Goal: Task Accomplishment & Management: Complete application form

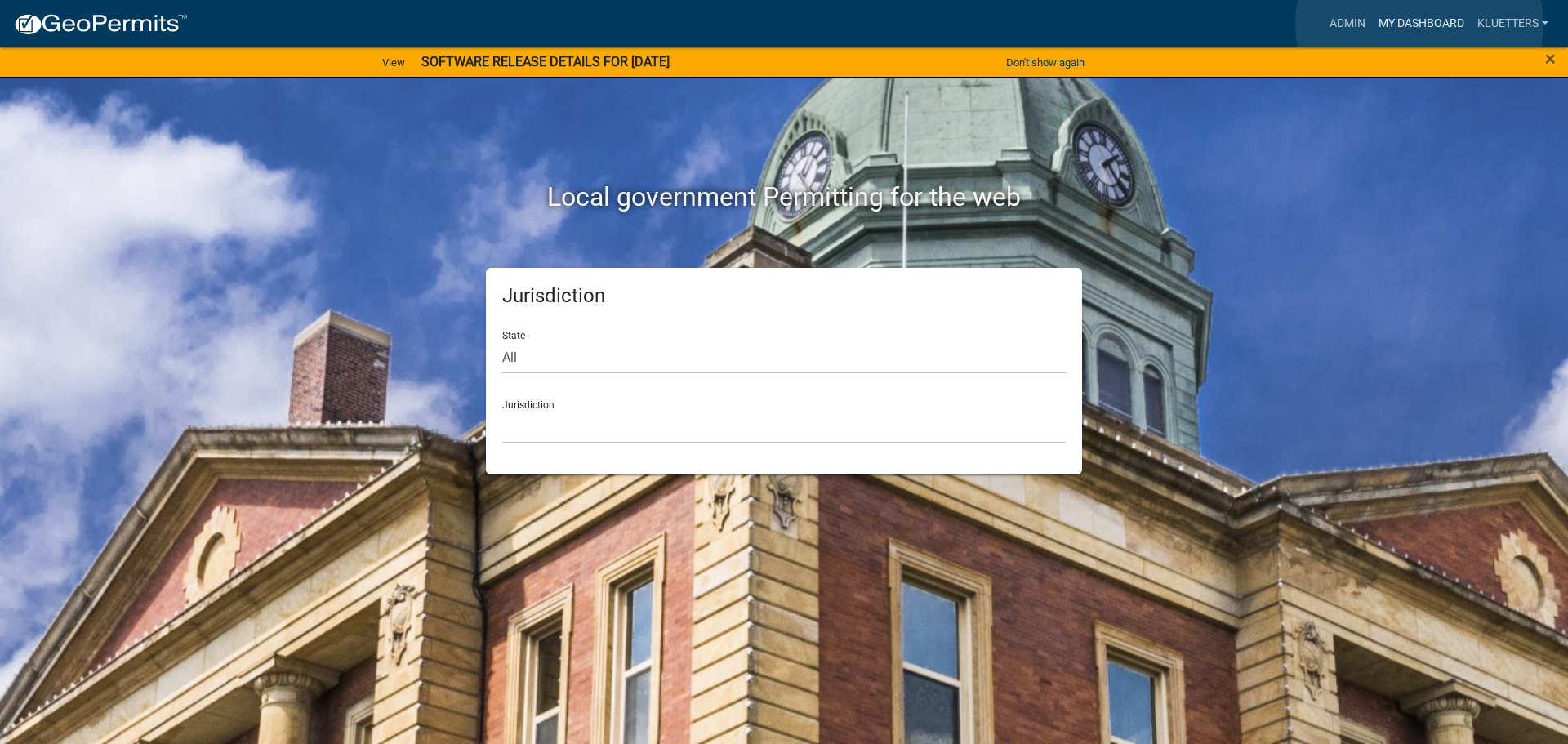
click at [1419, 24] on link "My Dashboard" at bounding box center [1421, 24] width 98 height 32
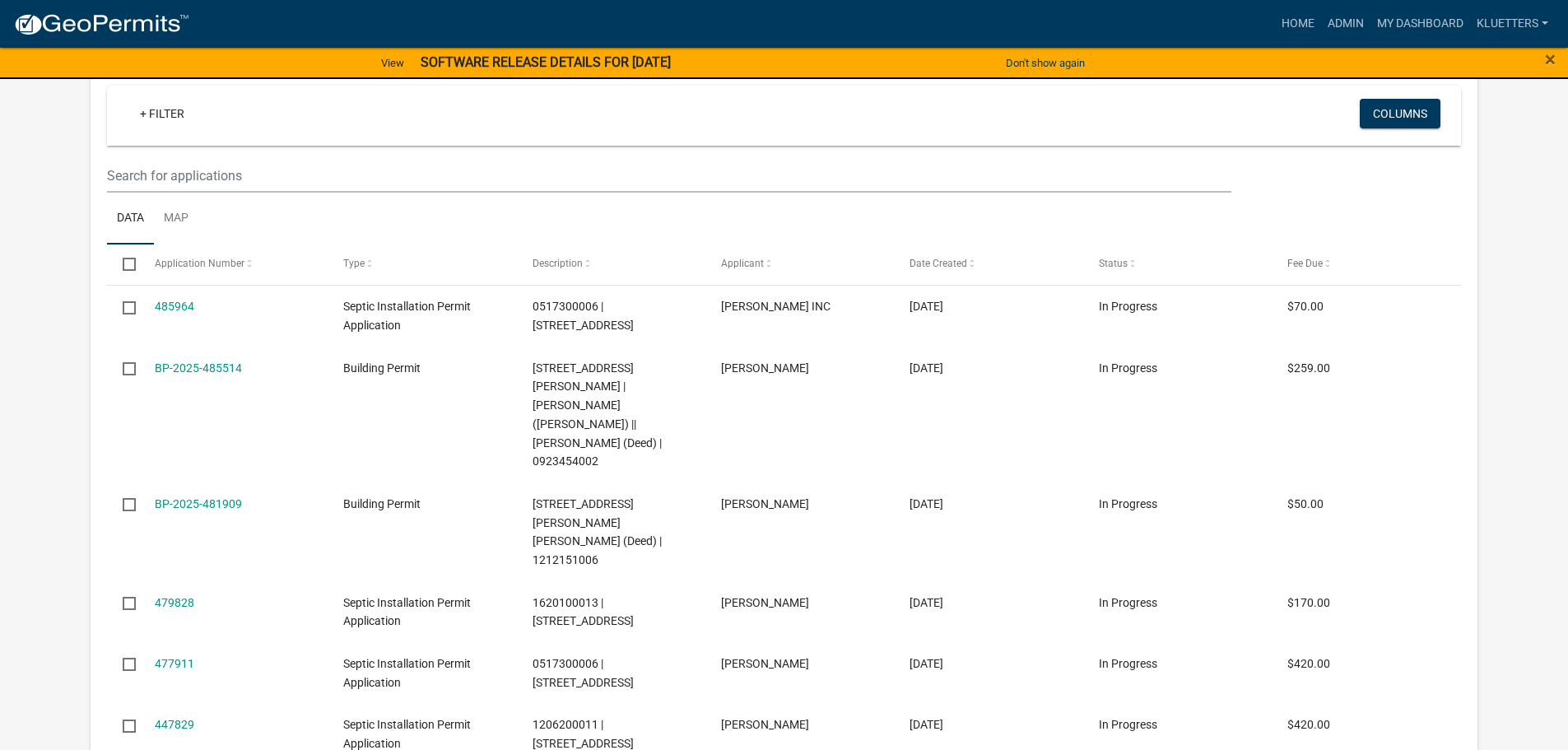
scroll to position [412, 0]
select select "3: 100"
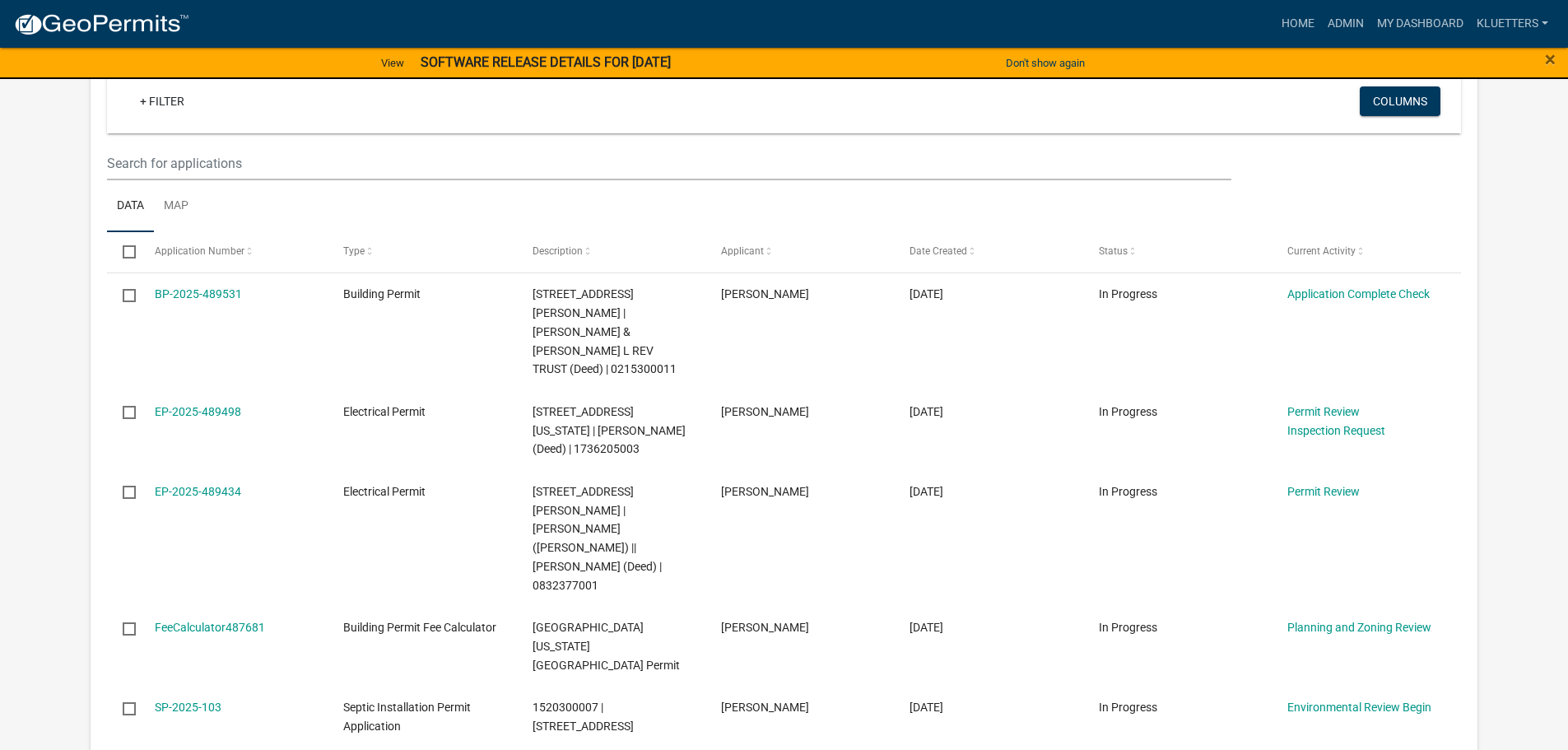
scroll to position [386, 0]
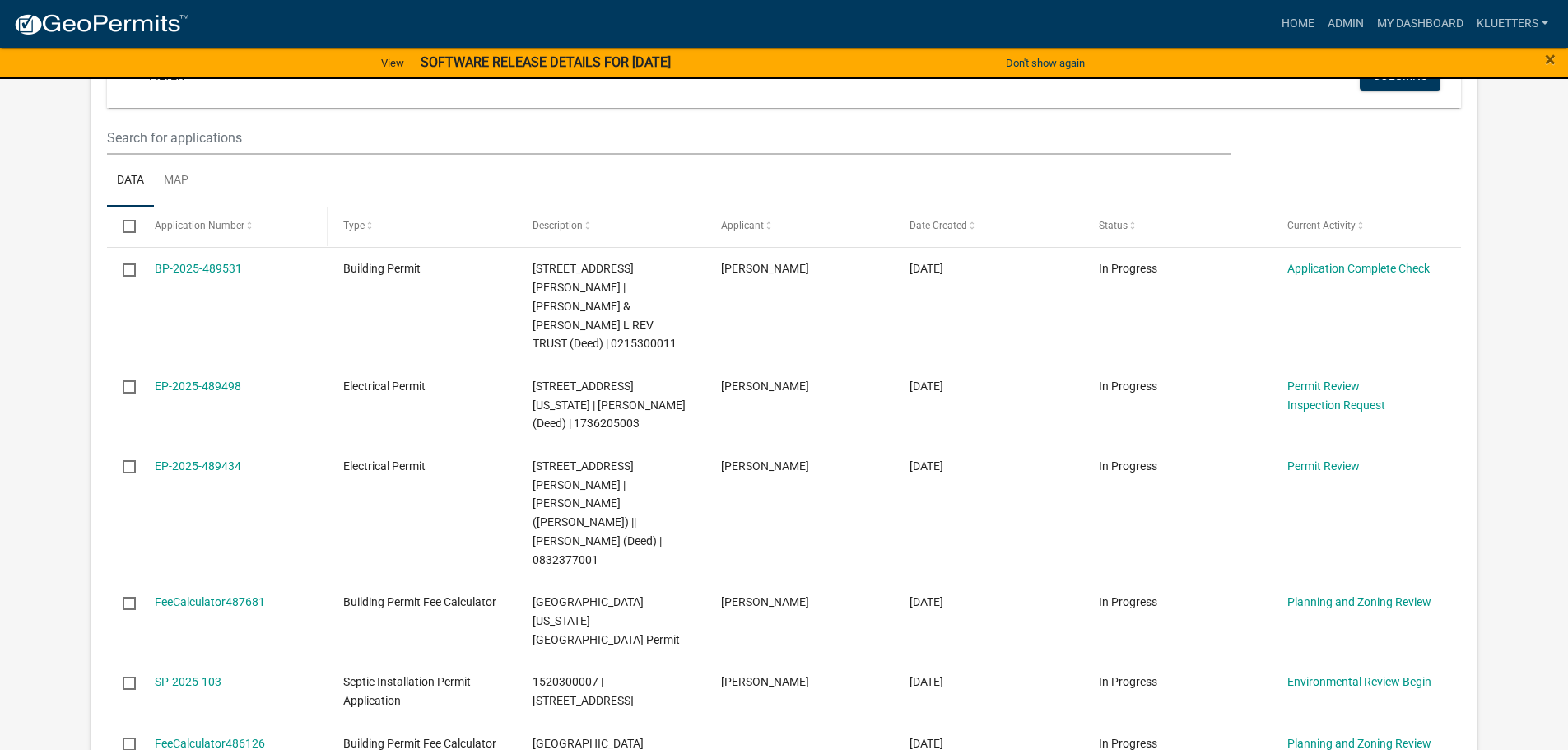
click at [246, 225] on span at bounding box center [249, 226] width 10 height 12
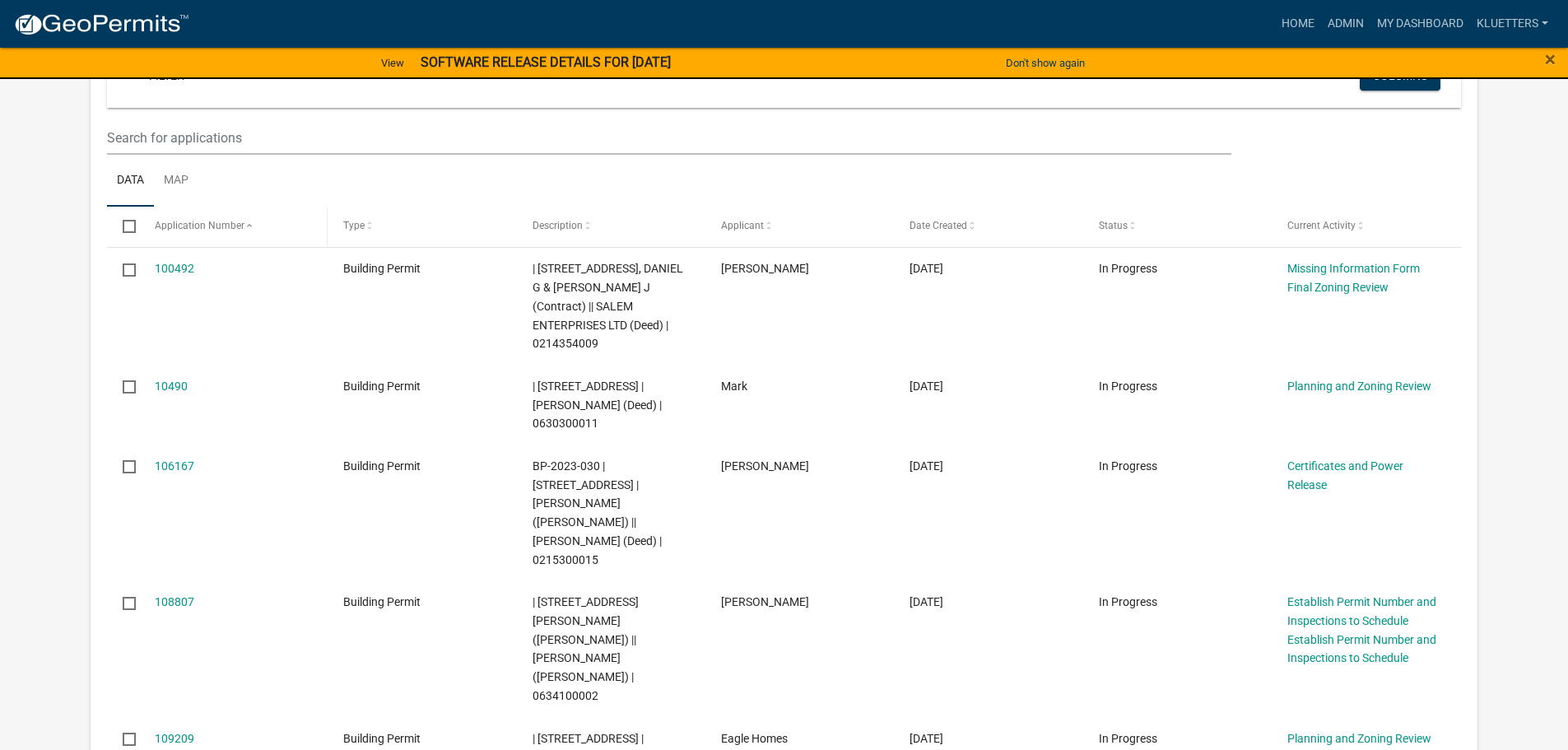
click at [246, 225] on span at bounding box center [249, 226] width 10 height 12
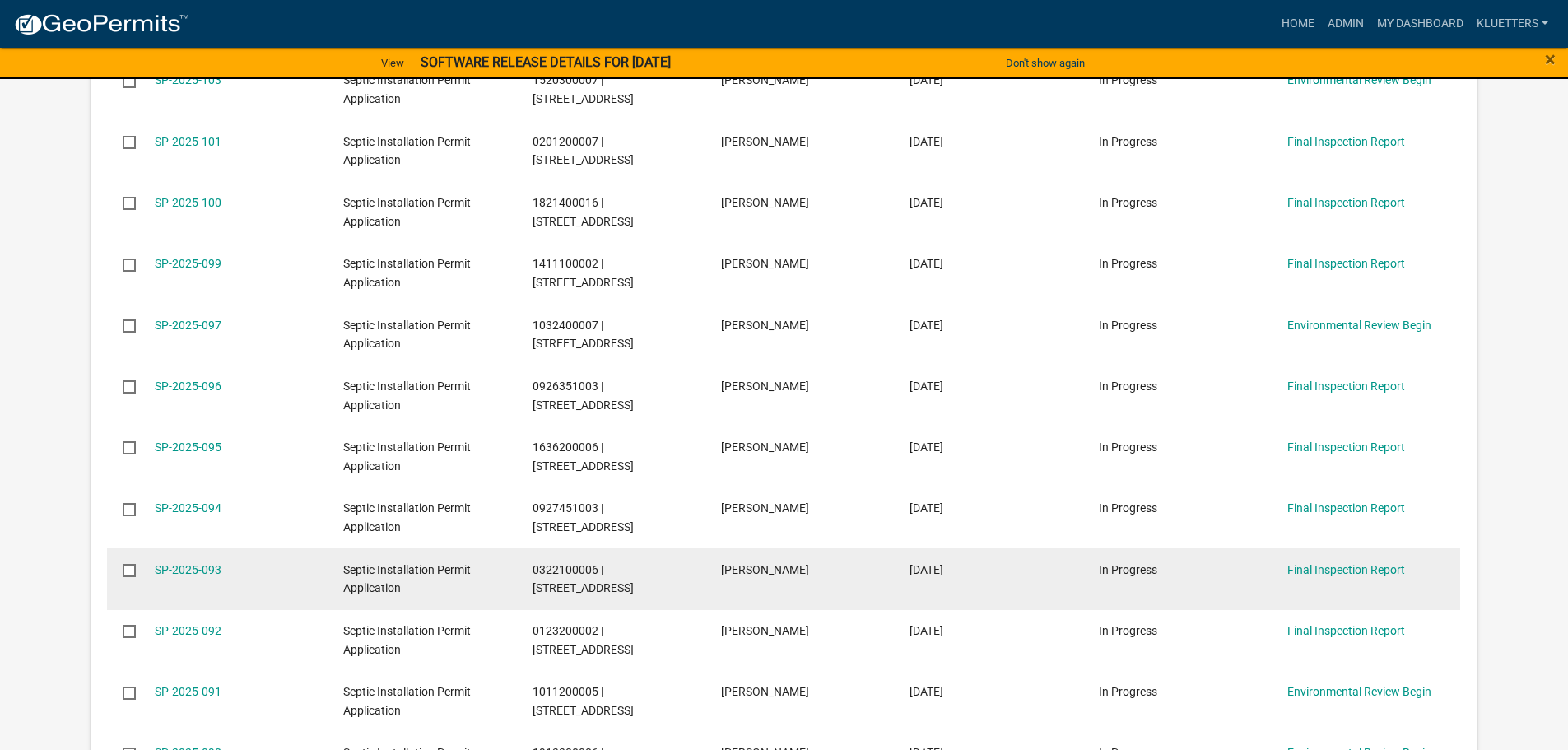
scroll to position [439, 0]
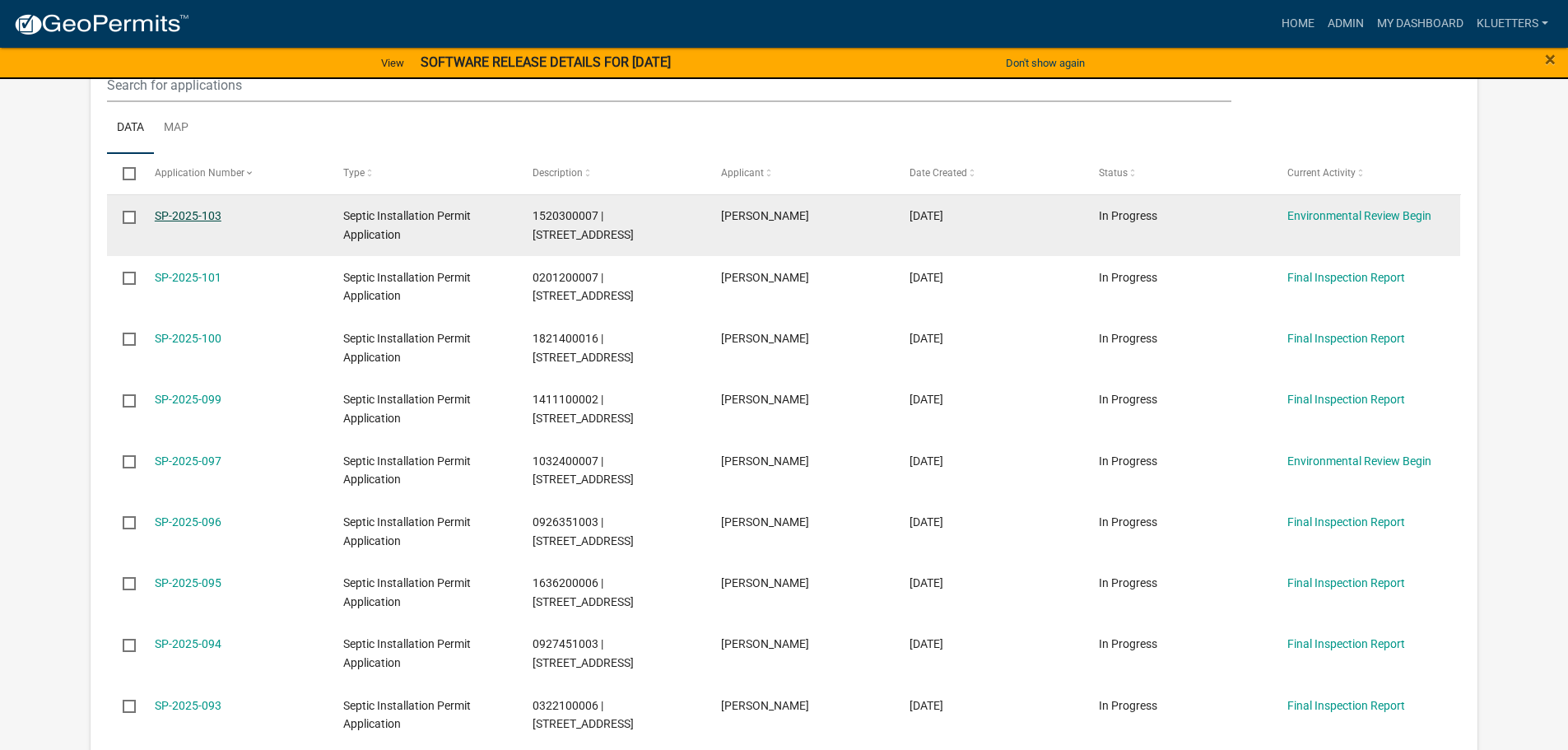
click at [193, 215] on link "SP-2025-103" at bounding box center [188, 216] width 67 height 13
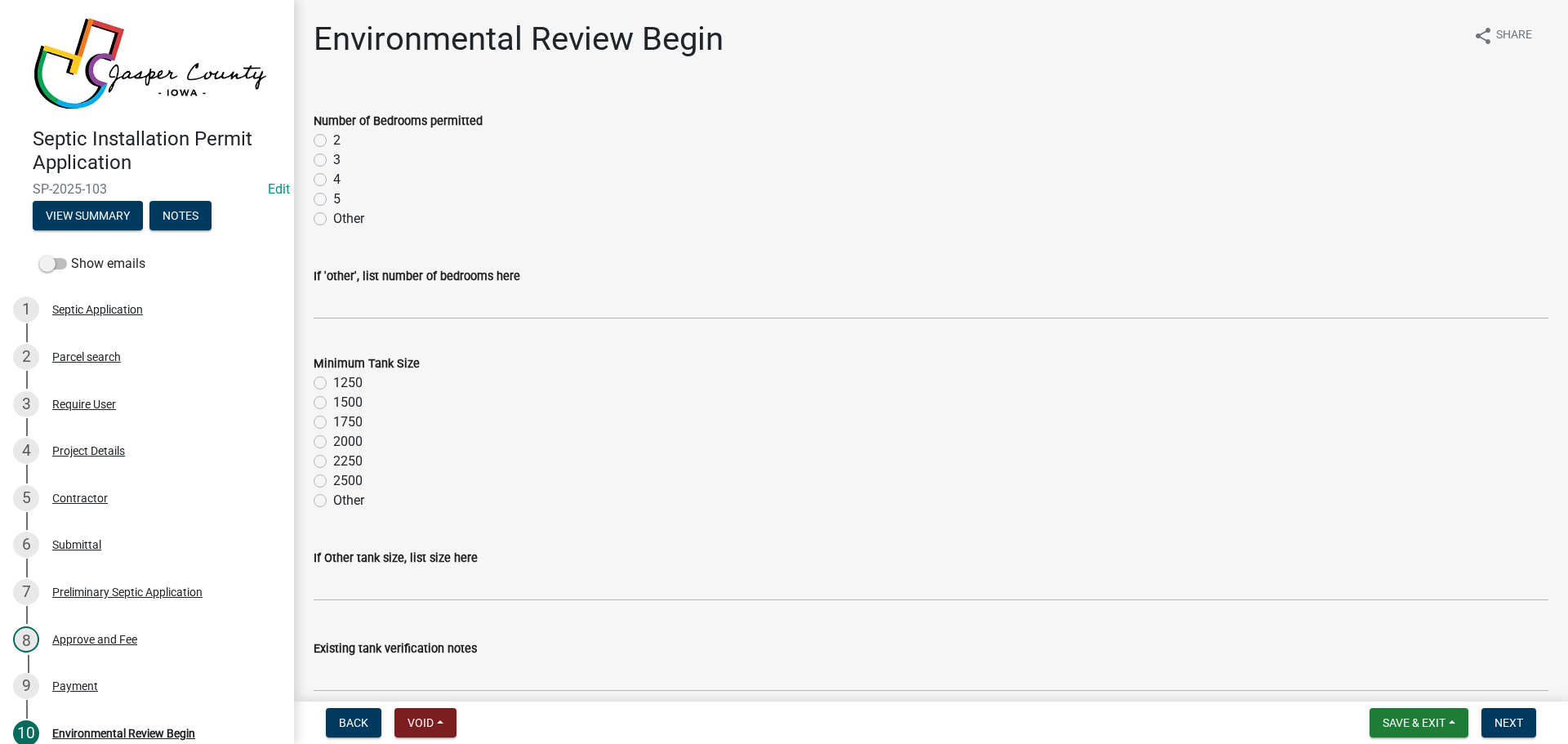
click at [333, 220] on label "Other" at bounding box center [349, 219] width 32 height 20
click at [333, 220] on input "Other" at bounding box center [338, 214] width 11 height 11
radio input "true"
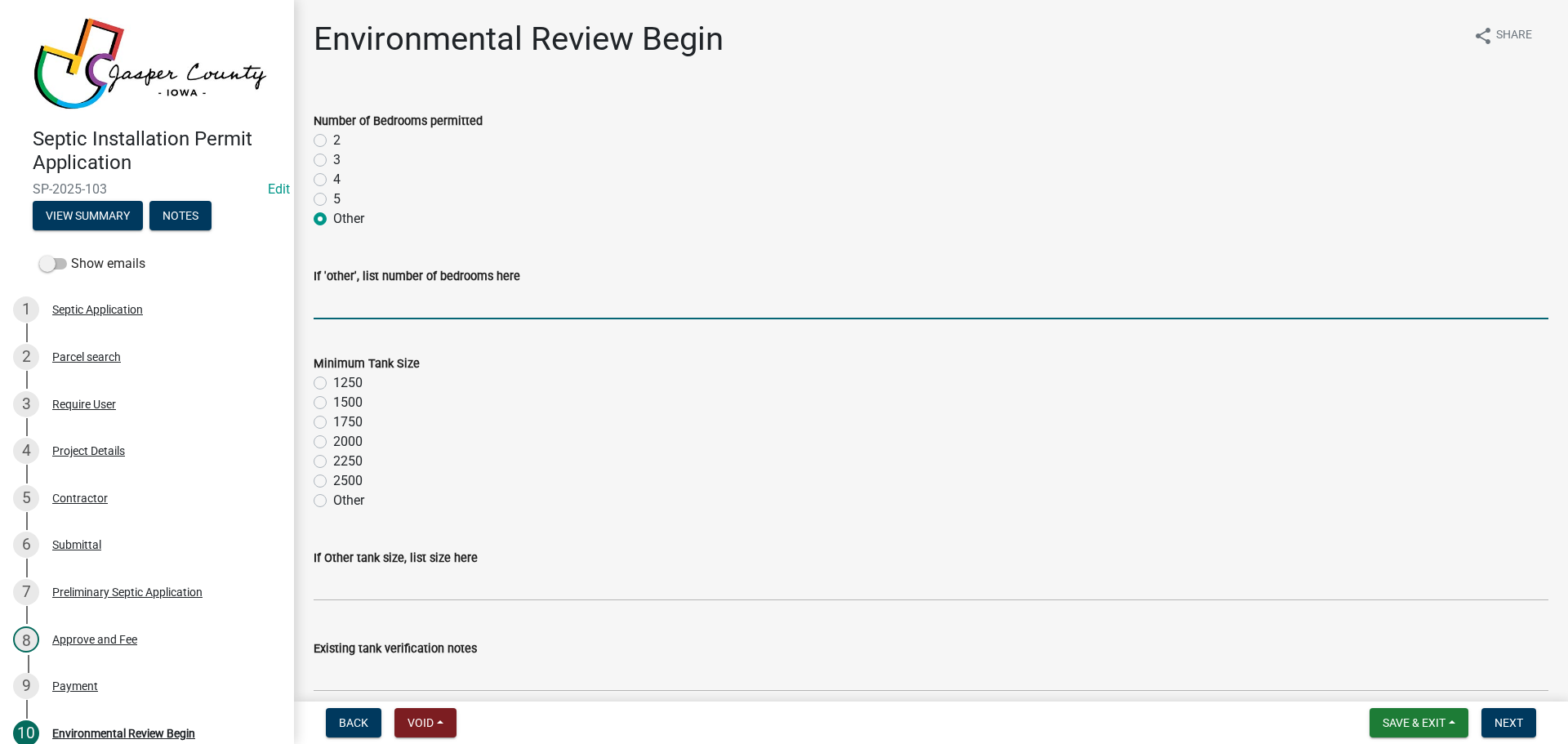
click at [353, 303] on input "text" at bounding box center [930, 303] width 1234 height 34
type input "0"
click at [333, 383] on label "1250" at bounding box center [348, 383] width 30 height 20
click at [333, 383] on input "1250" at bounding box center [338, 378] width 11 height 11
radio input "true"
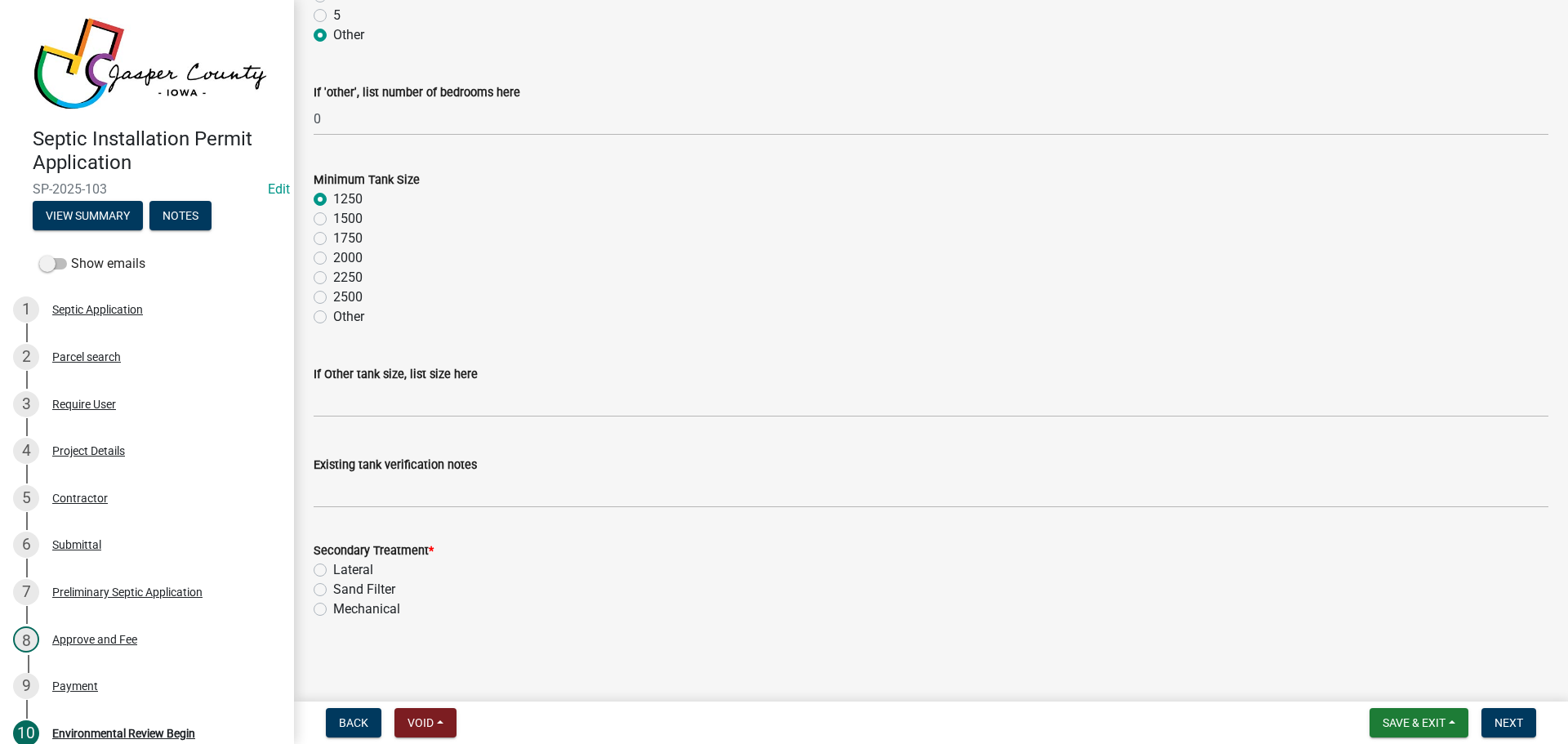
scroll to position [186, 0]
click at [333, 569] on label "Lateral" at bounding box center [353, 568] width 40 height 20
click at [333, 569] on input "Lateral" at bounding box center [338, 563] width 11 height 11
radio input "true"
click at [1497, 716] on span "Next" at bounding box center [1508, 722] width 29 height 13
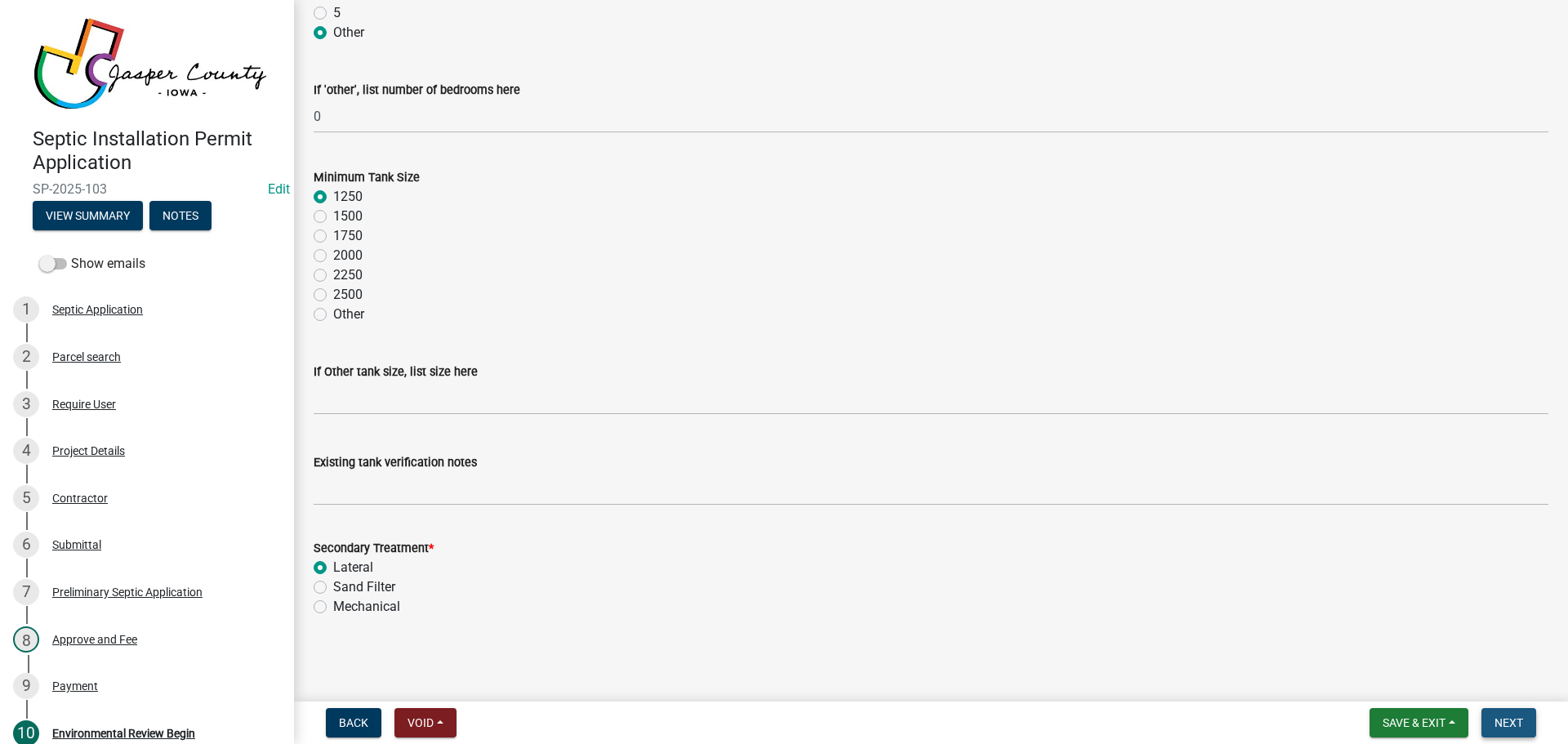
scroll to position [0, 0]
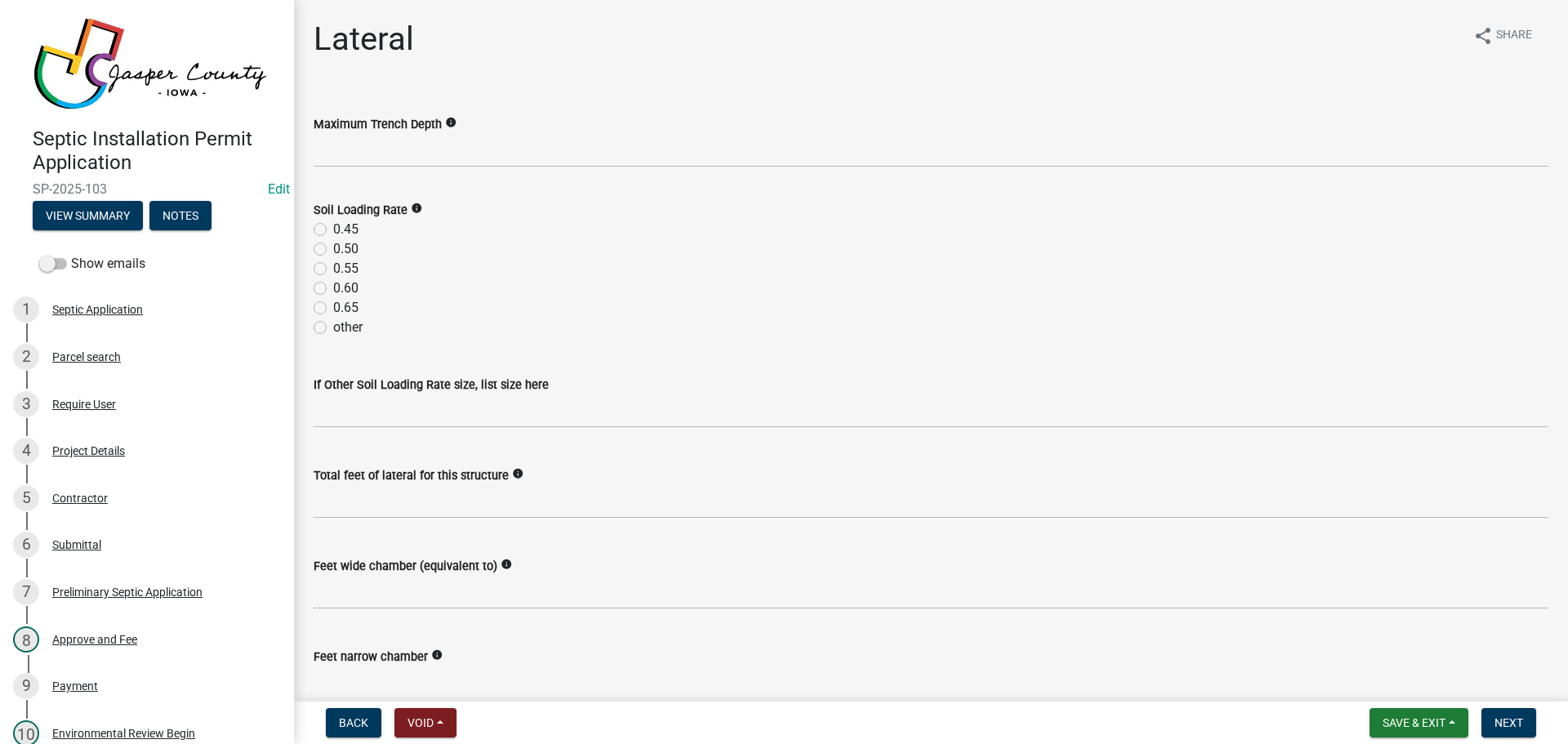
click at [333, 229] on label "0.45" at bounding box center [346, 230] width 26 height 20
click at [333, 229] on input "0.45" at bounding box center [338, 225] width 11 height 11
radio input "true"
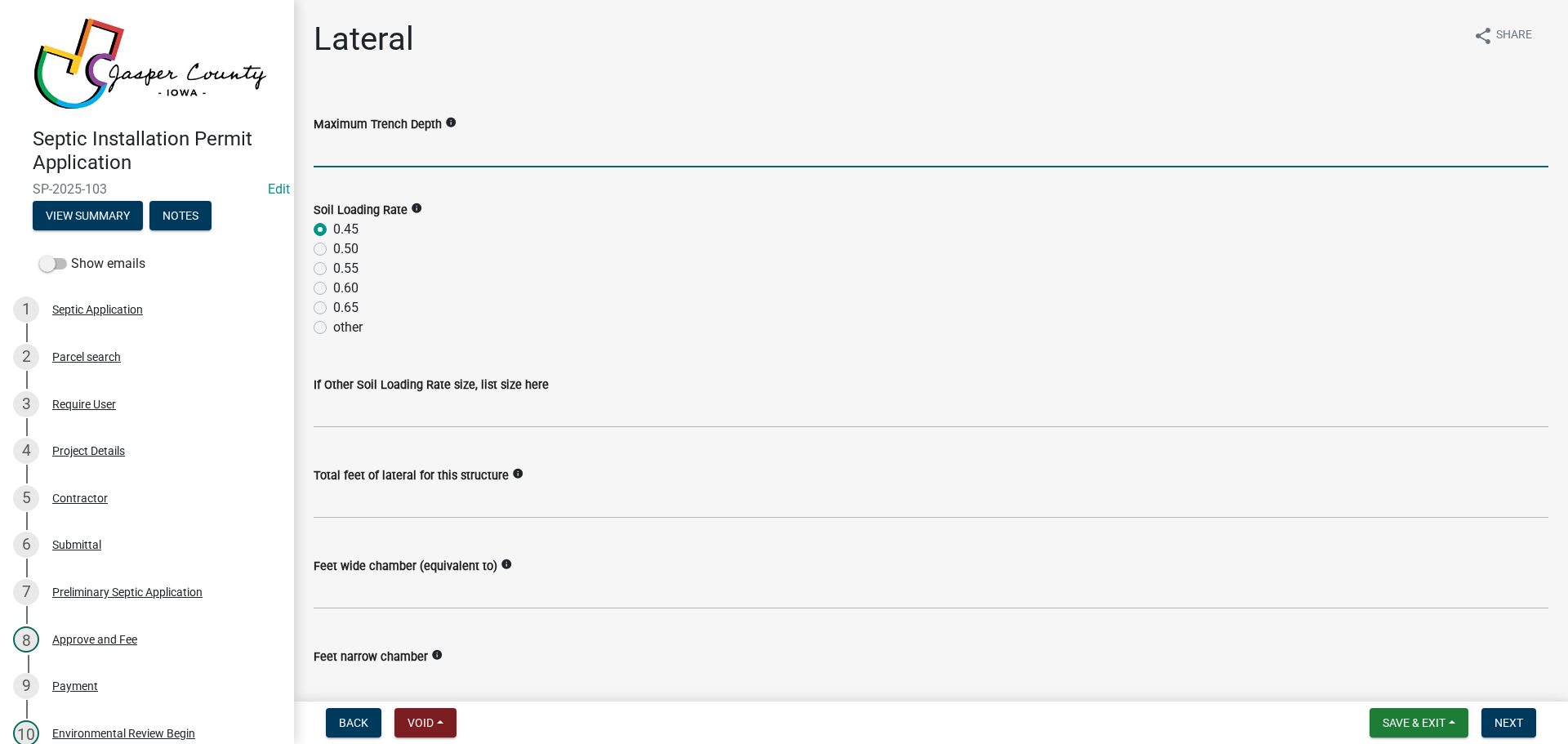
click at [366, 154] on input "Maximum Trench Depth" at bounding box center [930, 151] width 1234 height 34
type input "1"
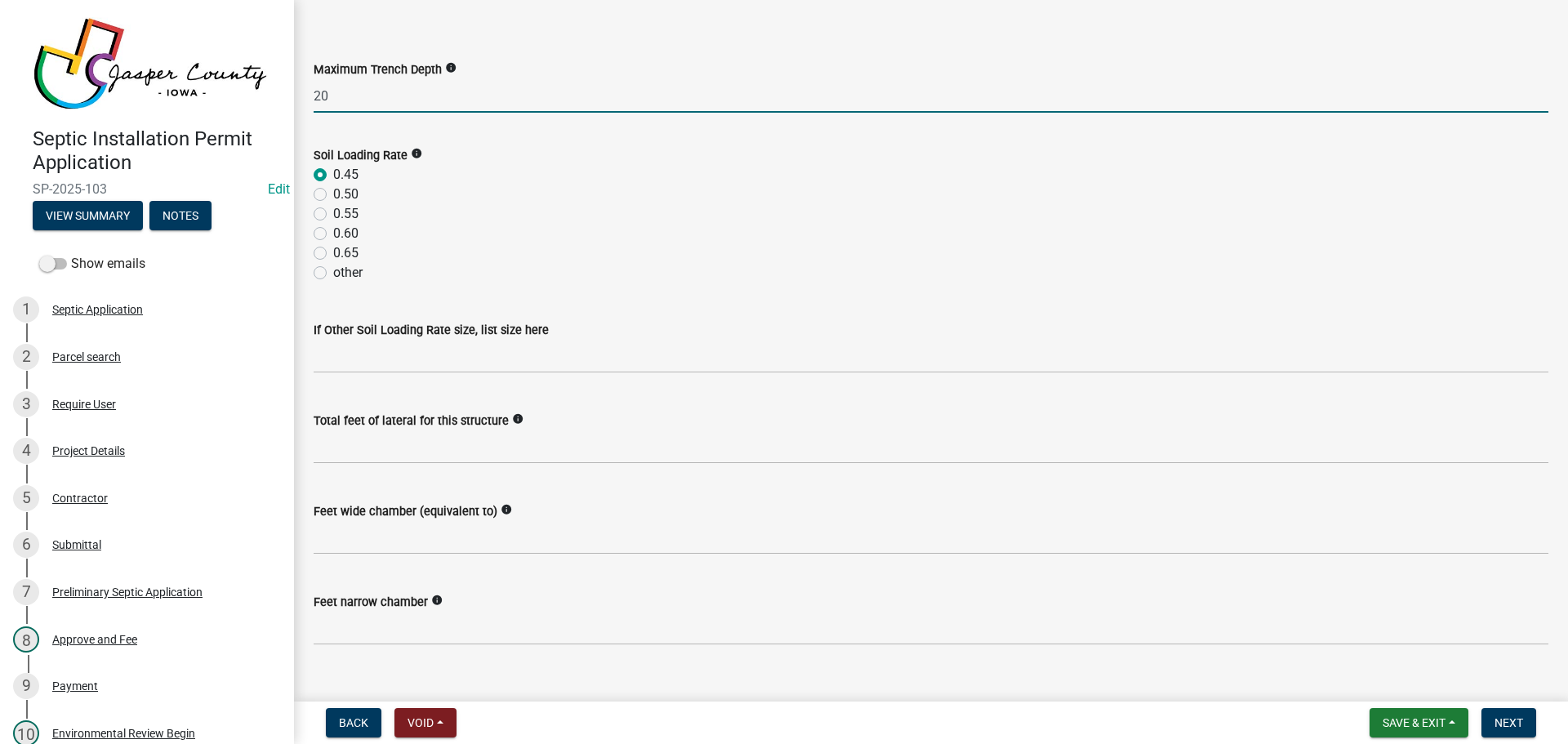
scroll to position [84, 0]
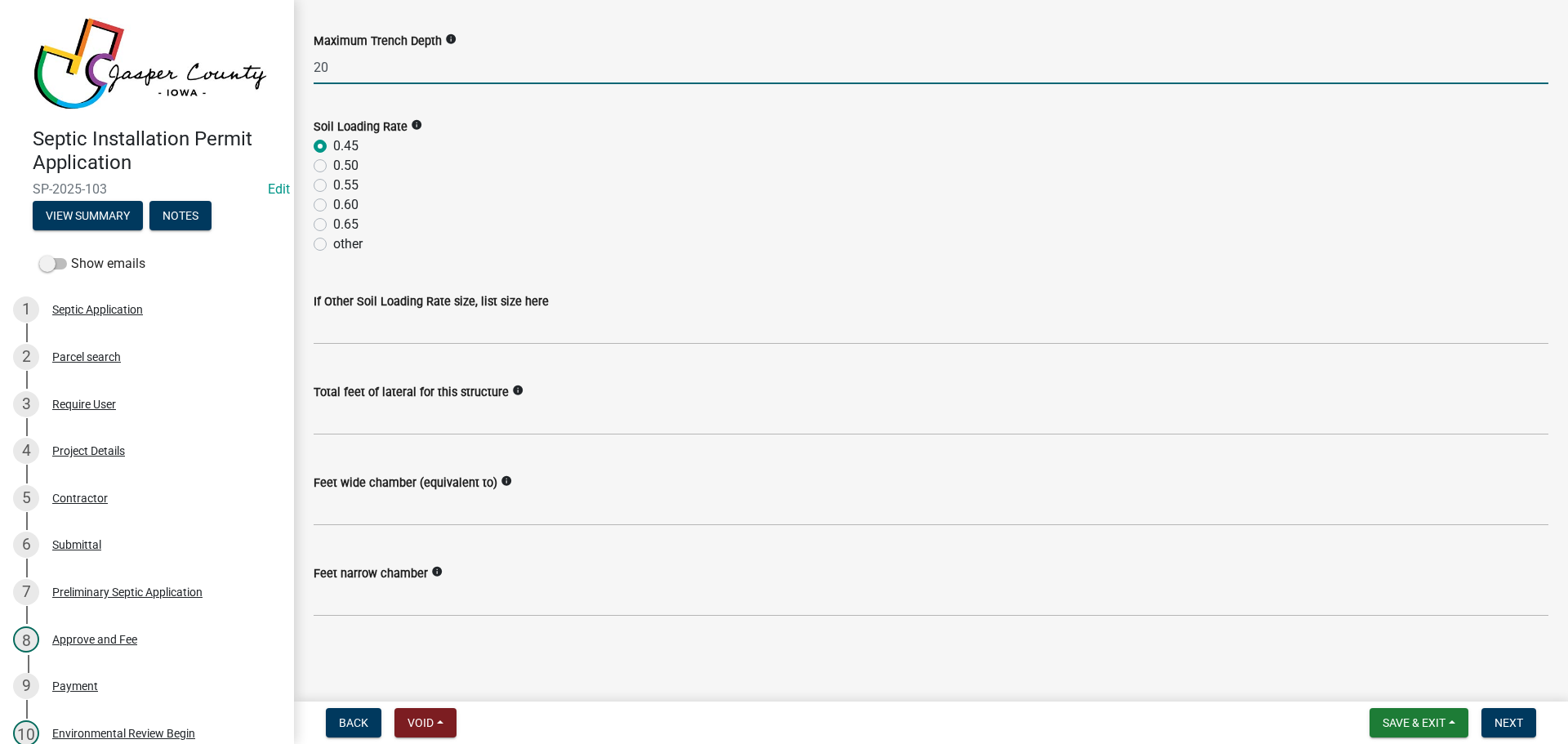
type input "20"
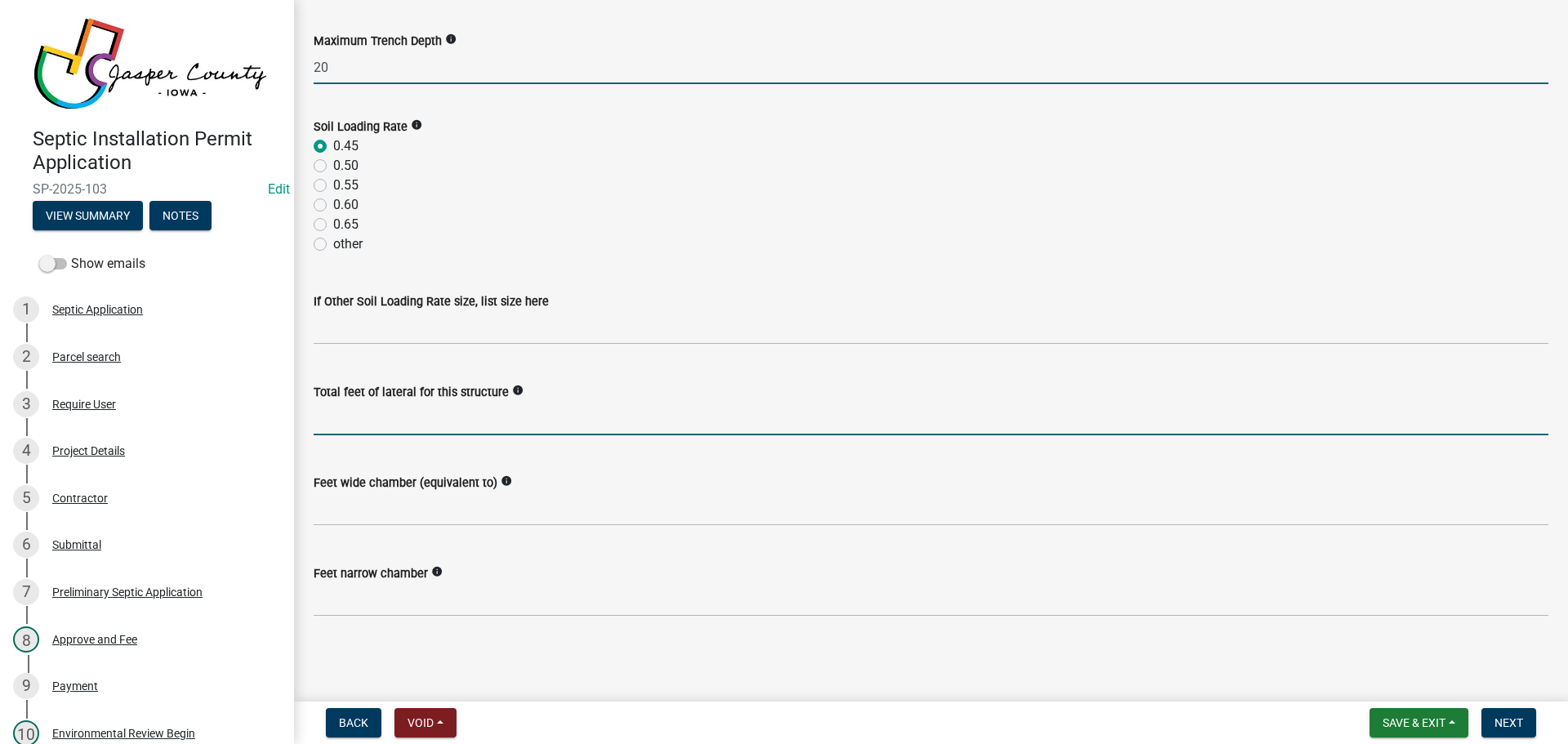
click at [365, 413] on input "text" at bounding box center [930, 419] width 1234 height 34
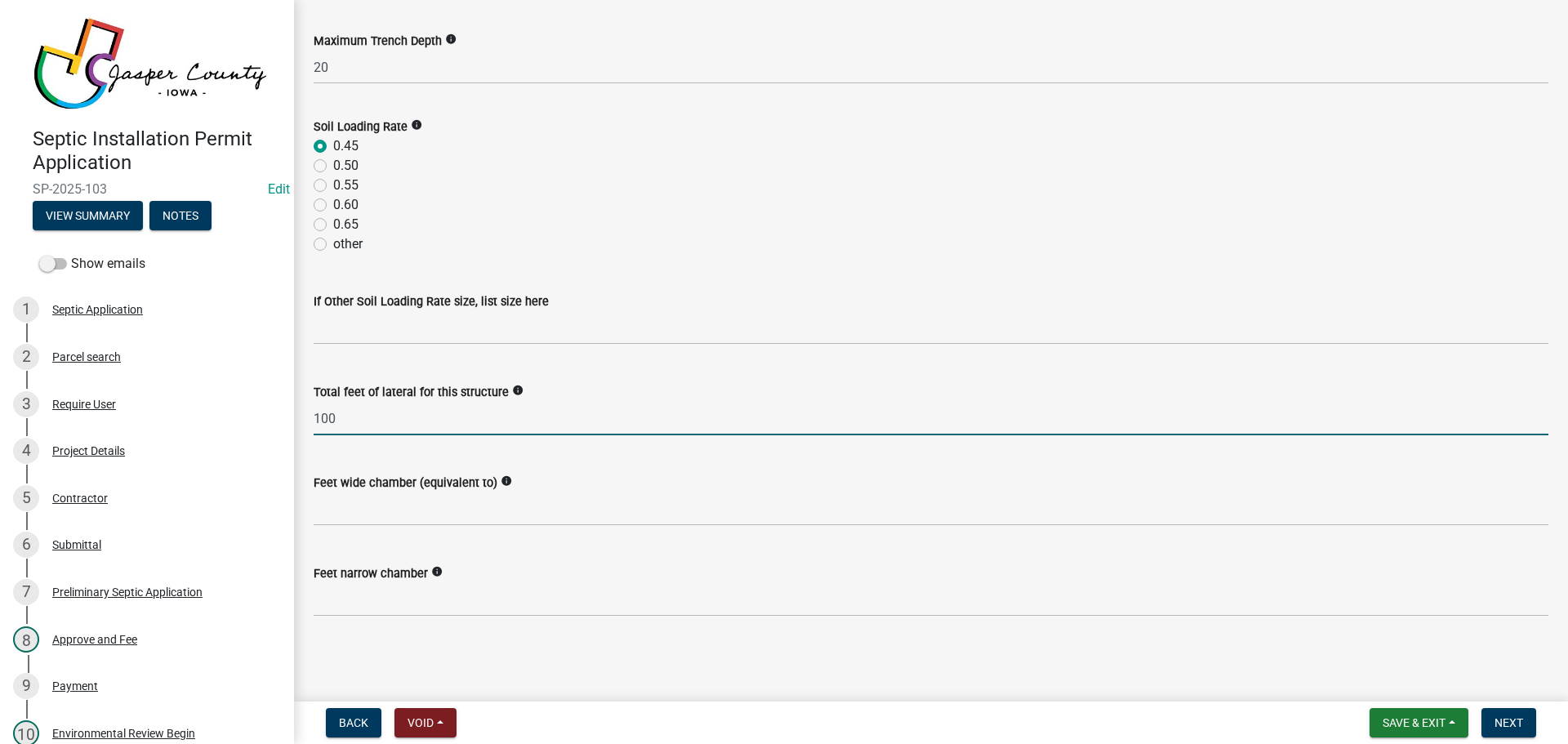
type input "100"
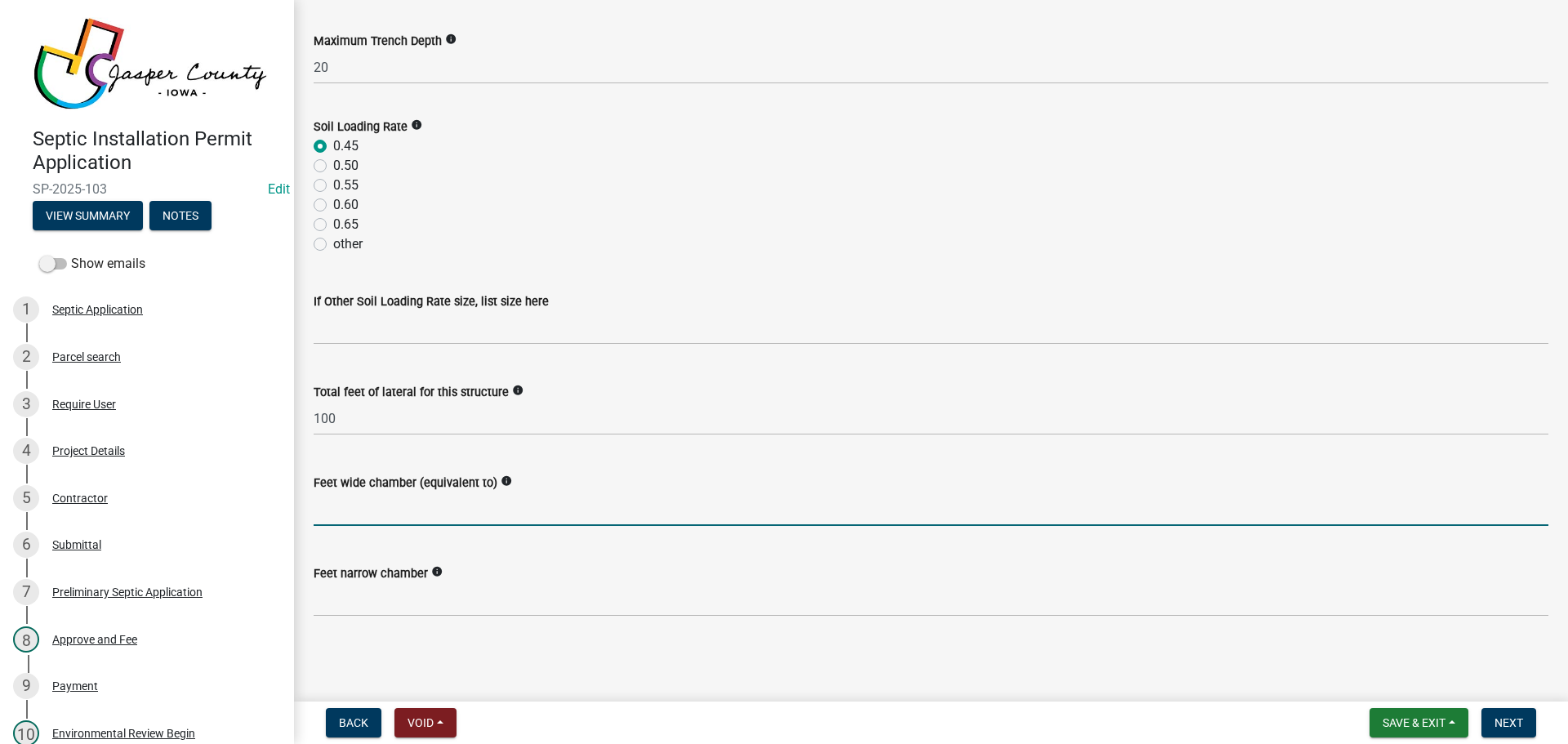
click at [358, 505] on input "text" at bounding box center [930, 509] width 1234 height 34
type input "100"
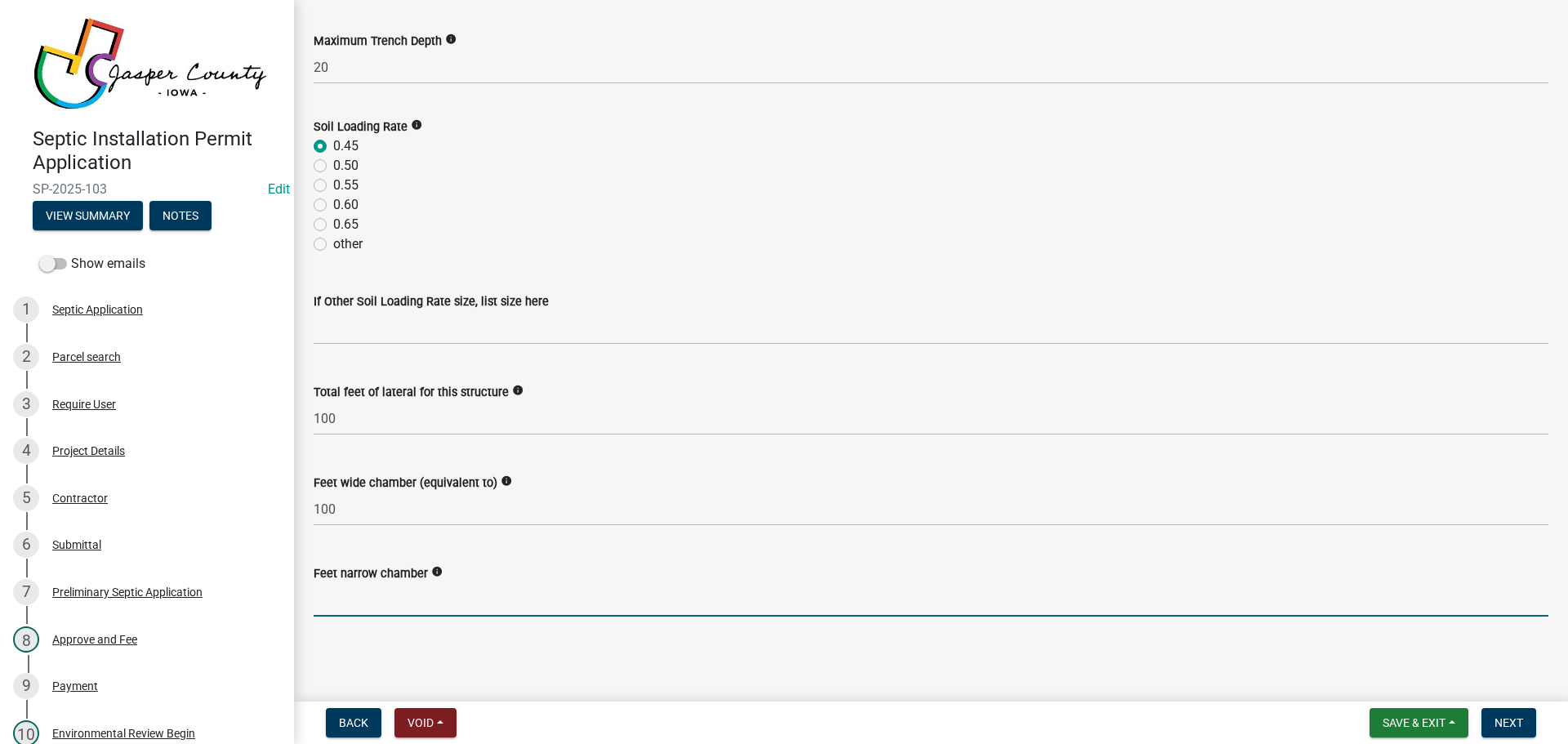
click at [350, 598] on input "text" at bounding box center [930, 600] width 1234 height 34
type input "150"
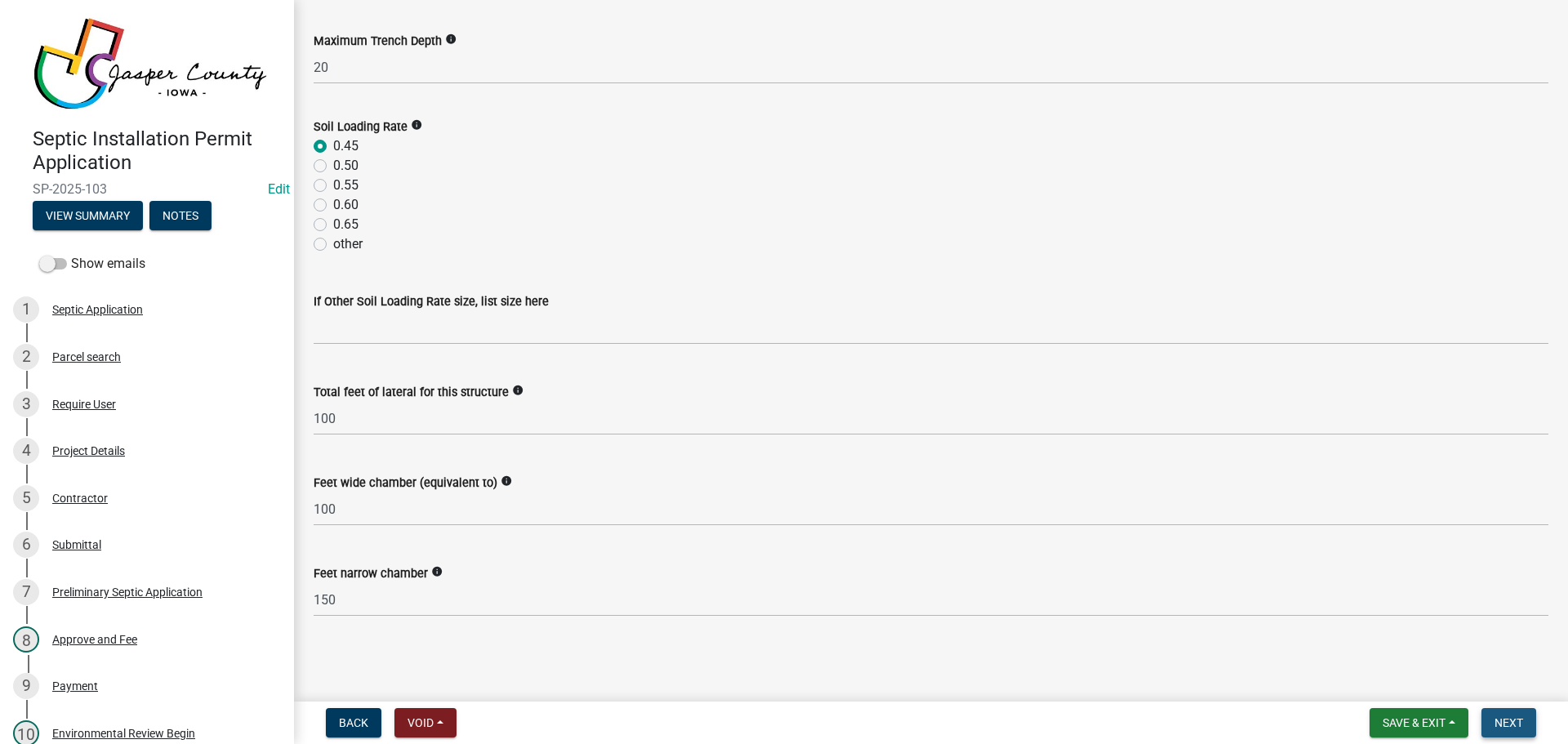
click at [1497, 723] on span "Next" at bounding box center [1508, 722] width 29 height 13
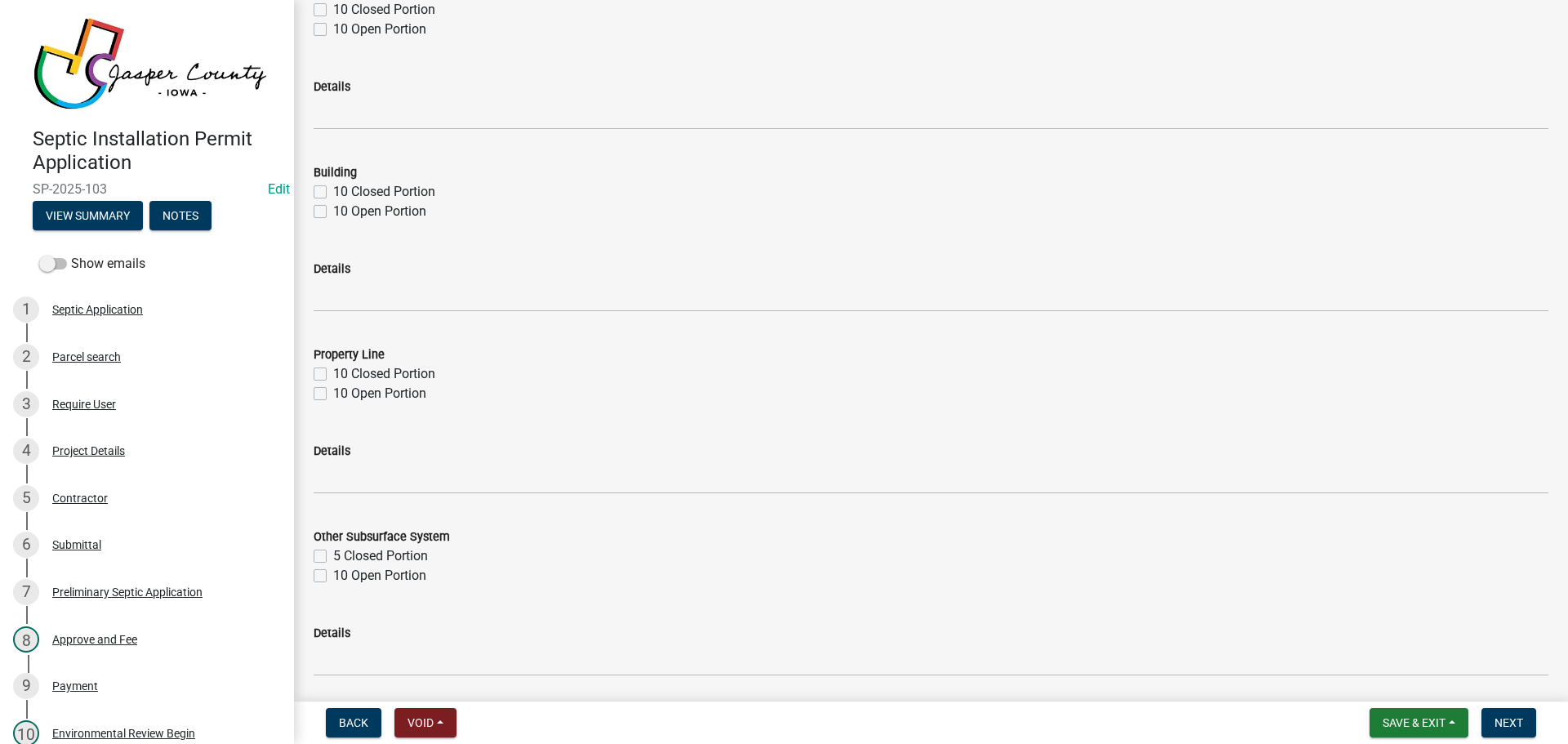
scroll to position [1307, 0]
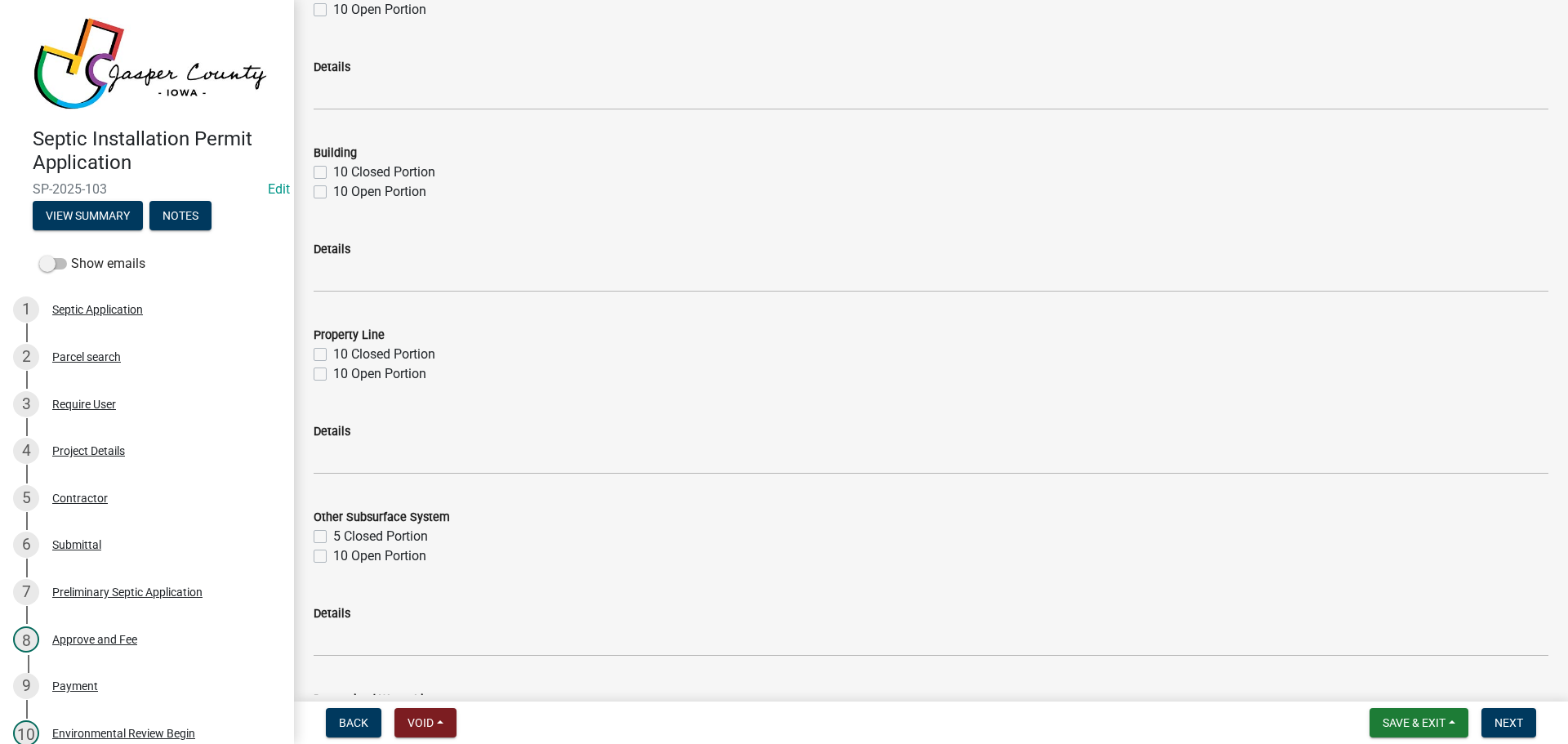
click at [333, 174] on label "10 Closed Portion" at bounding box center [384, 172] width 102 height 20
click at [333, 173] on input "10 Closed Portion" at bounding box center [338, 168] width 11 height 11
checkbox input "true"
click at [333, 194] on label "10 Open Portion" at bounding box center [379, 192] width 94 height 20
click at [333, 193] on input "10 Open Portion" at bounding box center [338, 187] width 11 height 11
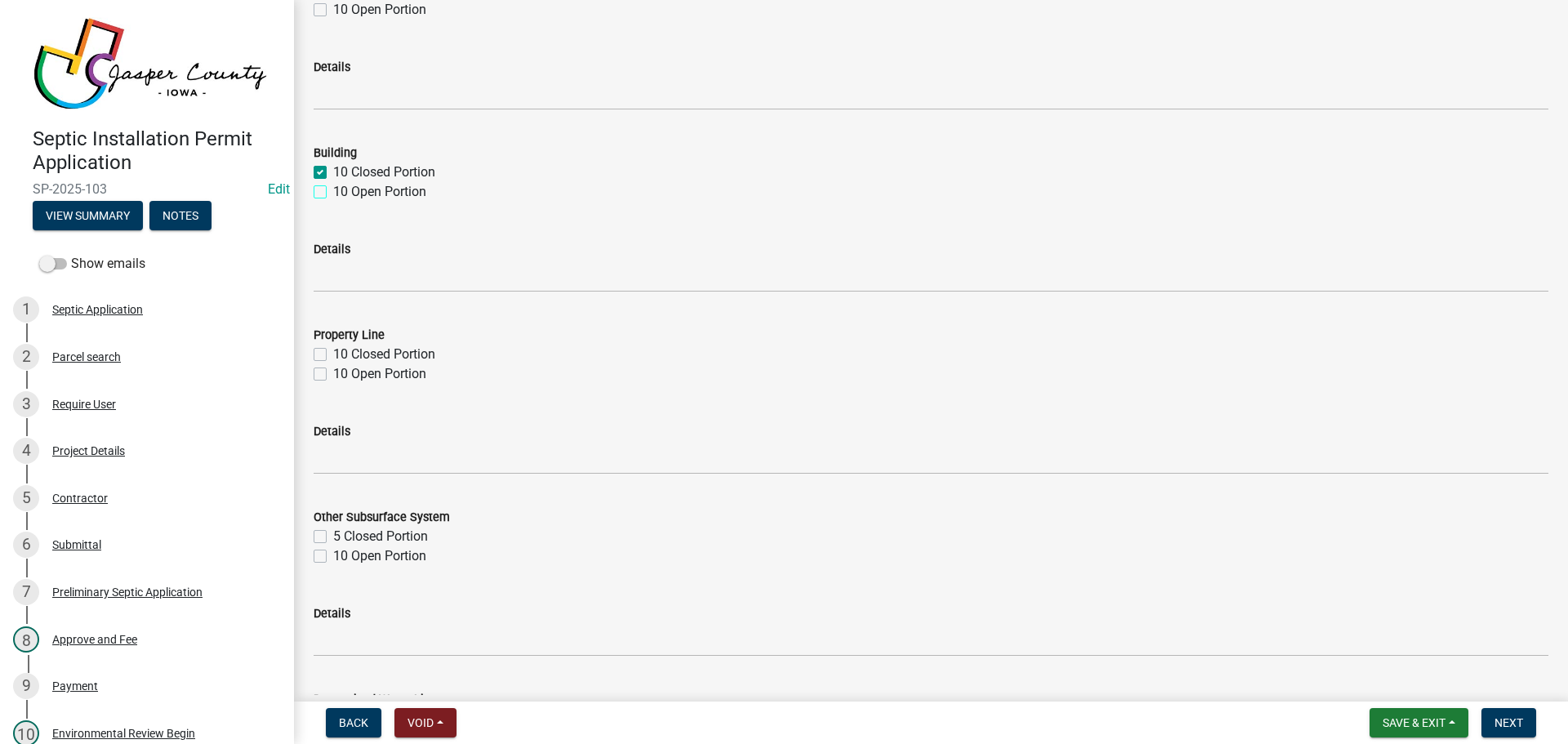
checkbox input "true"
click at [333, 354] on label "10 Closed Portion" at bounding box center [384, 355] width 102 height 20
click at [333, 354] on input "10 Closed Portion" at bounding box center [338, 350] width 11 height 11
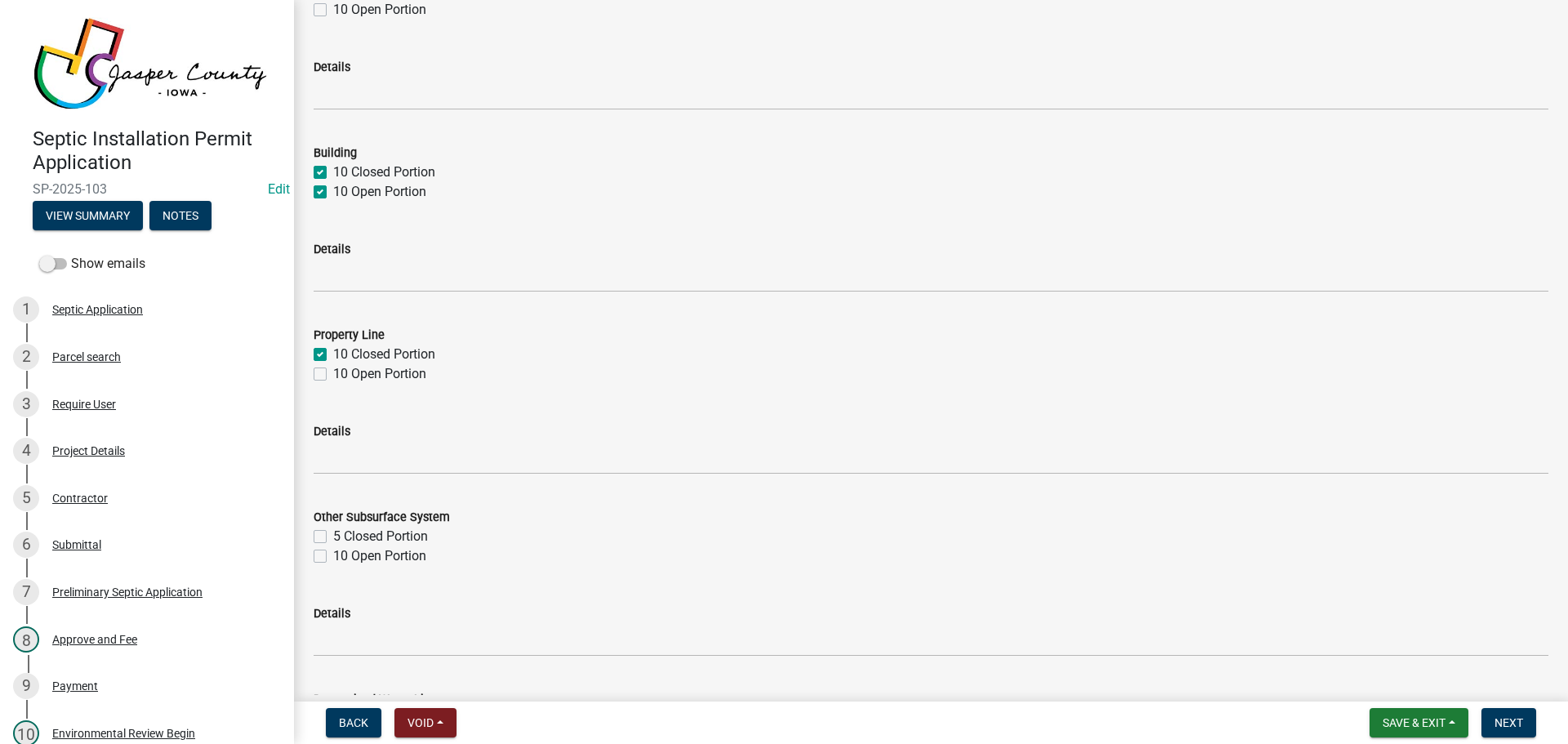
checkbox input "true"
click at [333, 371] on label "10 Open Portion" at bounding box center [379, 374] width 94 height 20
click at [333, 371] on input "10 Open Portion" at bounding box center [338, 370] width 11 height 11
checkbox input "true"
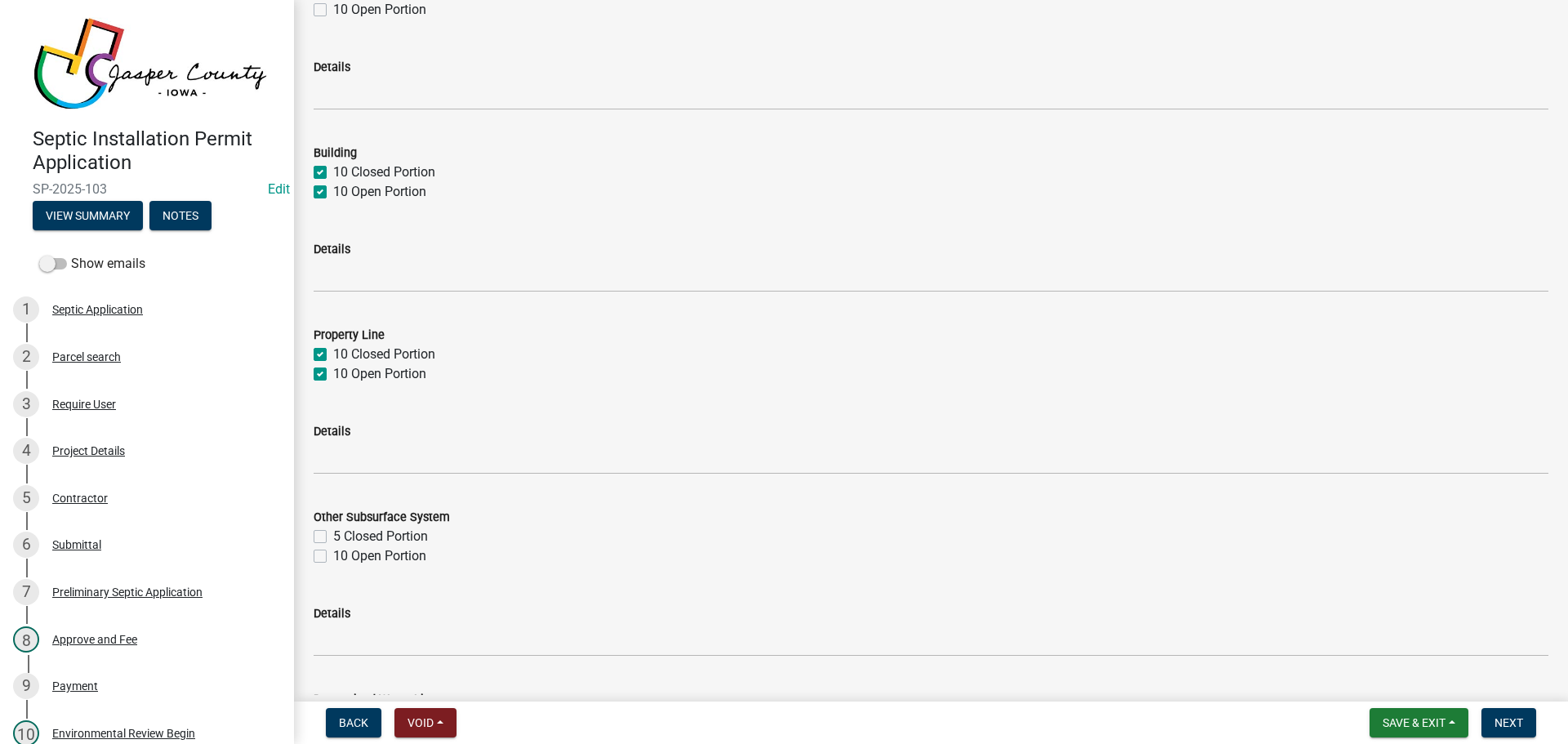
checkbox input "true"
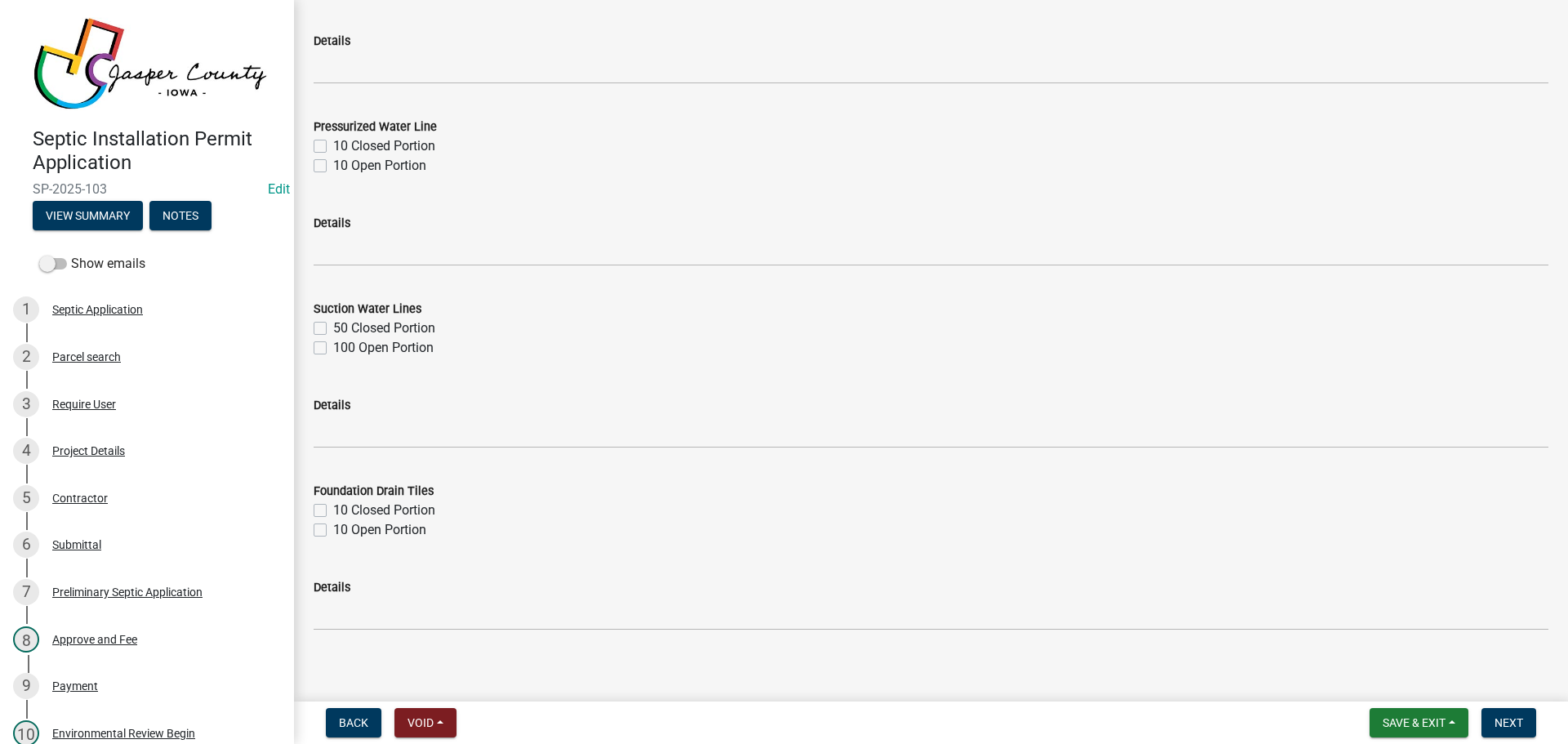
scroll to position [1892, 0]
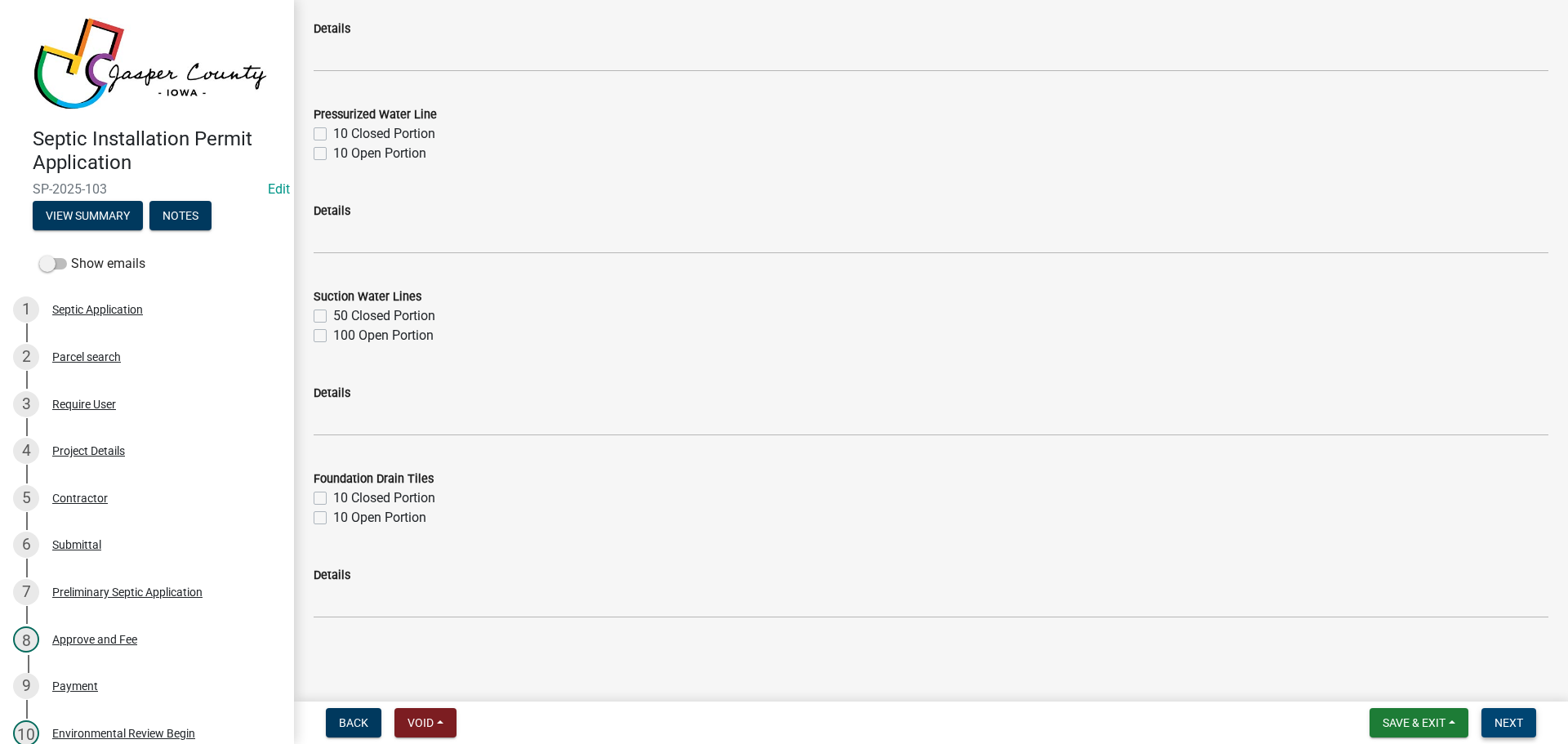
click at [1516, 724] on span "Next" at bounding box center [1508, 722] width 29 height 13
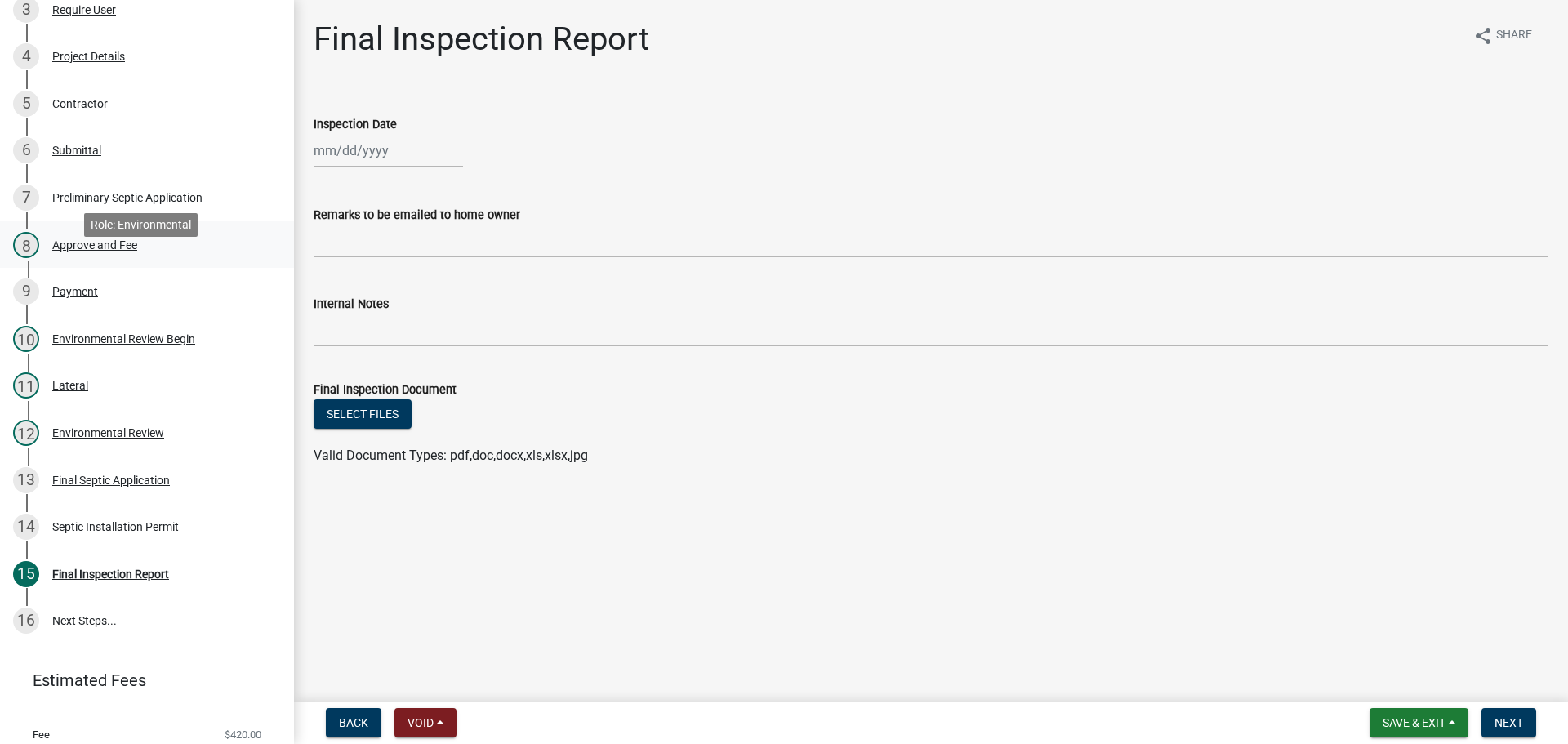
scroll to position [409, 0]
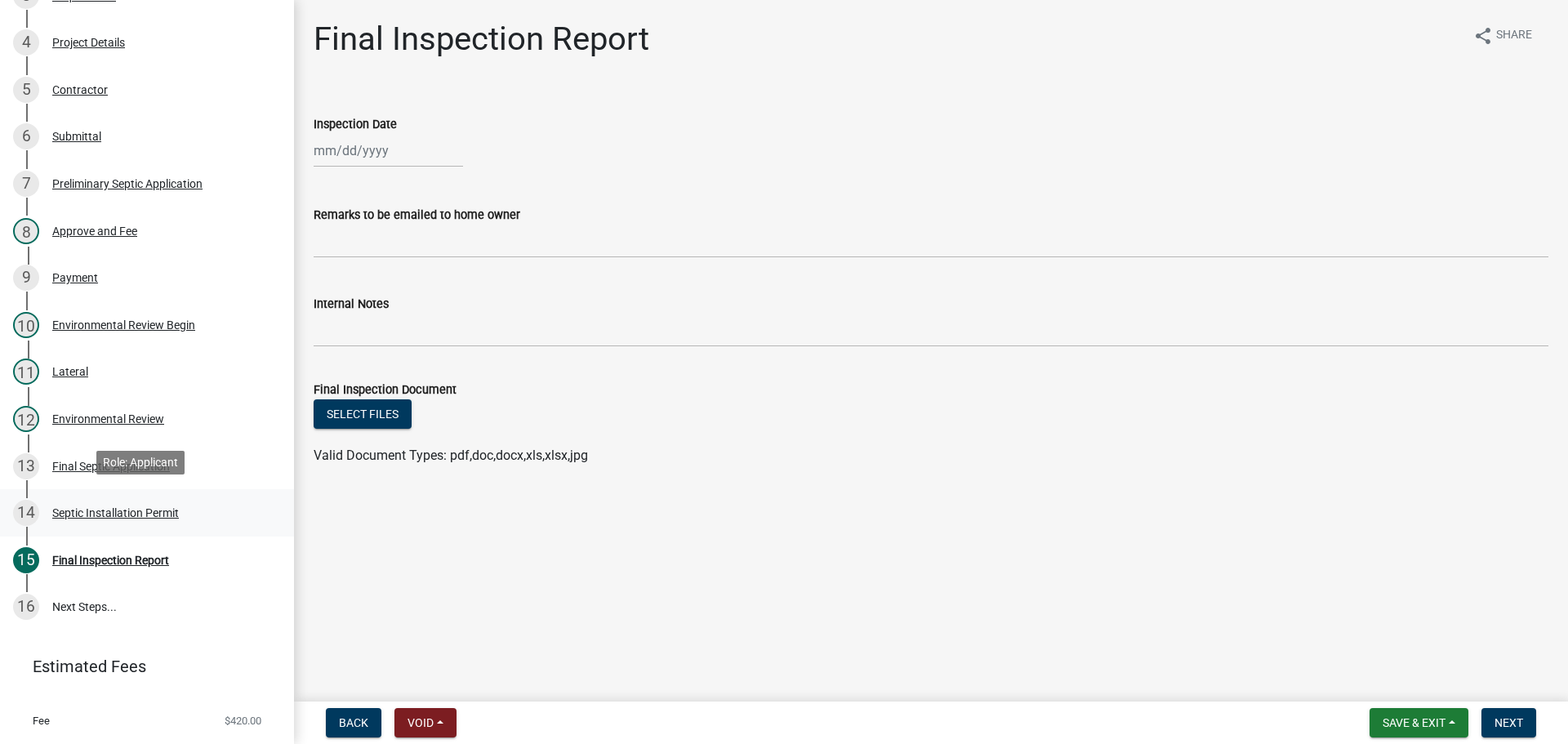
click at [137, 511] on div "Septic Installation Permit" at bounding box center [115, 513] width 126 height 12
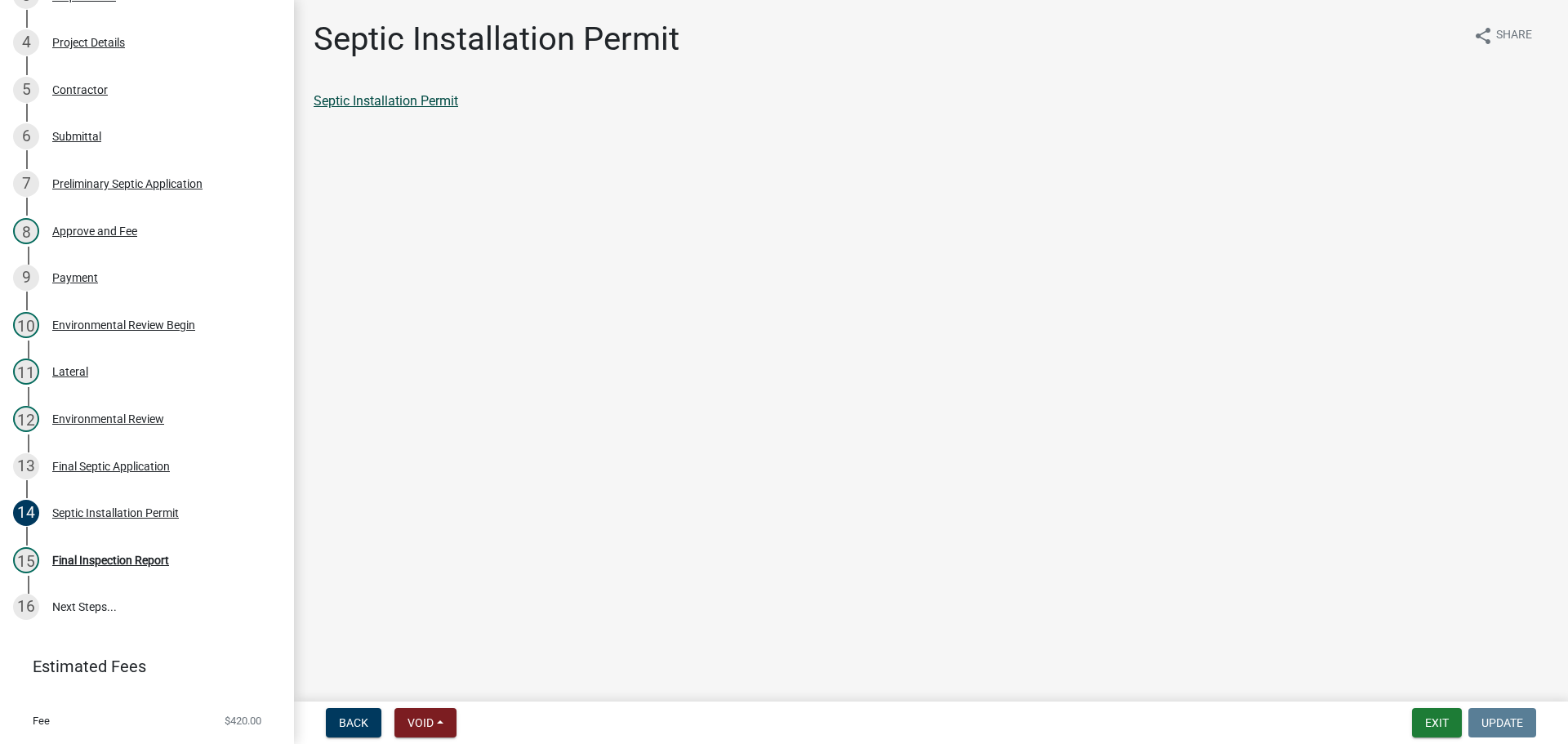
click at [412, 102] on link "Septic Installation Permit" at bounding box center [385, 101] width 145 height 16
click at [86, 605] on link "16 Next Steps..." at bounding box center [147, 608] width 294 height 47
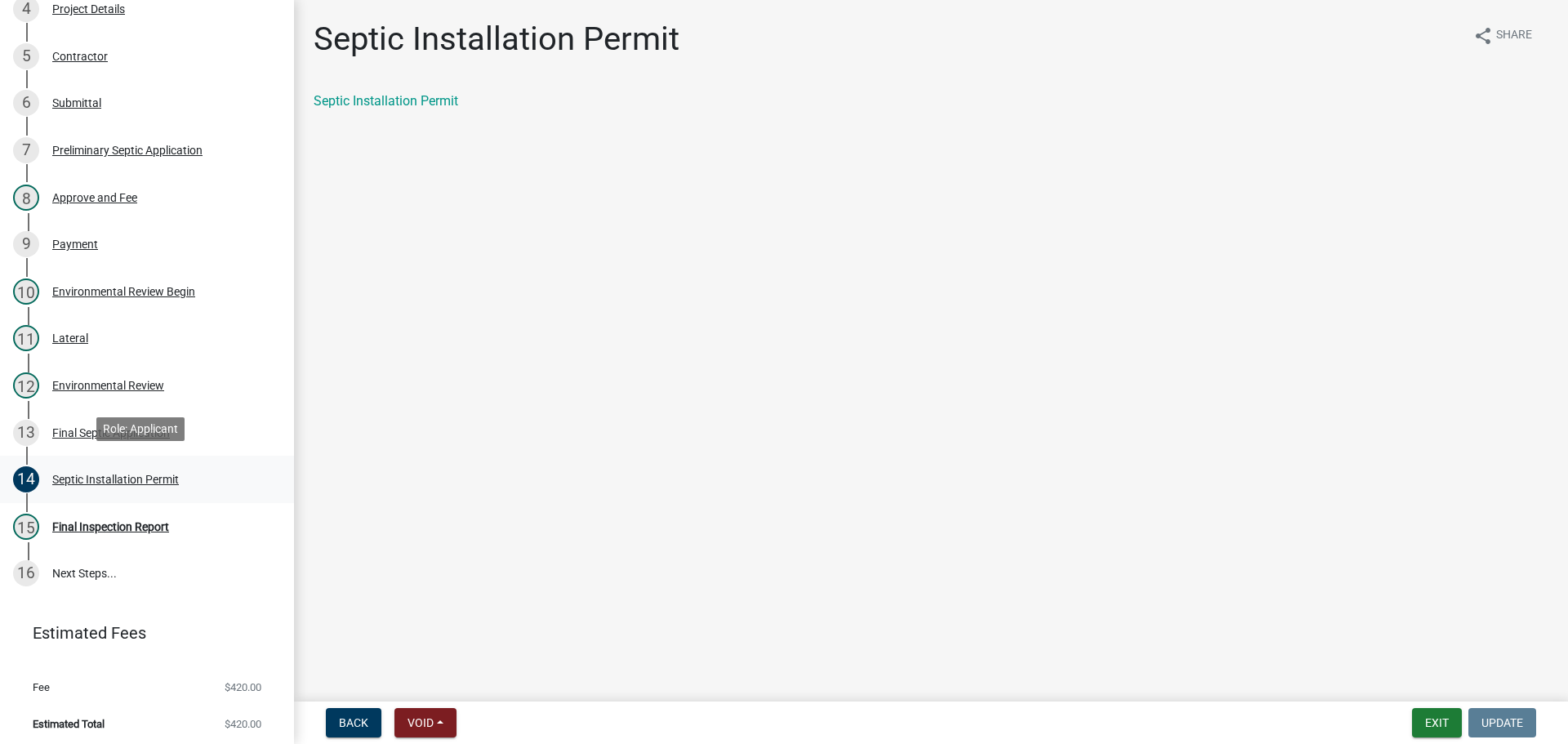
click at [131, 474] on div "Septic Installation Permit" at bounding box center [115, 480] width 126 height 12
click at [360, 101] on link "Septic Installation Permit" at bounding box center [385, 101] width 145 height 16
click at [64, 332] on div "Lateral" at bounding box center [70, 338] width 35 height 12
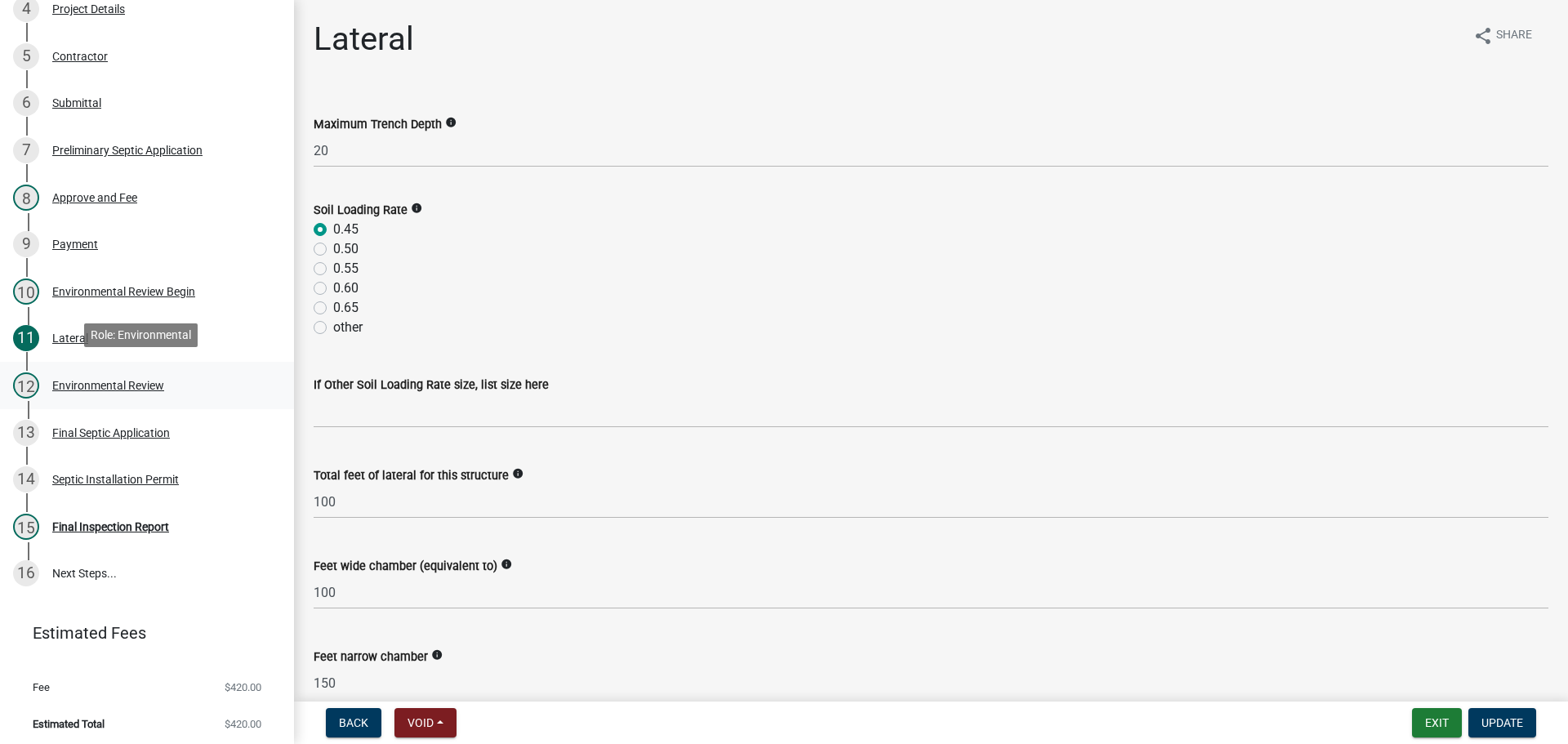
click at [87, 382] on div "Environmental Review" at bounding box center [108, 385] width 112 height 12
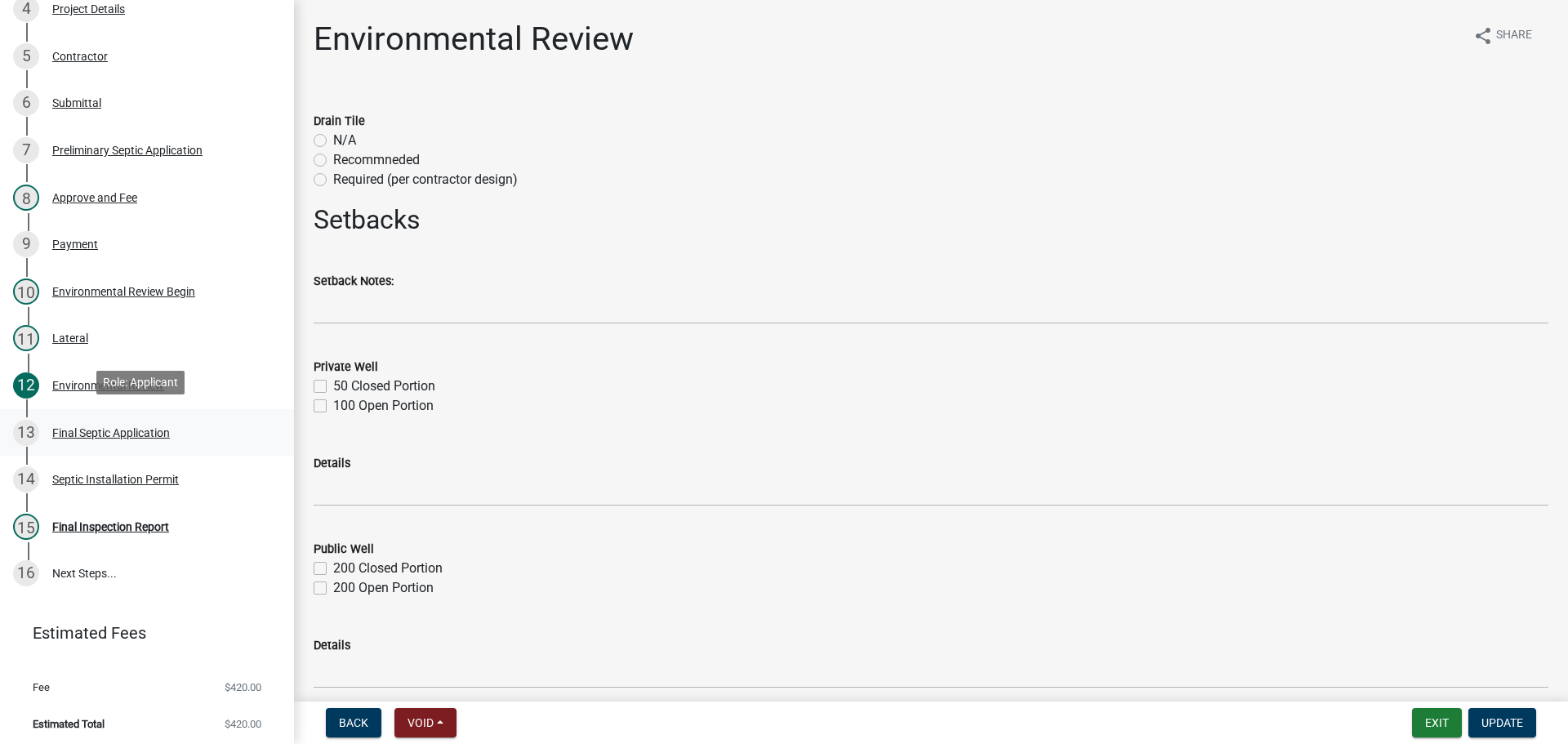
click at [107, 431] on div "Final Septic Application" at bounding box center [110, 434] width 117 height 12
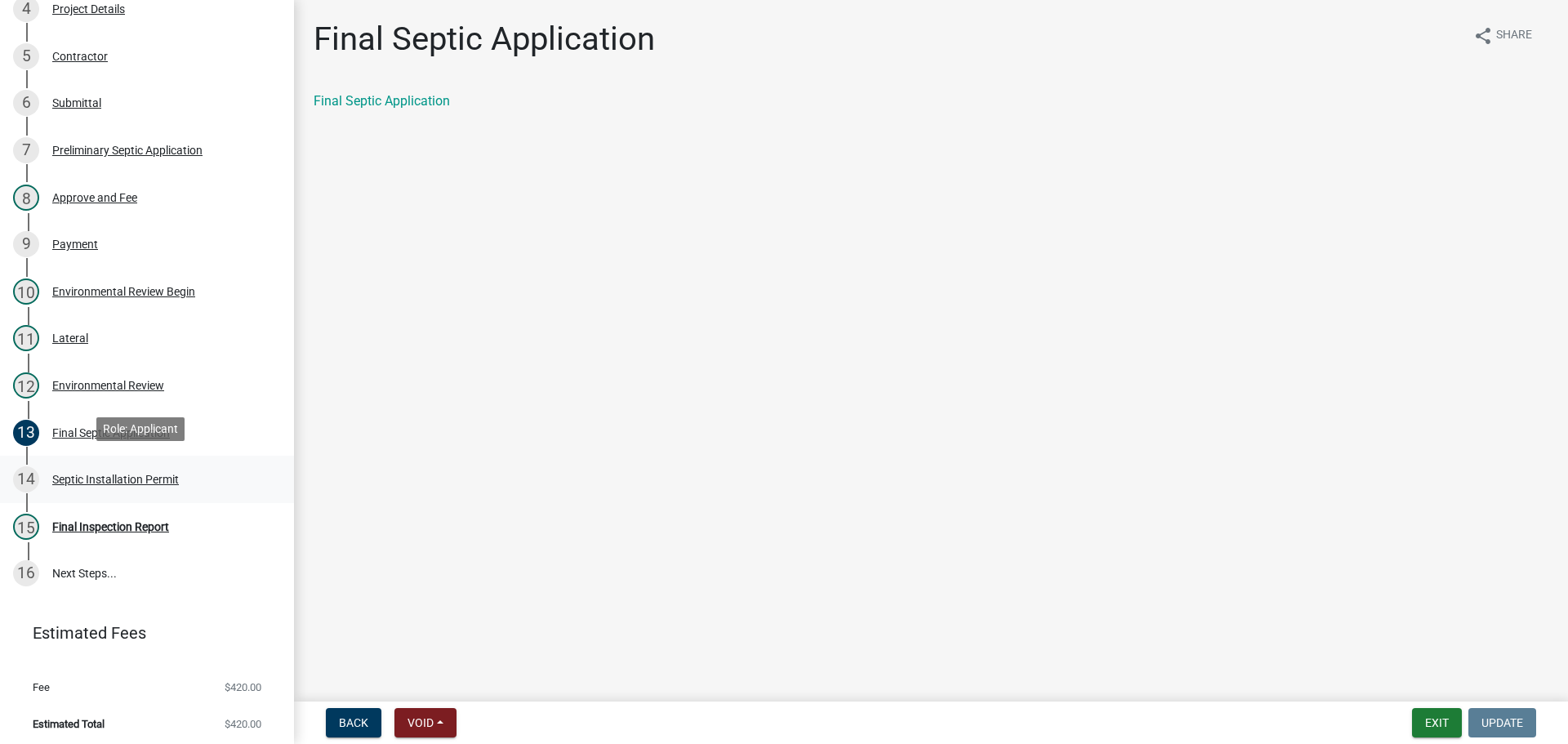
click at [120, 474] on div "Septic Installation Permit" at bounding box center [115, 480] width 126 height 12
click at [139, 475] on div "Septic Installation Permit" at bounding box center [115, 480] width 126 height 12
click at [394, 99] on link "Septic Installation Permit" at bounding box center [385, 101] width 145 height 16
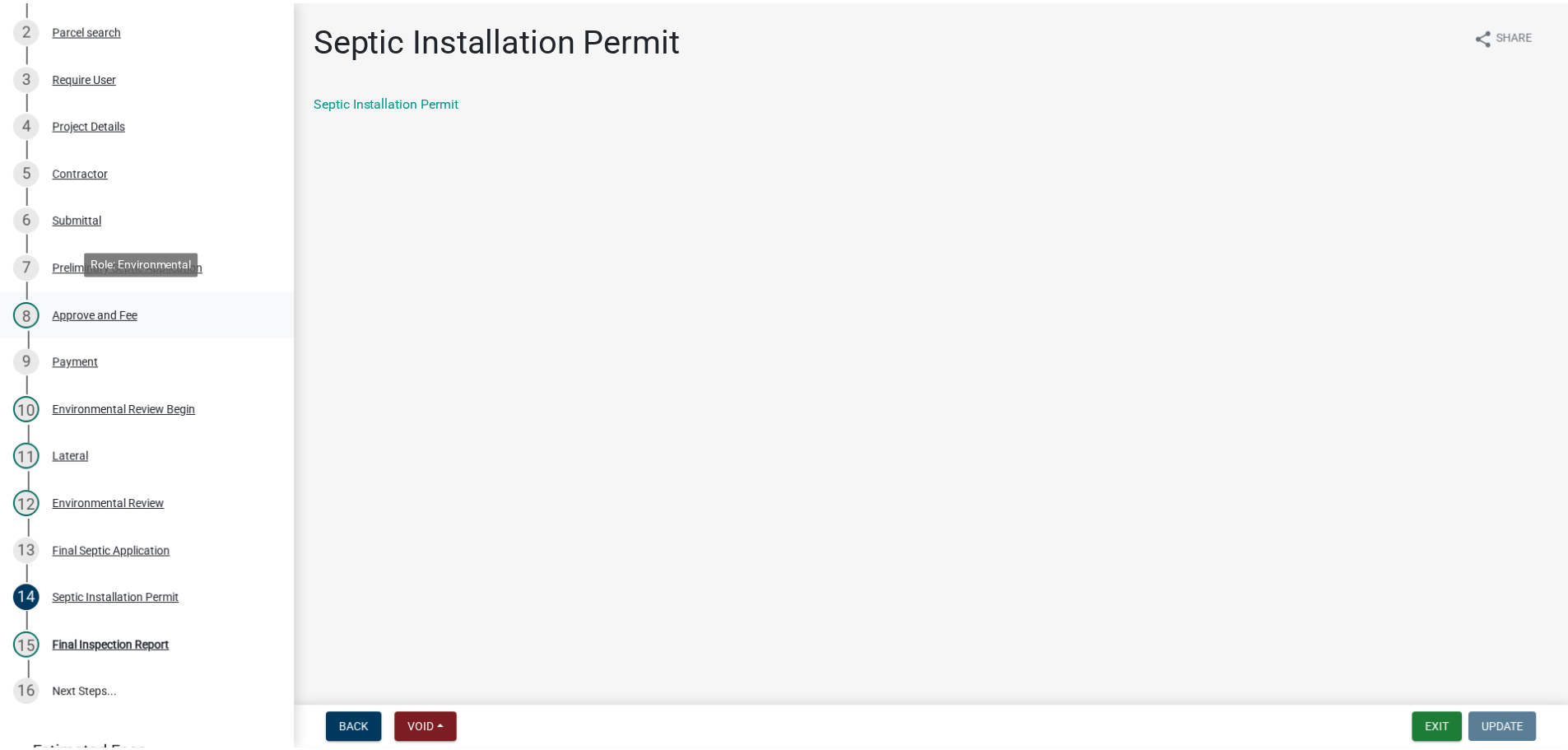
scroll to position [199, 0]
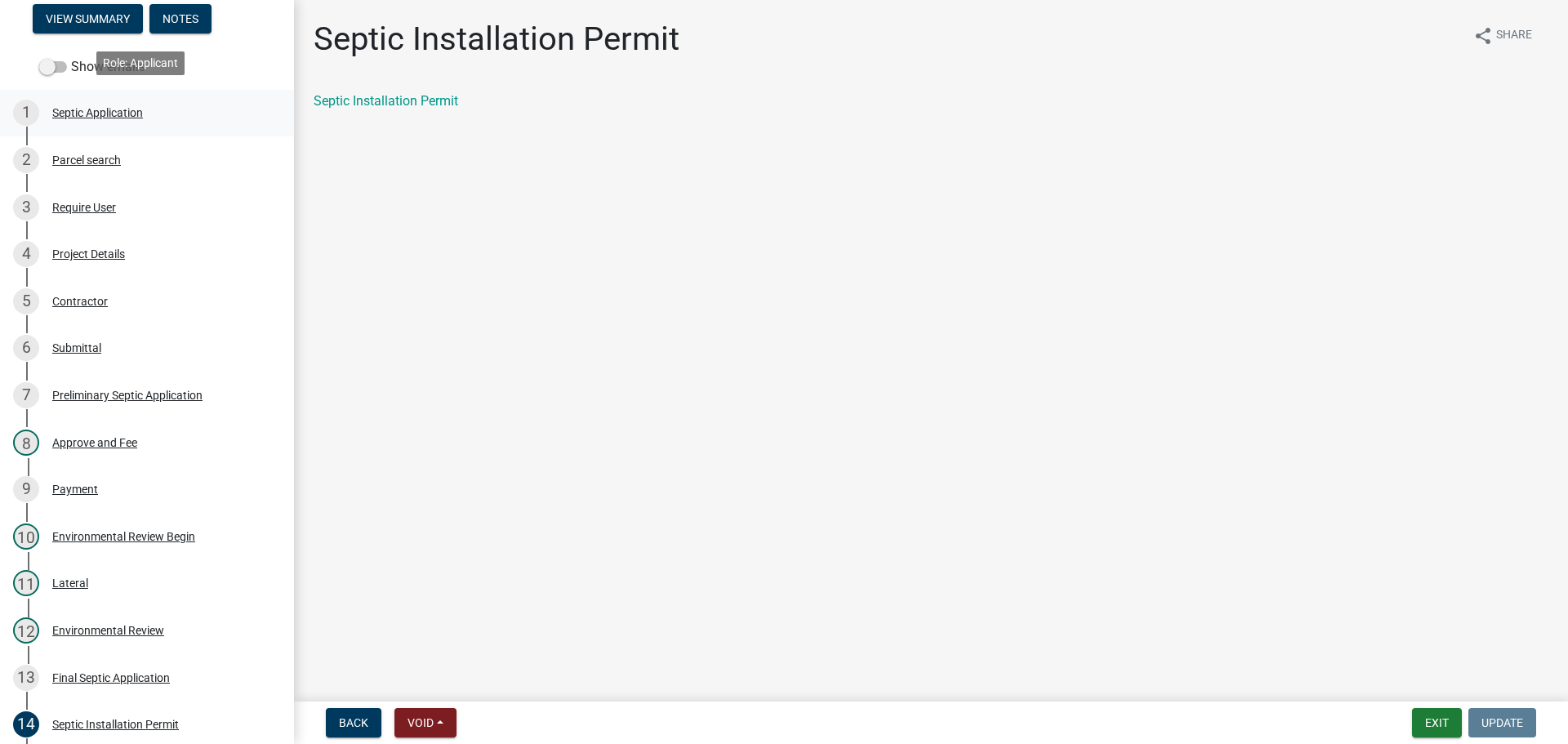
click at [118, 107] on div "Septic Application" at bounding box center [98, 113] width 91 height 12
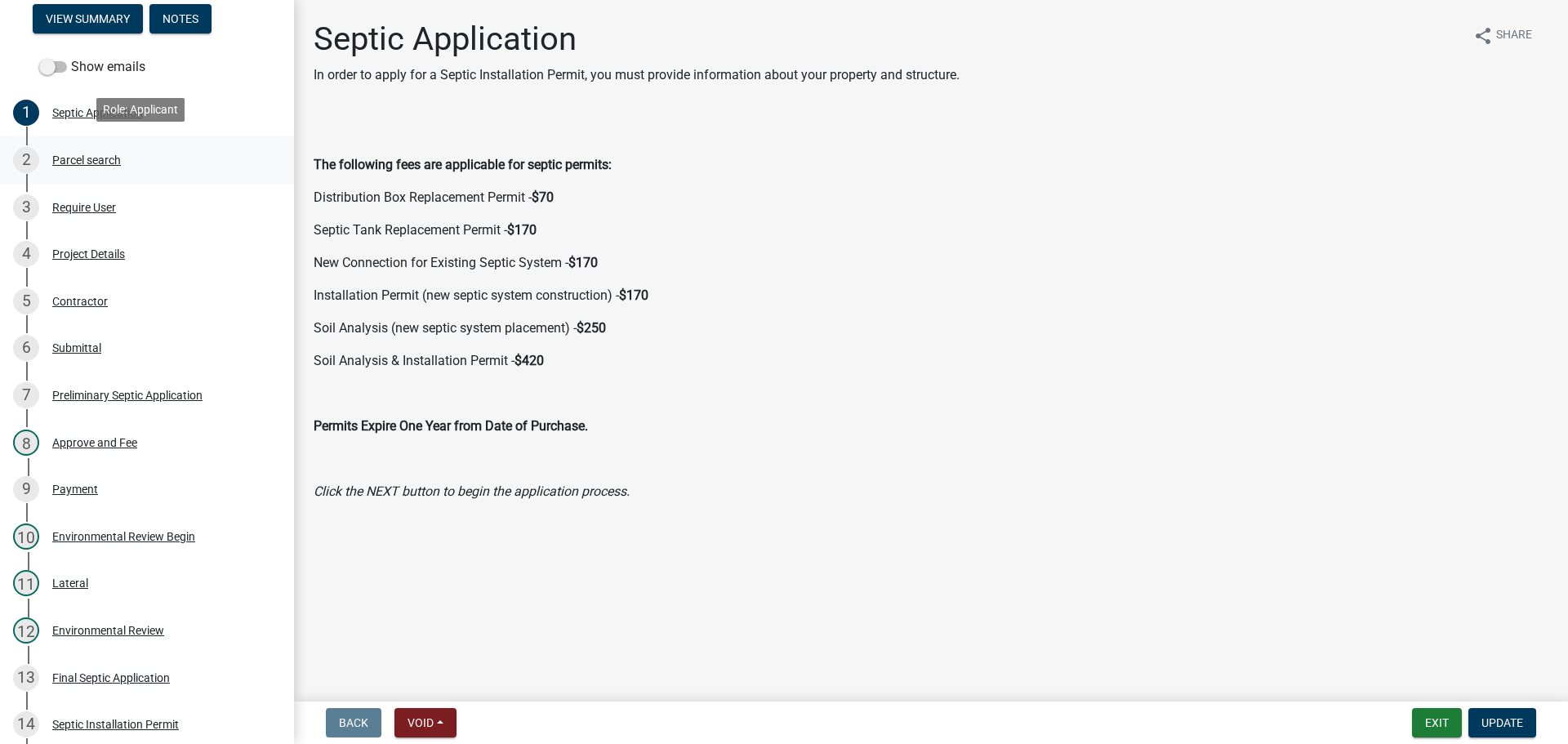
click at [111, 155] on div "Parcel search" at bounding box center [87, 161] width 69 height 12
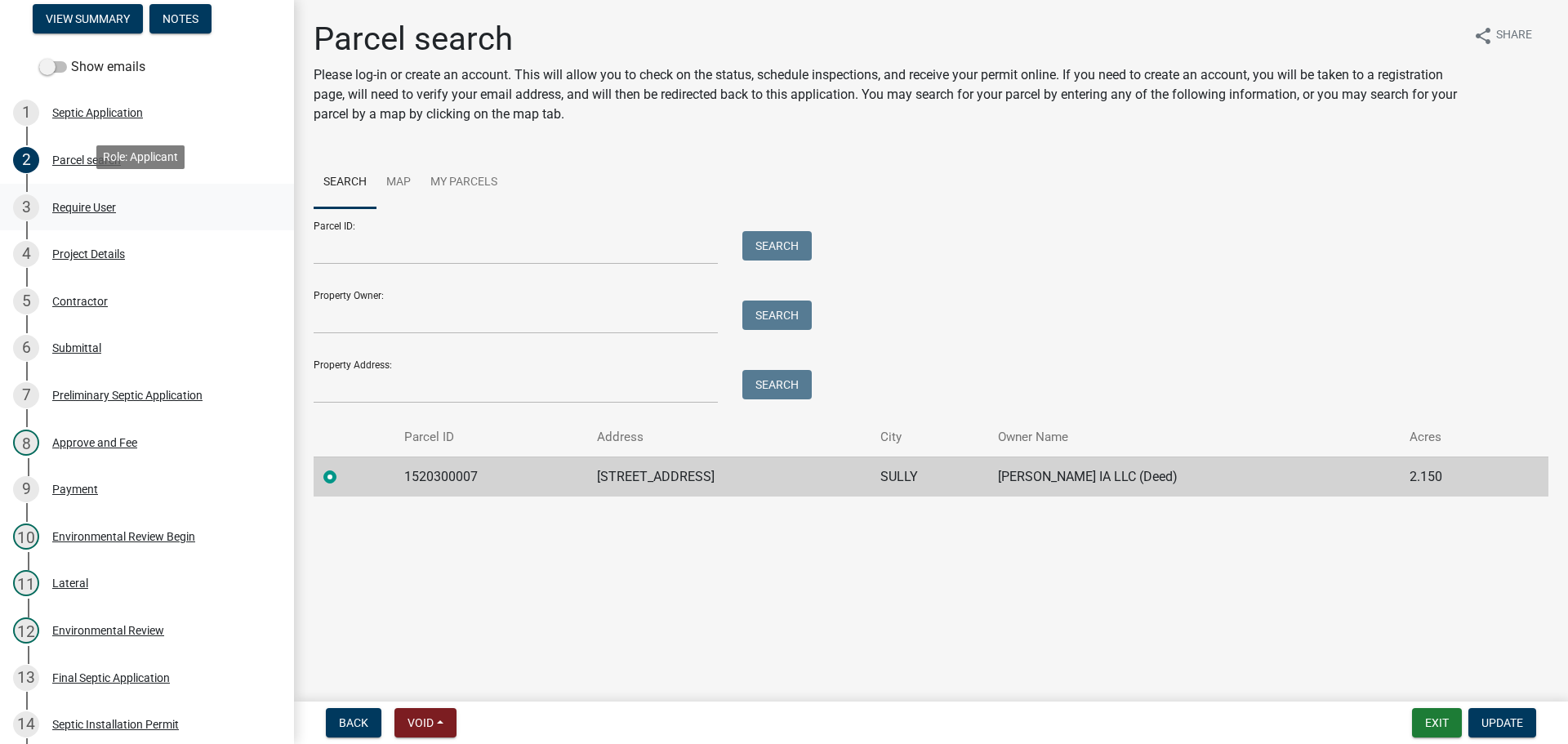
click at [107, 209] on div "3 Require User" at bounding box center [140, 207] width 255 height 27
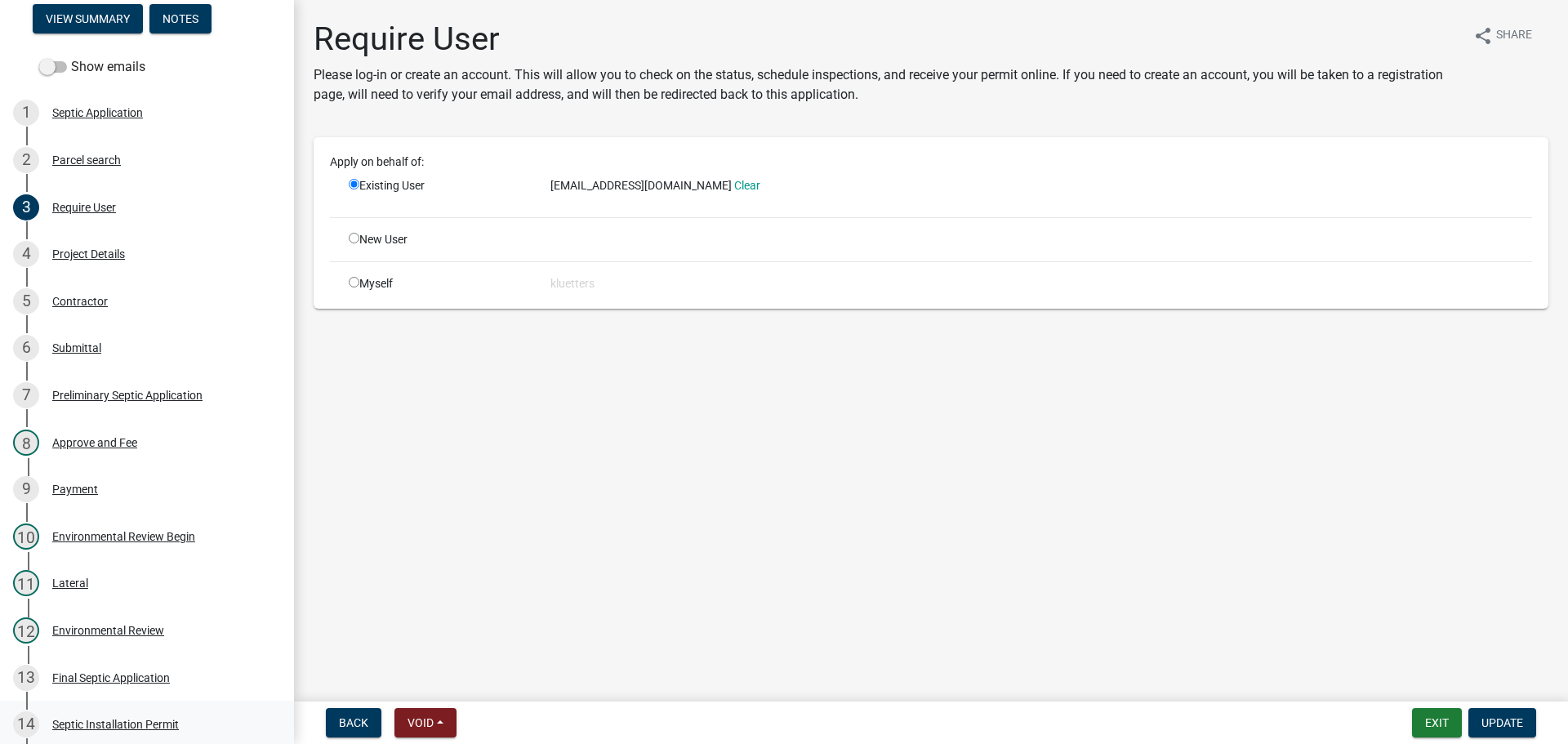
click at [153, 719] on div "Septic Installation Permit" at bounding box center [115, 725] width 126 height 12
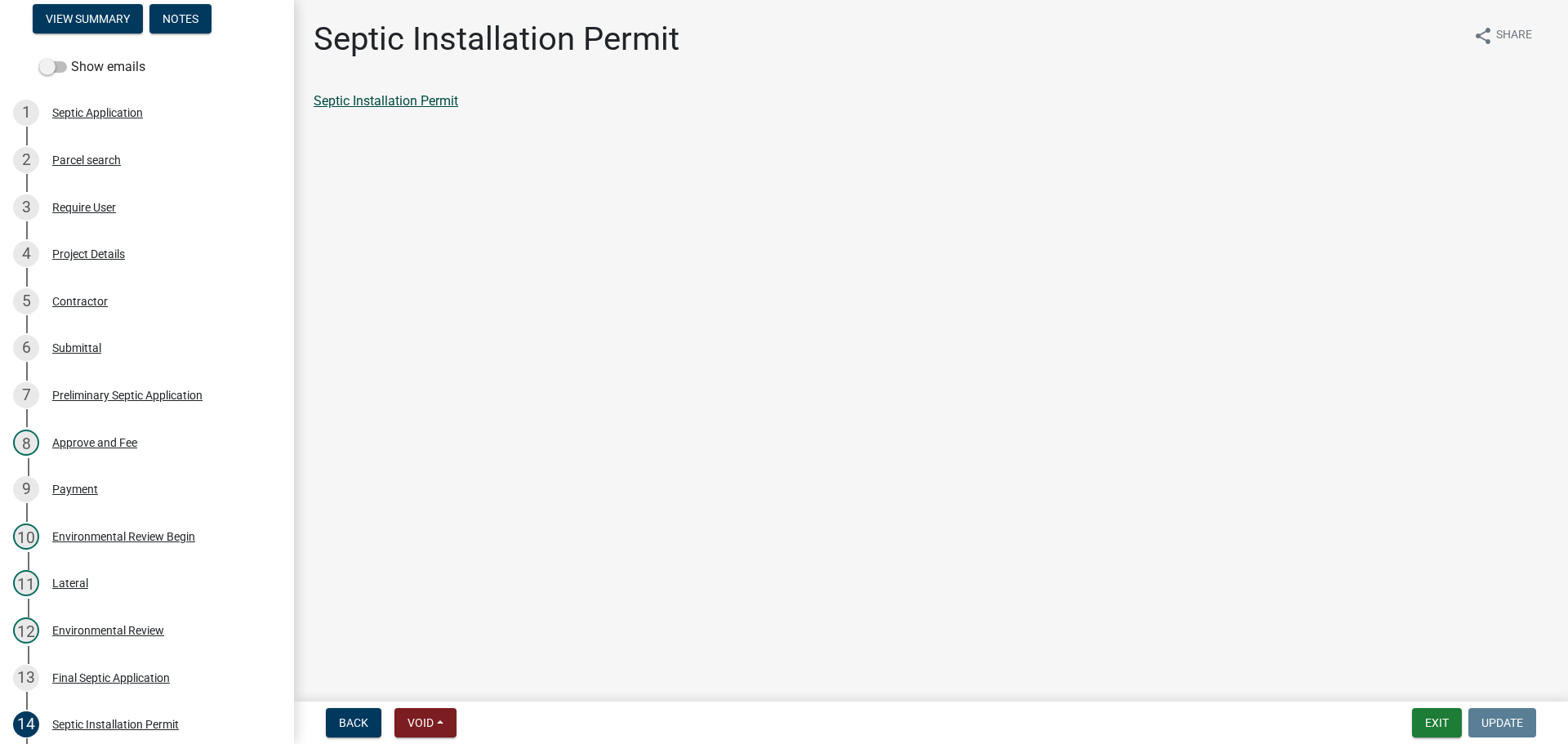
click at [413, 104] on link "Septic Installation Permit" at bounding box center [385, 101] width 145 height 16
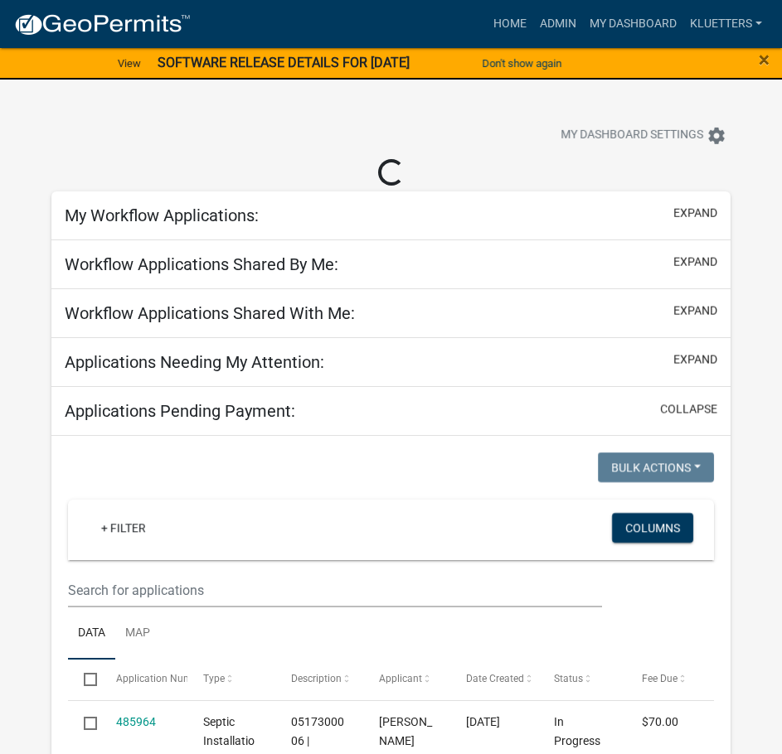
select select "3: 100"
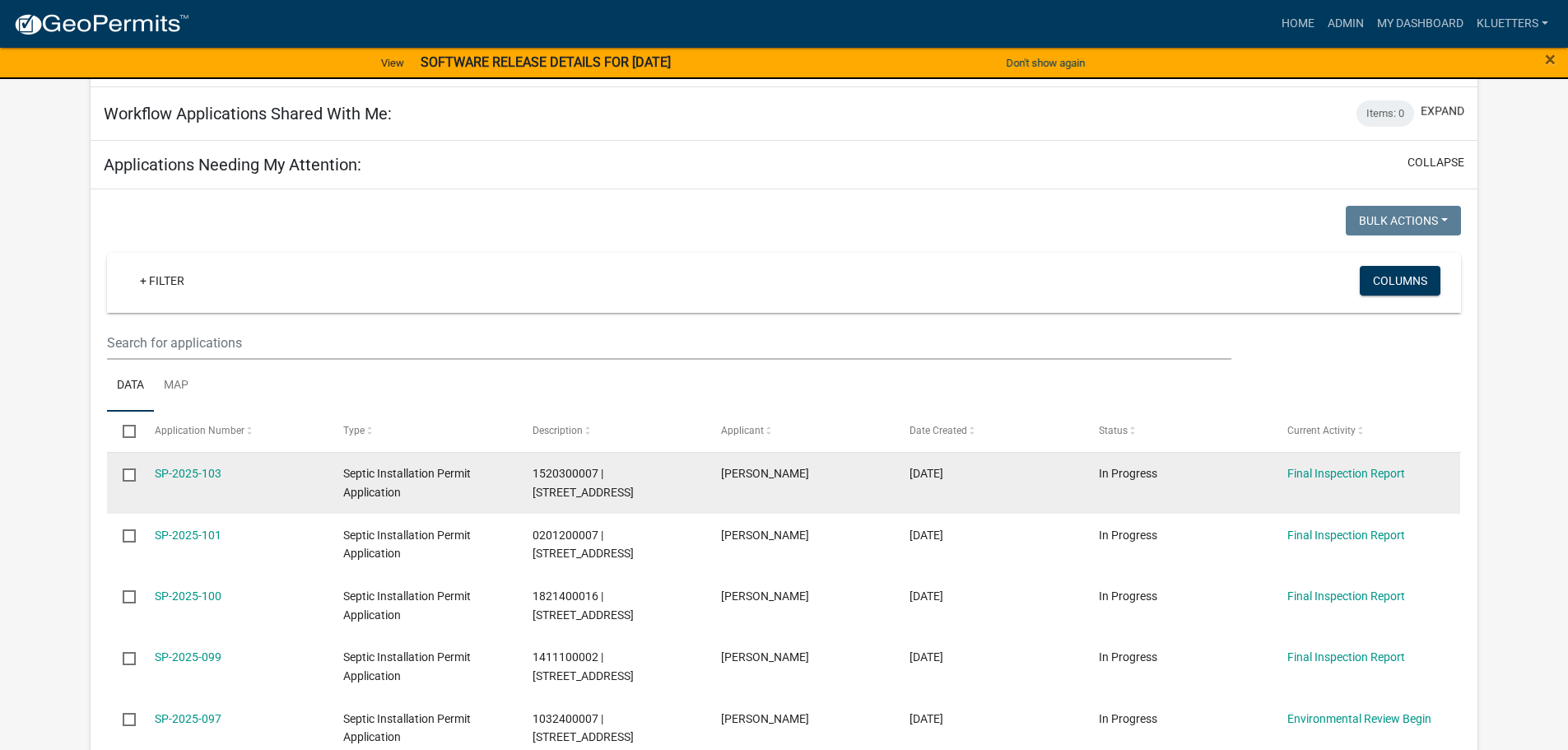
scroll to position [247, 0]
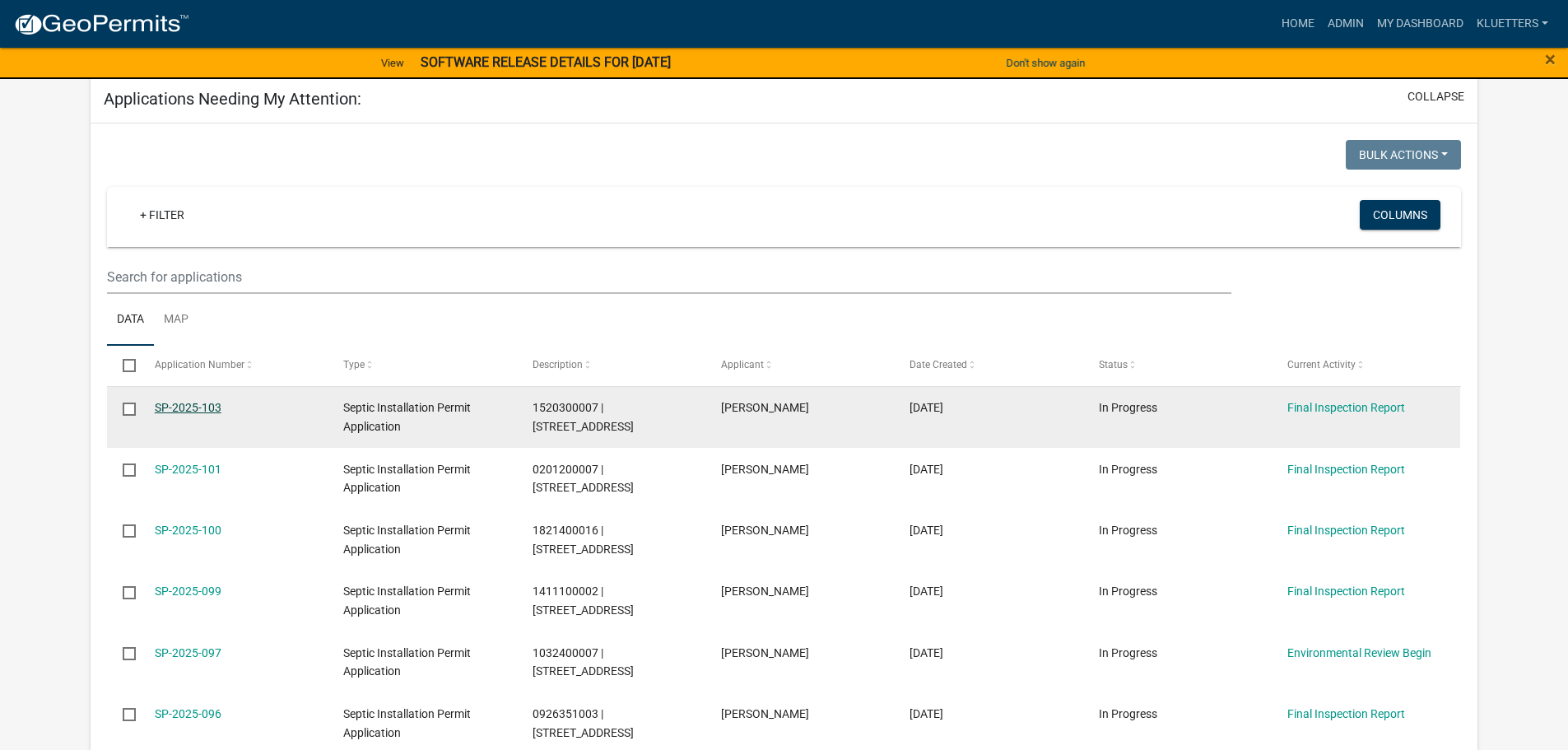
click at [190, 405] on link "SP-2025-103" at bounding box center [188, 407] width 67 height 13
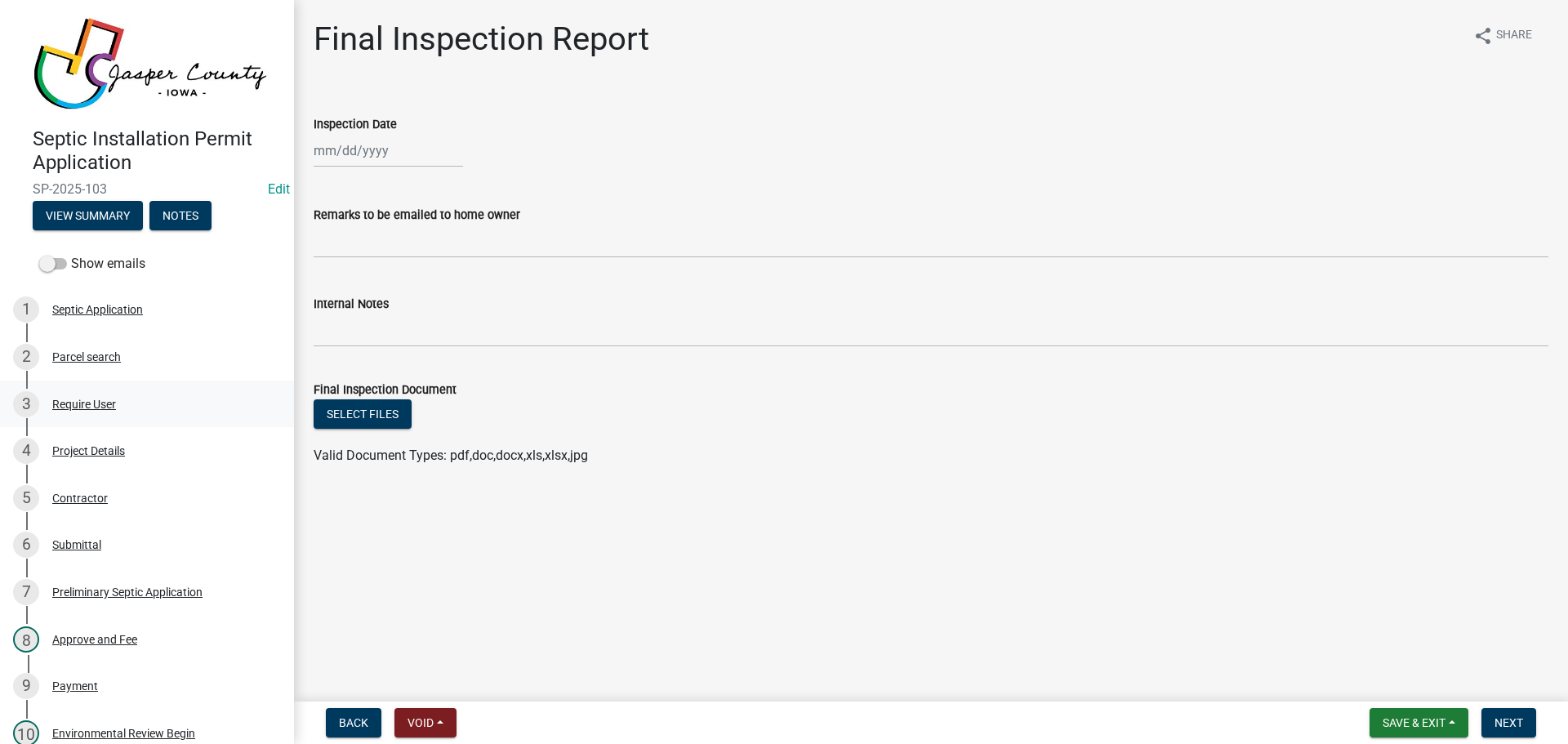
click at [97, 404] on div "Require User" at bounding box center [84, 405] width 64 height 12
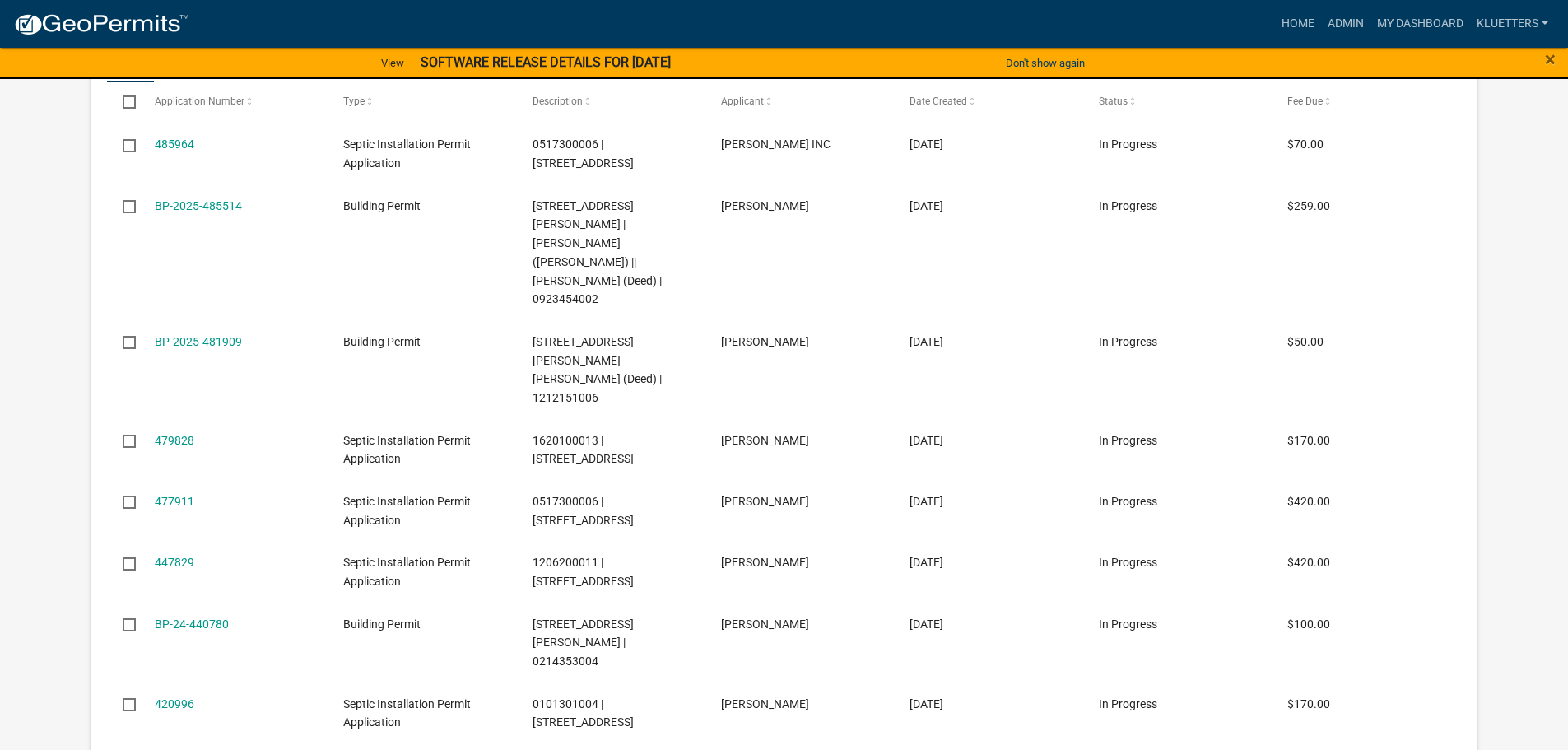
scroll to position [576, 0]
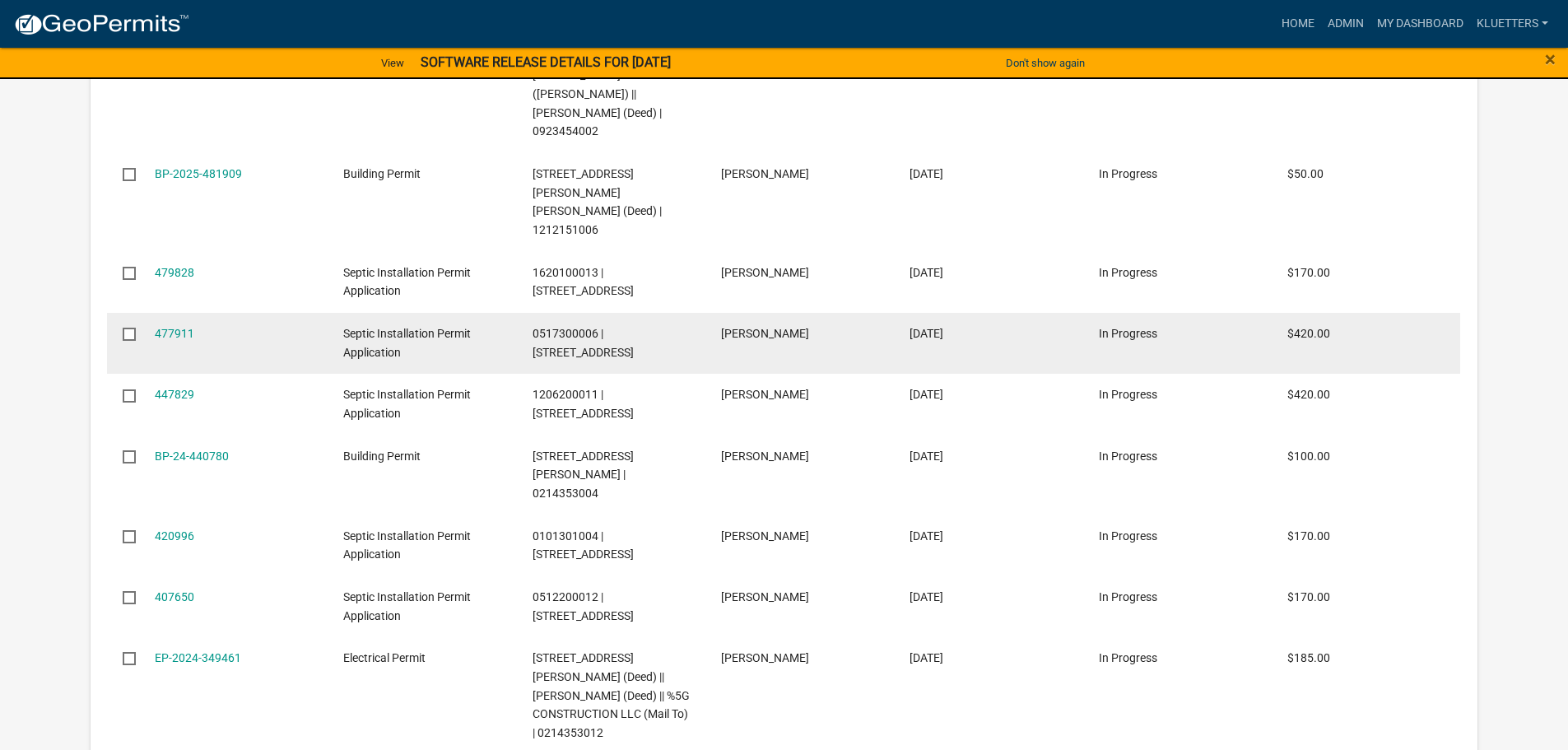
select select "3: 100"
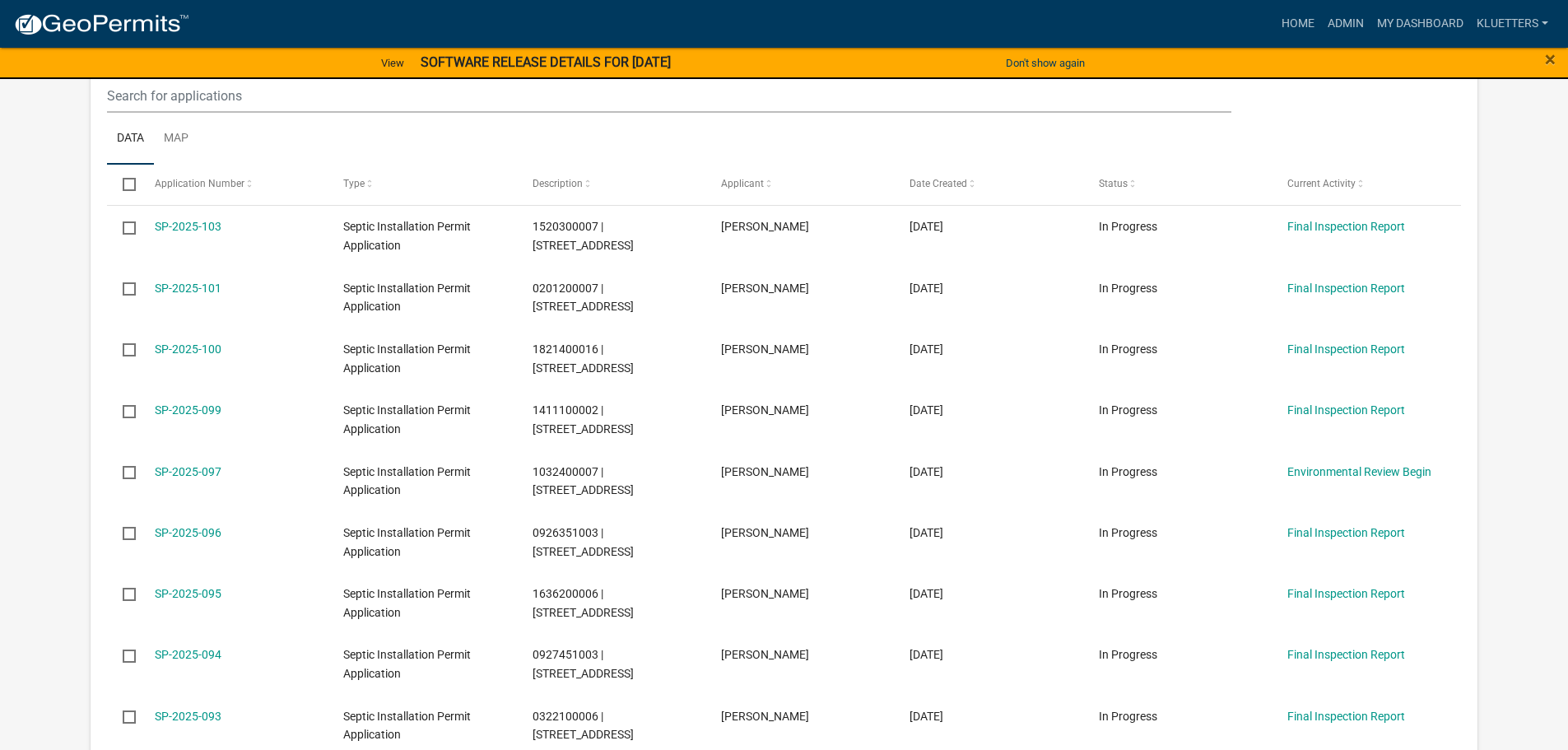
scroll to position [330, 0]
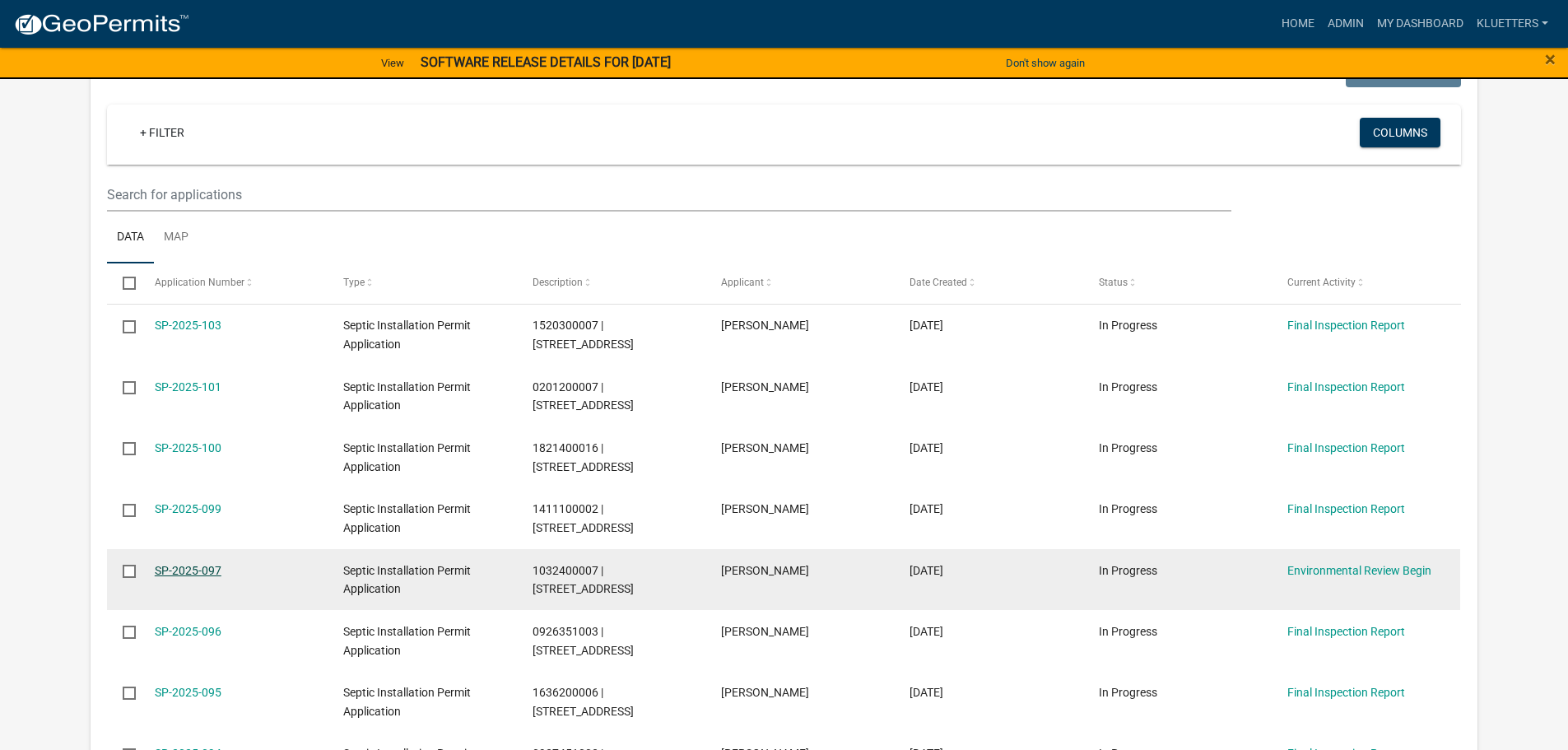
click at [200, 571] on link "SP-2025-097" at bounding box center [188, 570] width 67 height 13
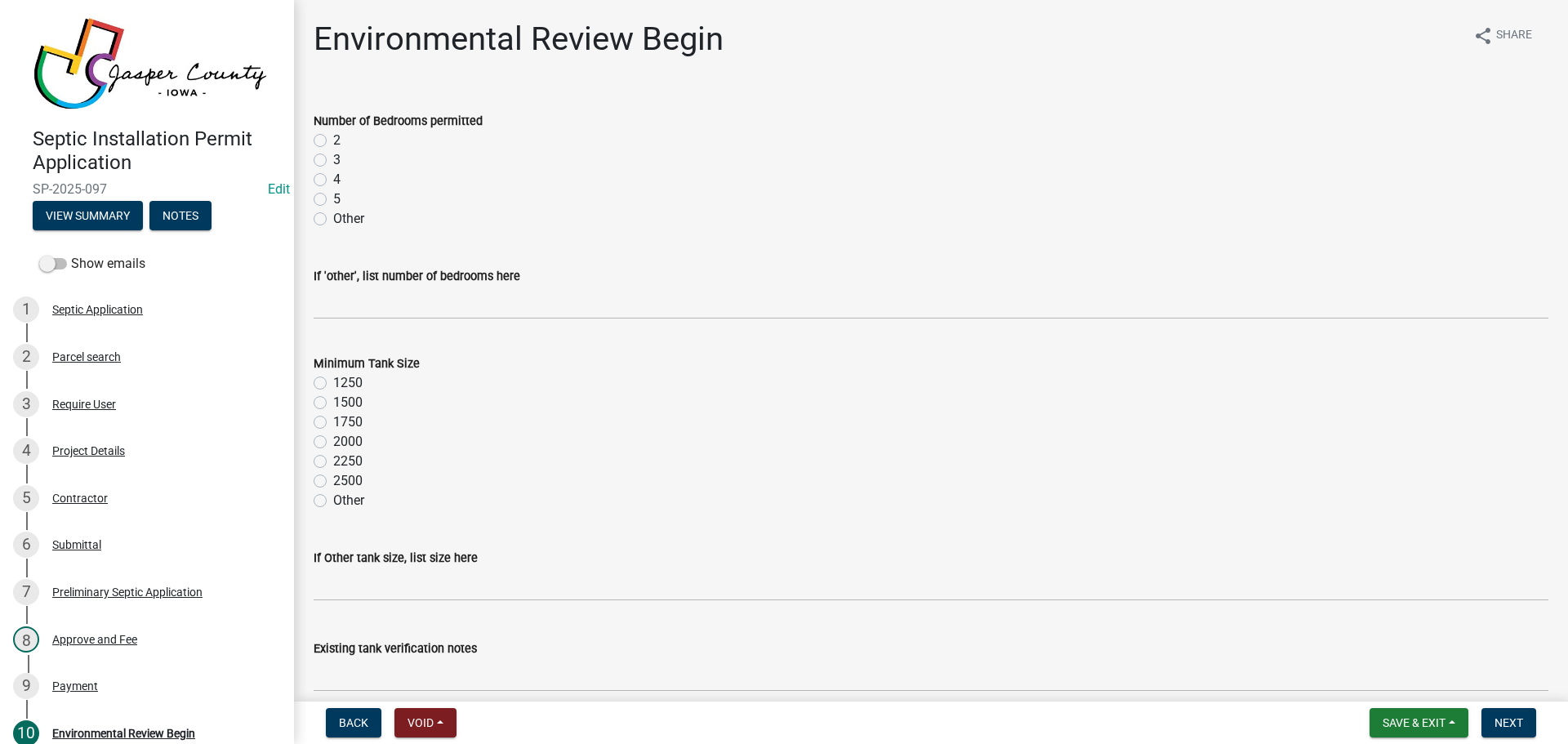
click at [333, 198] on label "5" at bounding box center [336, 199] width 7 height 20
click at [333, 198] on input "5" at bounding box center [338, 194] width 11 height 11
radio input "true"
click at [333, 423] on label "1750" at bounding box center [348, 423] width 30 height 20
click at [333, 423] on input "1750" at bounding box center [338, 418] width 11 height 11
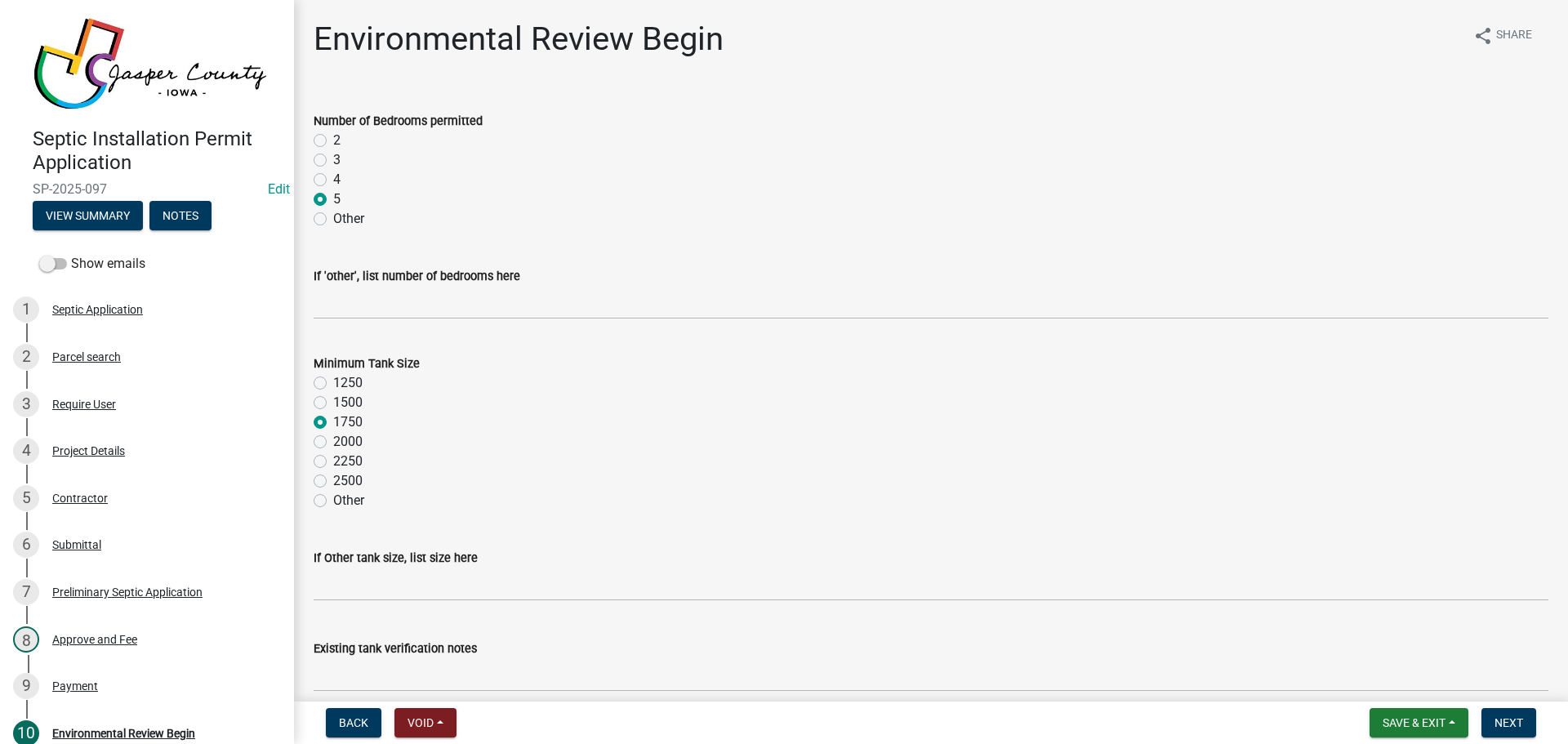
radio input "true"
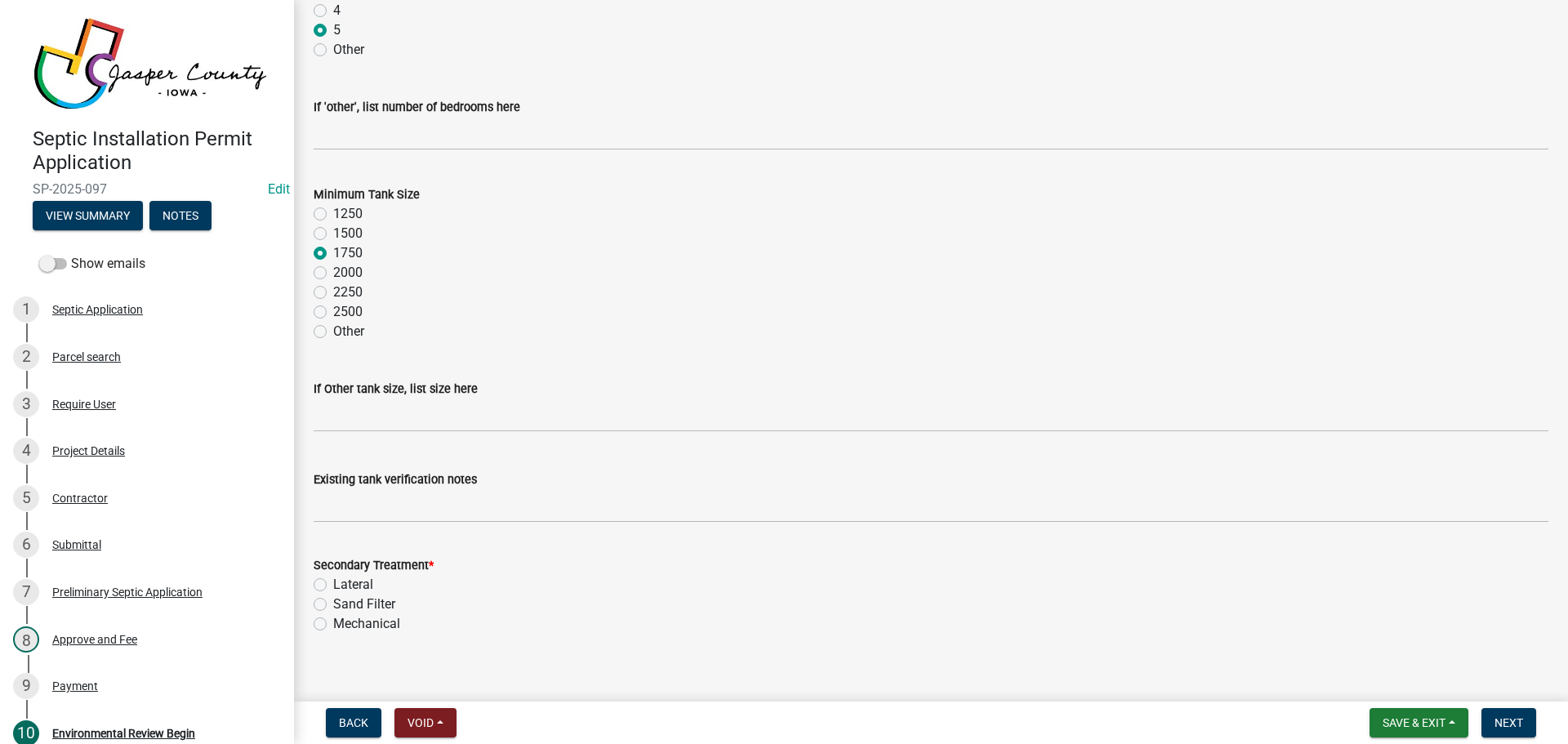
scroll to position [186, 0]
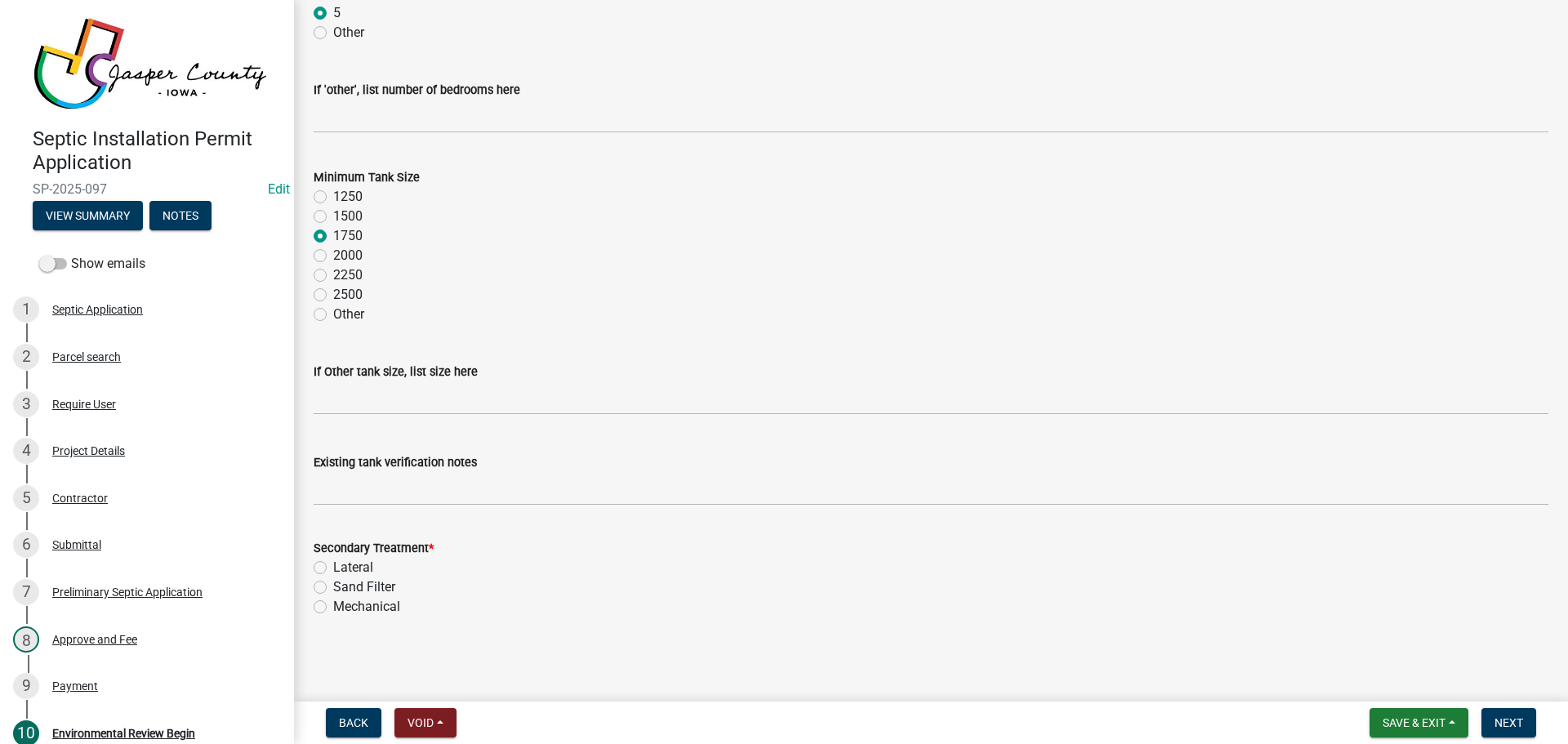
click at [333, 585] on label "Sand Filter" at bounding box center [363, 587] width 62 height 20
click at [333, 585] on input "Sand Filter" at bounding box center [338, 582] width 11 height 11
radio input "true"
click at [1504, 721] on span "Next" at bounding box center [1508, 722] width 29 height 13
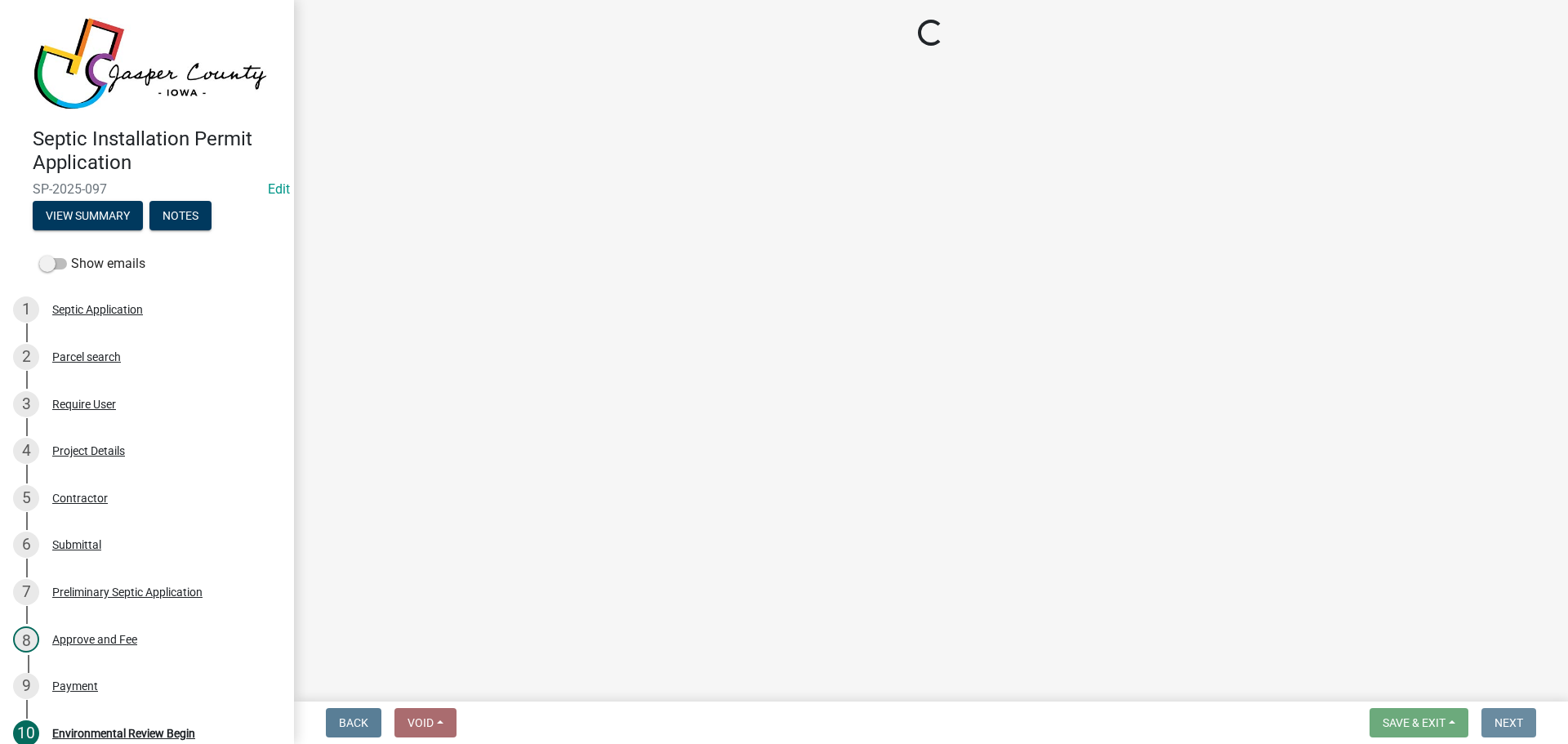
scroll to position [0, 0]
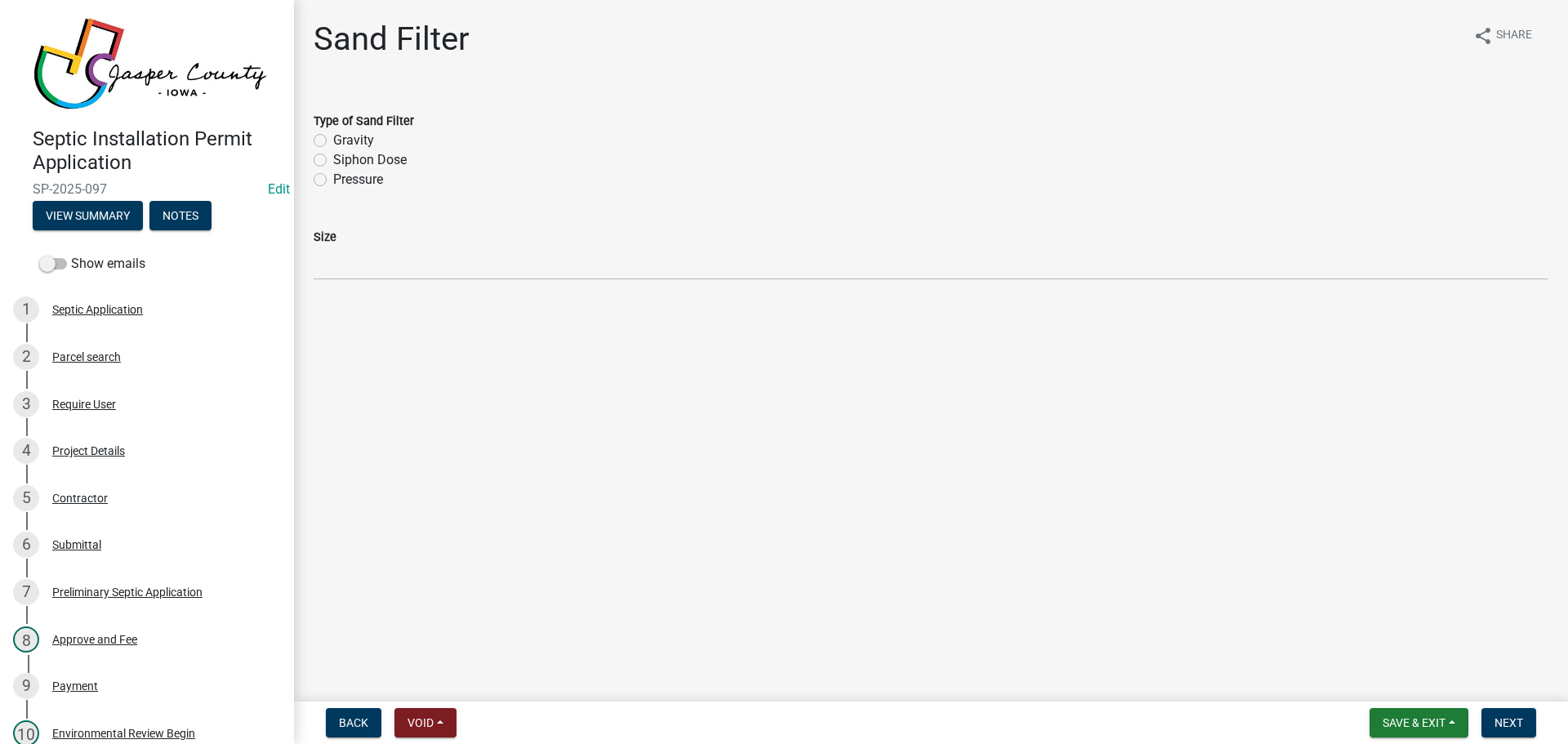
click at [333, 161] on label "Siphon Dose" at bounding box center [369, 161] width 74 height 20
click at [333, 161] on input "Siphon Dose" at bounding box center [338, 156] width 11 height 11
radio input "true"
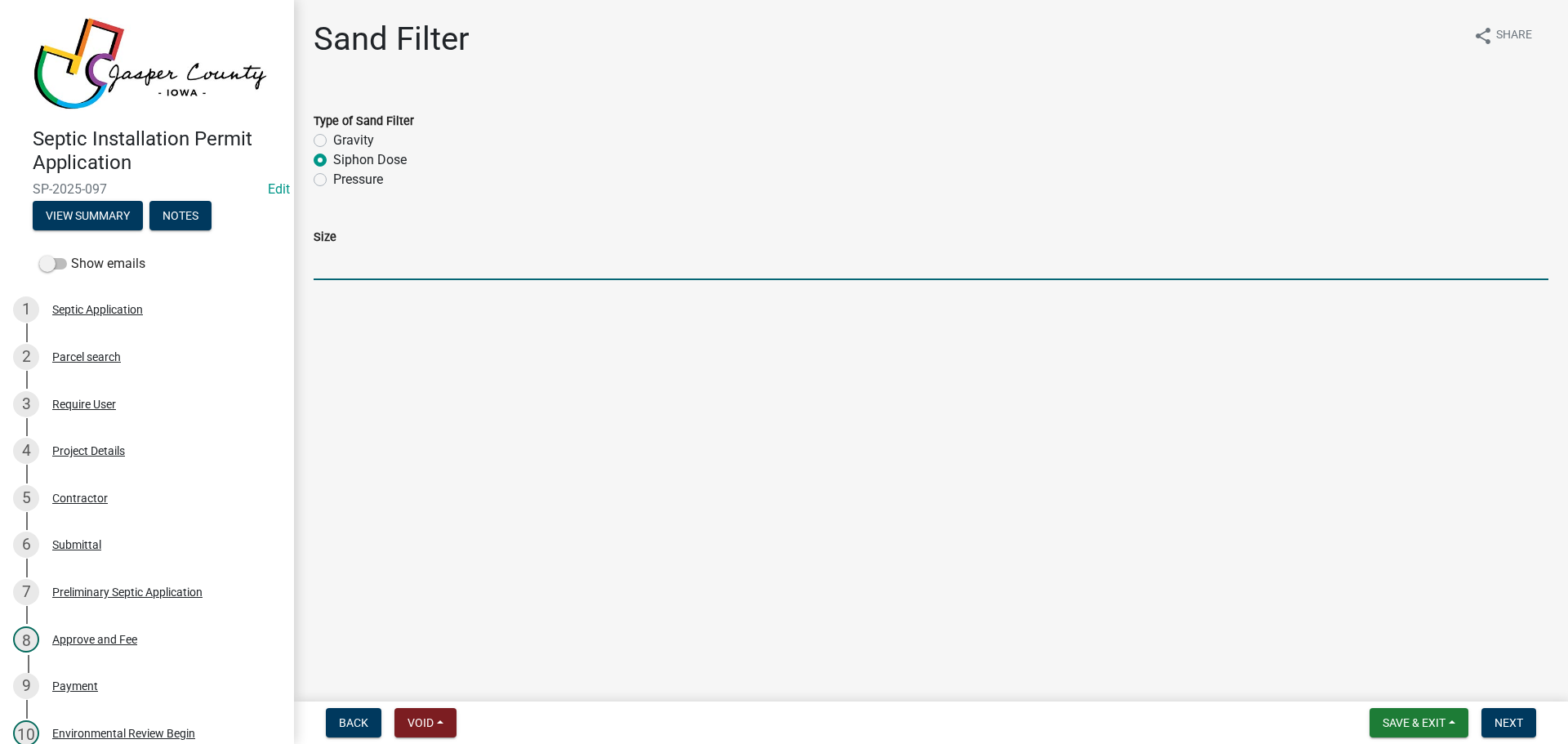
click at [357, 255] on input "Size" at bounding box center [930, 263] width 1234 height 34
type input "900 Sq Ft"
click at [1507, 722] on span "Next" at bounding box center [1508, 722] width 29 height 13
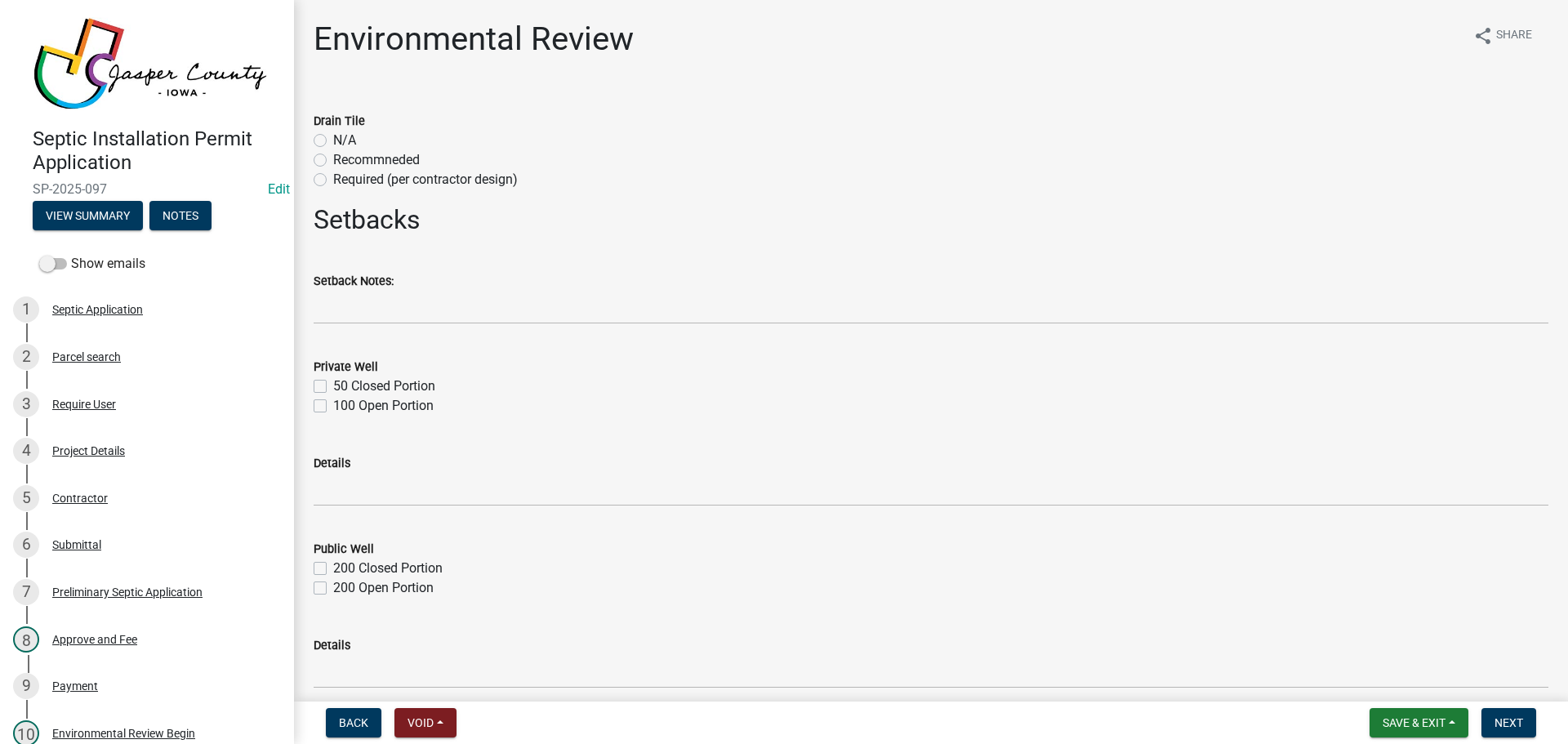
click at [333, 387] on label "50 Closed Portion" at bounding box center [384, 386] width 102 height 20
click at [333, 387] on input "50 Closed Portion" at bounding box center [338, 381] width 11 height 11
checkbox input "true"
click at [333, 404] on label "100 Open Portion" at bounding box center [383, 406] width 100 height 20
click at [333, 404] on input "100 Open Portion" at bounding box center [338, 401] width 11 height 11
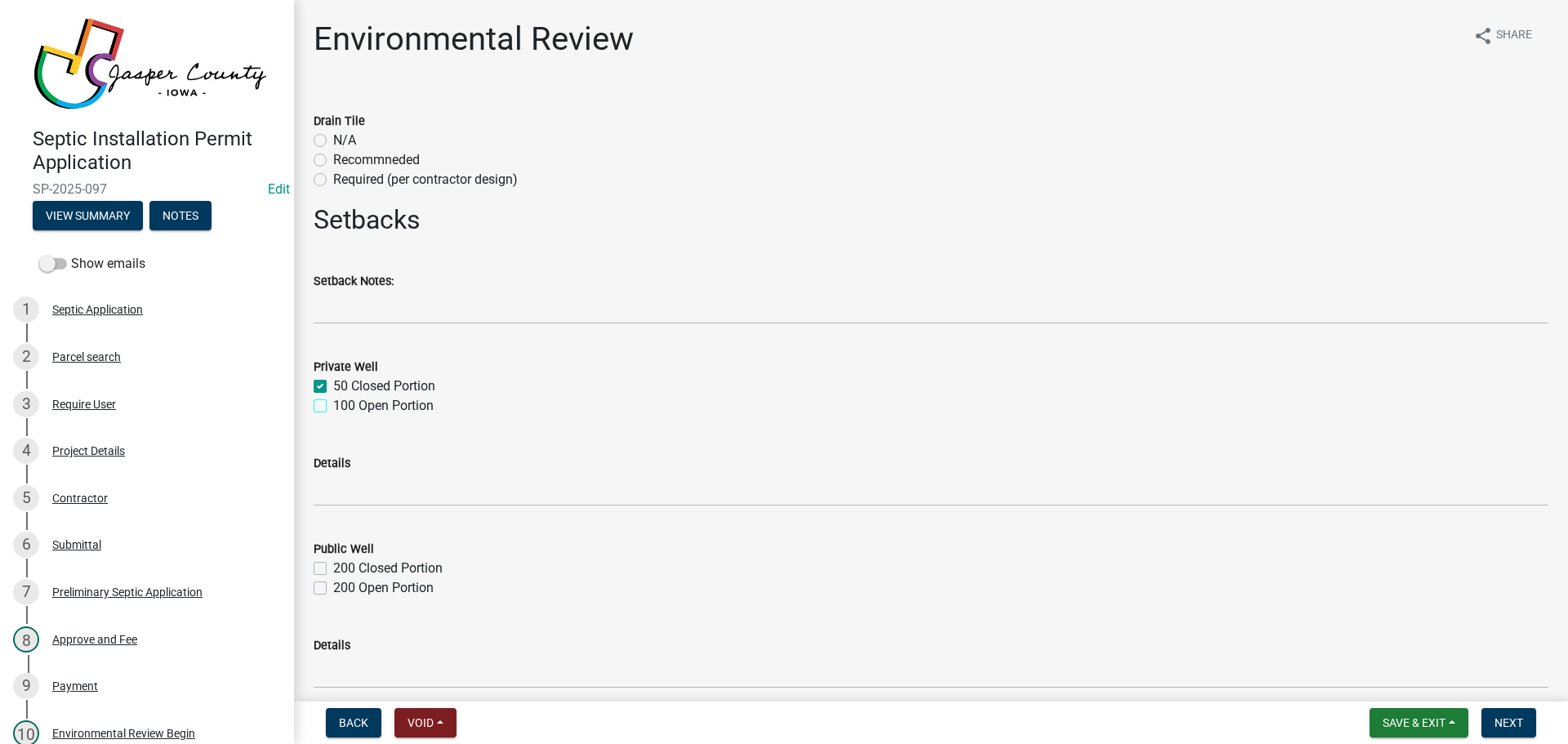
checkbox input "true"
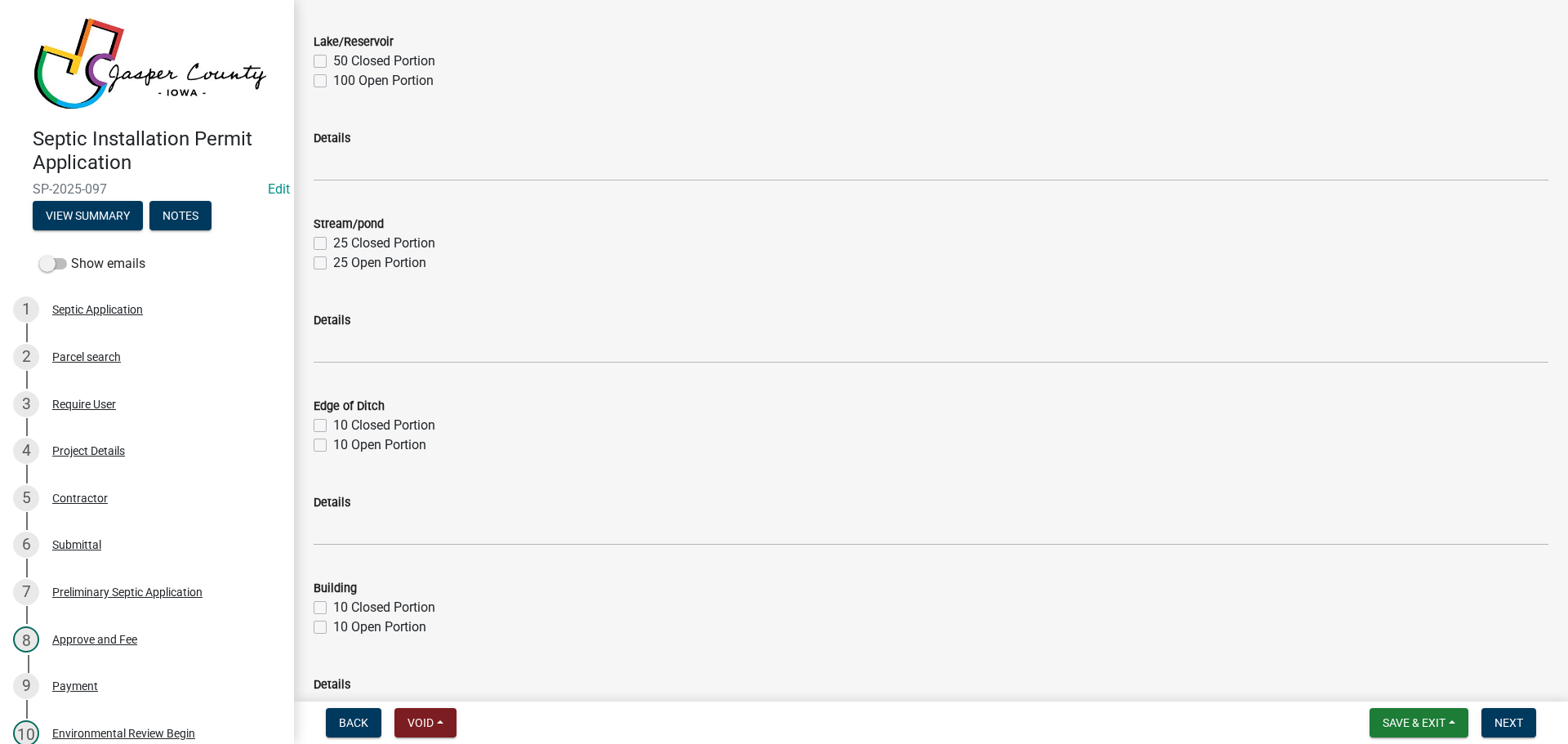
scroll to position [899, 0]
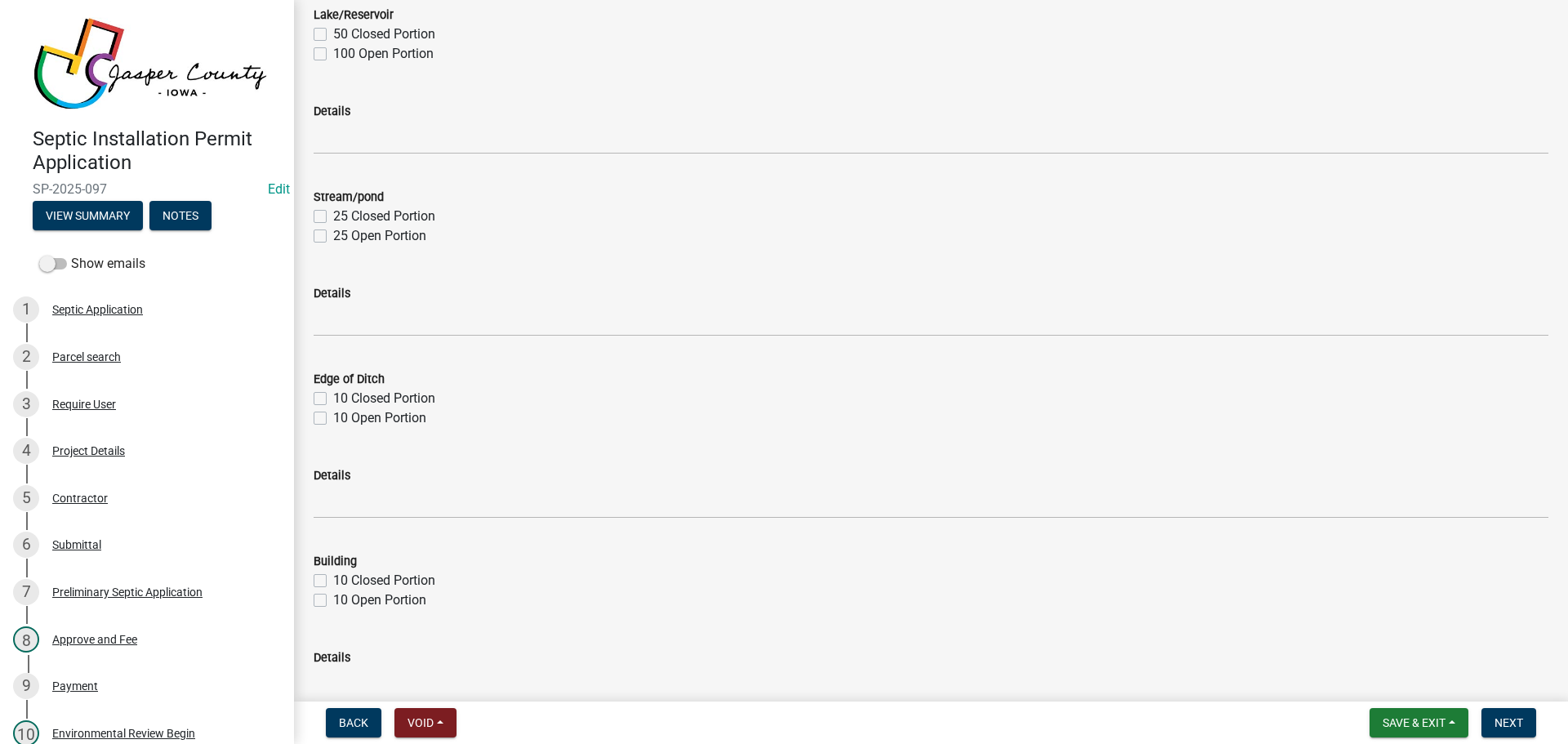
click at [333, 217] on label "25 Closed Portion" at bounding box center [384, 217] width 102 height 20
click at [333, 217] on input "25 Closed Portion" at bounding box center [338, 212] width 11 height 11
checkbox input "true"
click at [333, 235] on label "25 Open Portion" at bounding box center [379, 237] width 94 height 20
click at [333, 235] on input "25 Open Portion" at bounding box center [338, 232] width 11 height 11
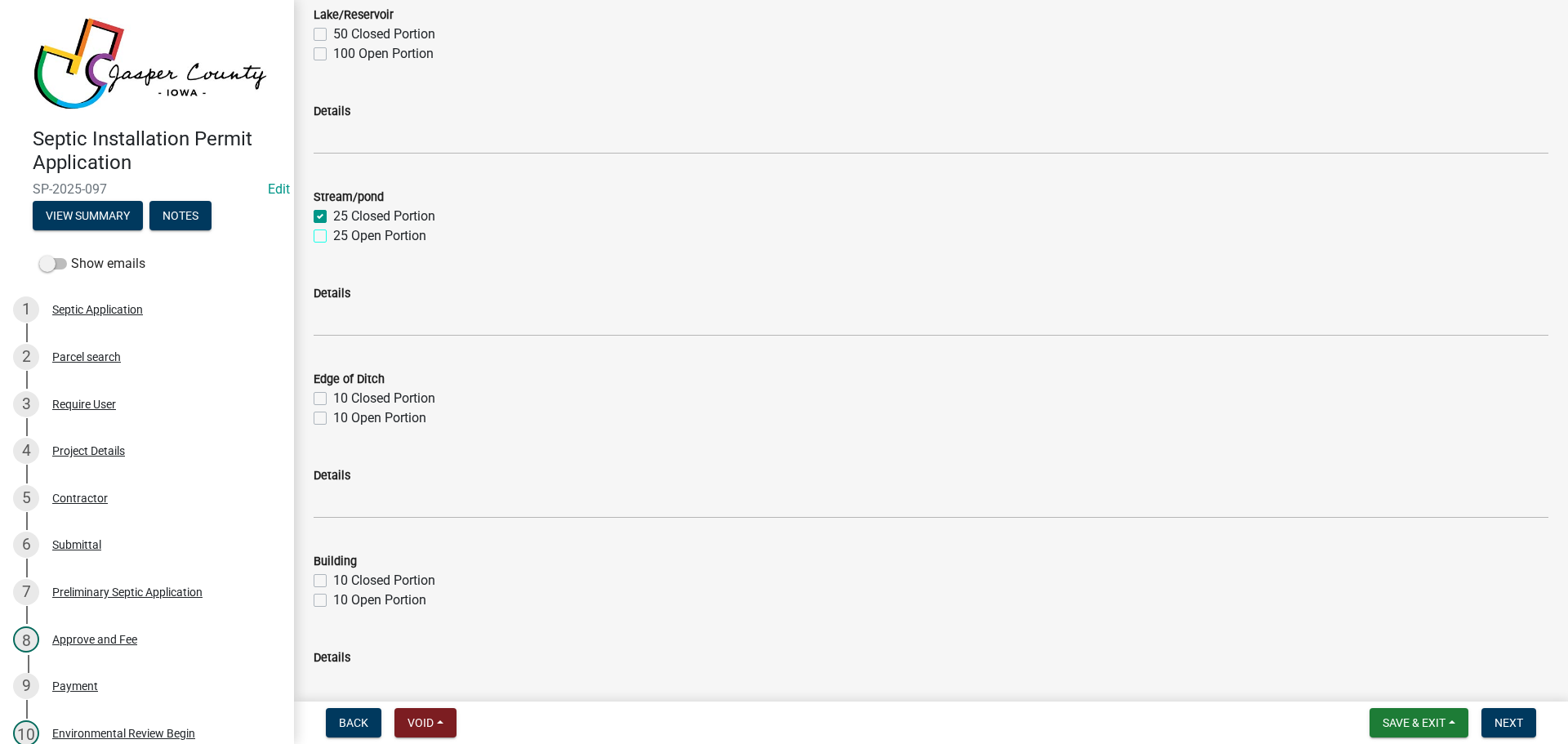
checkbox input "true"
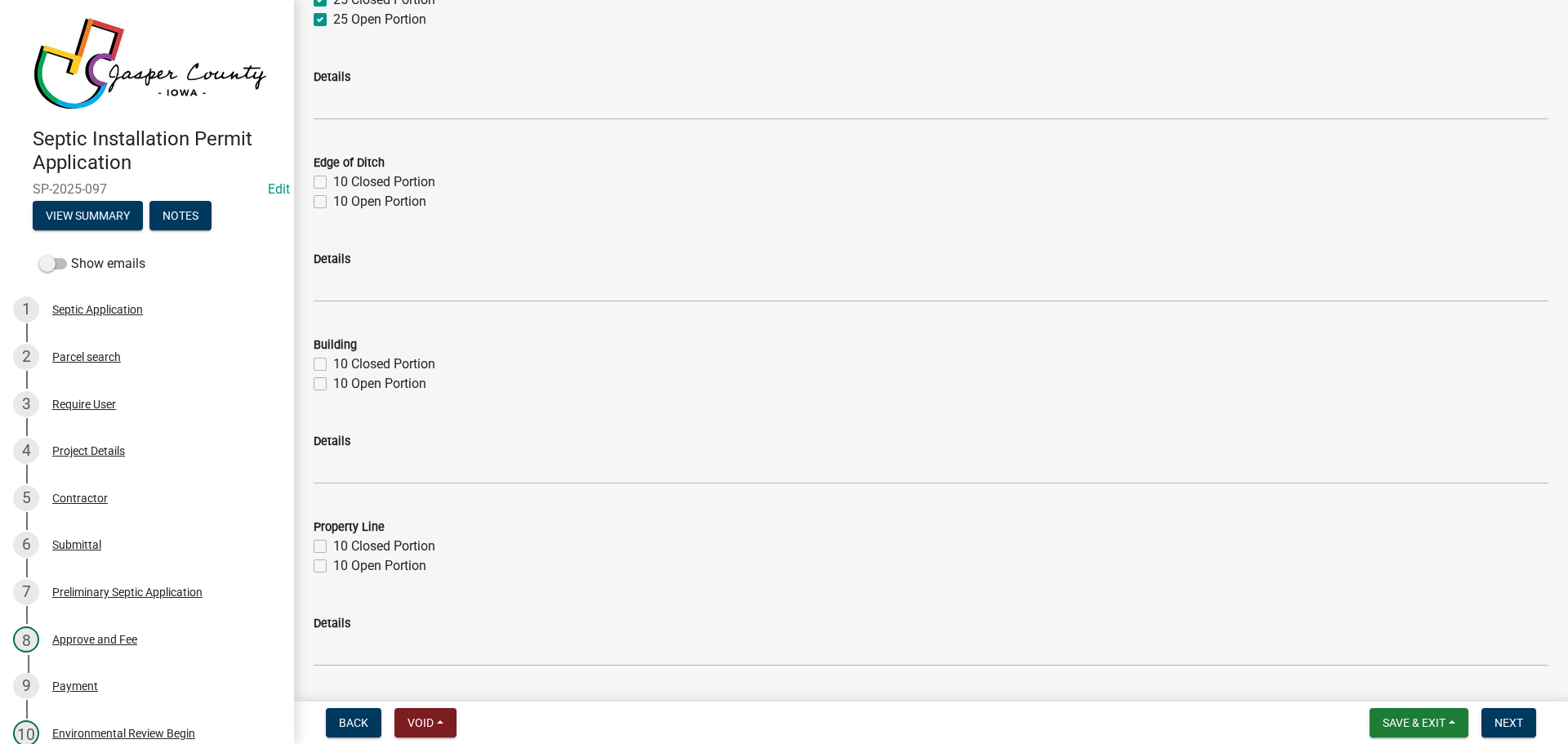
scroll to position [1144, 0]
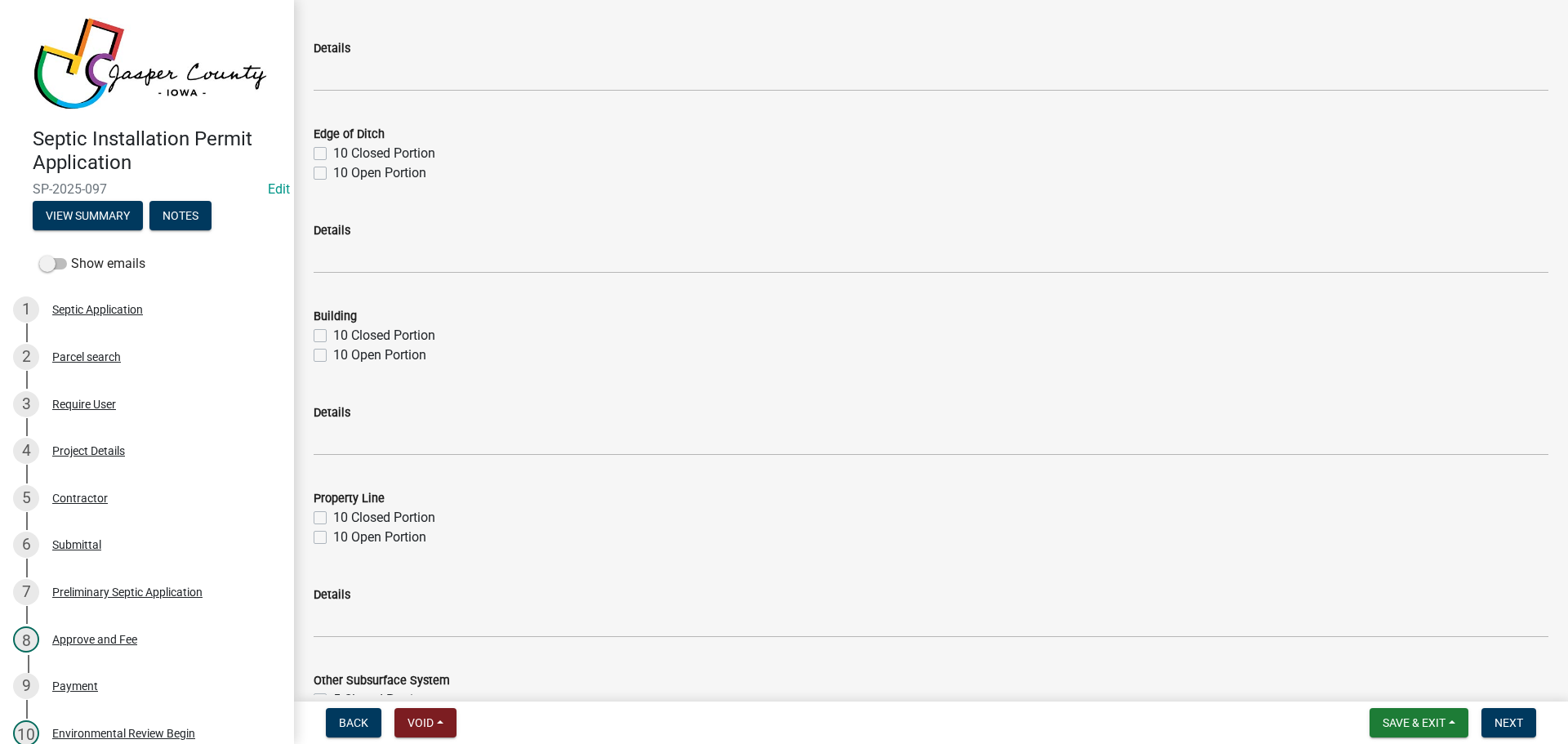
click at [333, 338] on label "10 Closed Portion" at bounding box center [384, 336] width 102 height 20
click at [333, 337] on input "10 Closed Portion" at bounding box center [338, 331] width 11 height 11
checkbox input "true"
click at [333, 356] on label "10 Open Portion" at bounding box center [379, 356] width 94 height 20
click at [333, 356] on input "10 Open Portion" at bounding box center [338, 351] width 11 height 11
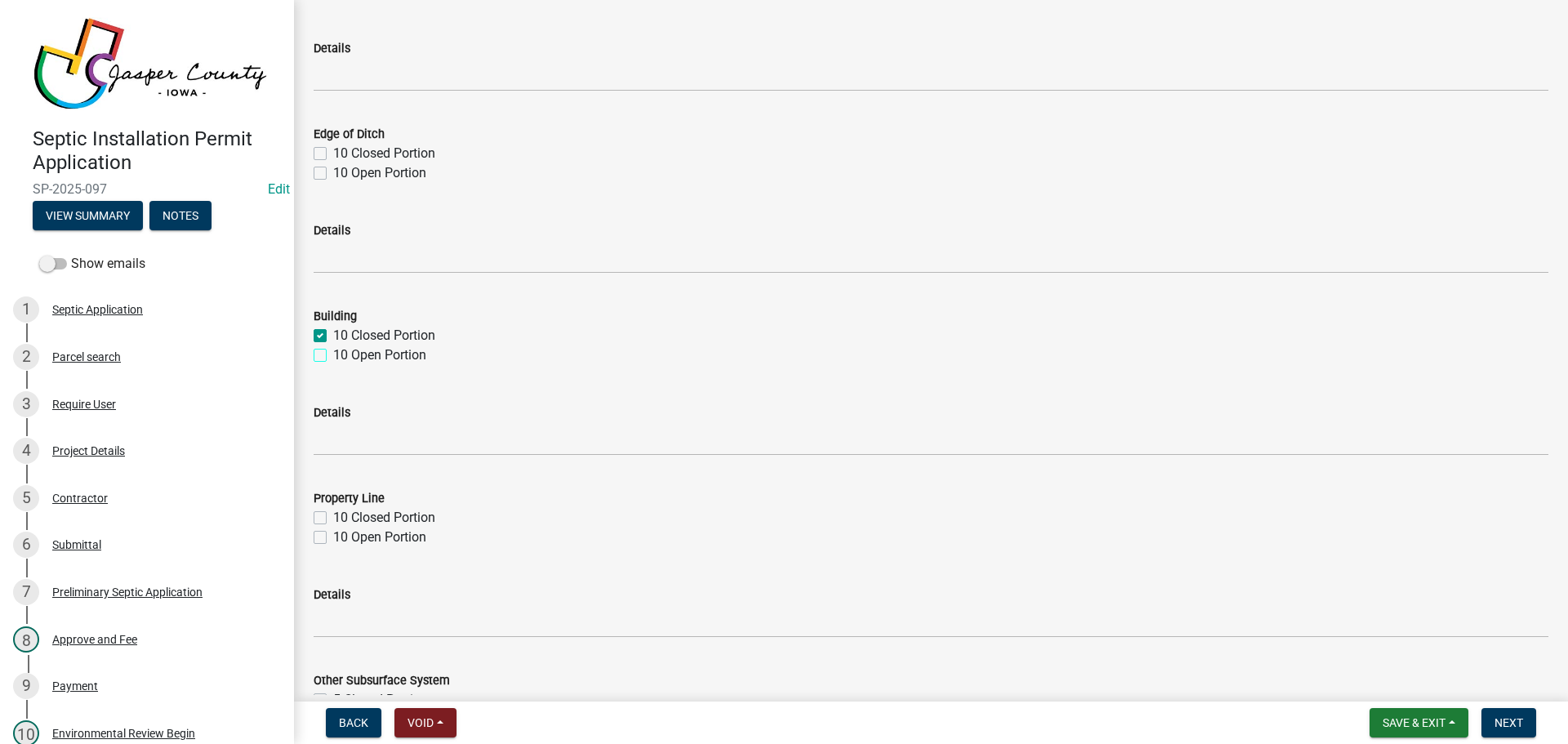
checkbox input "true"
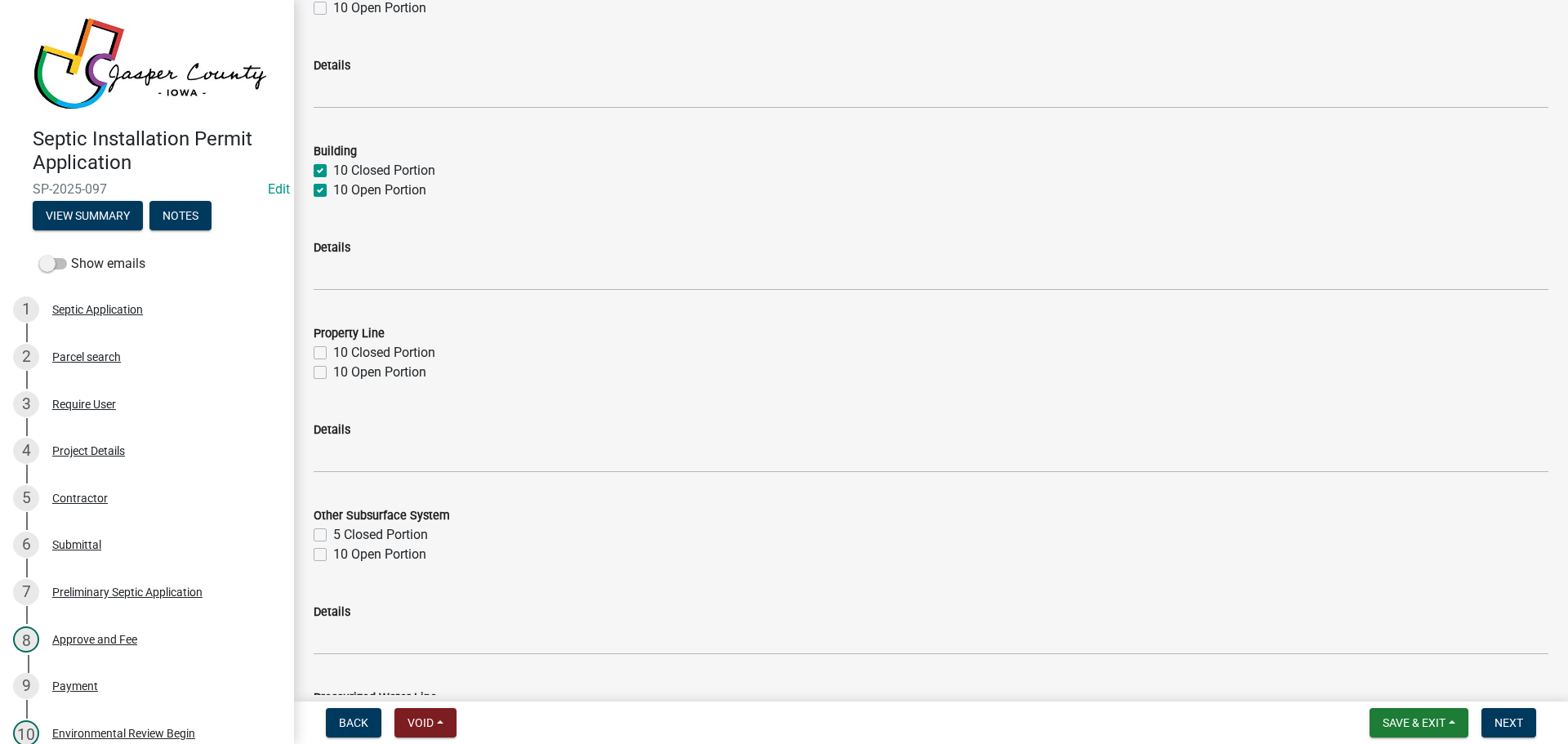
scroll to position [1388, 0]
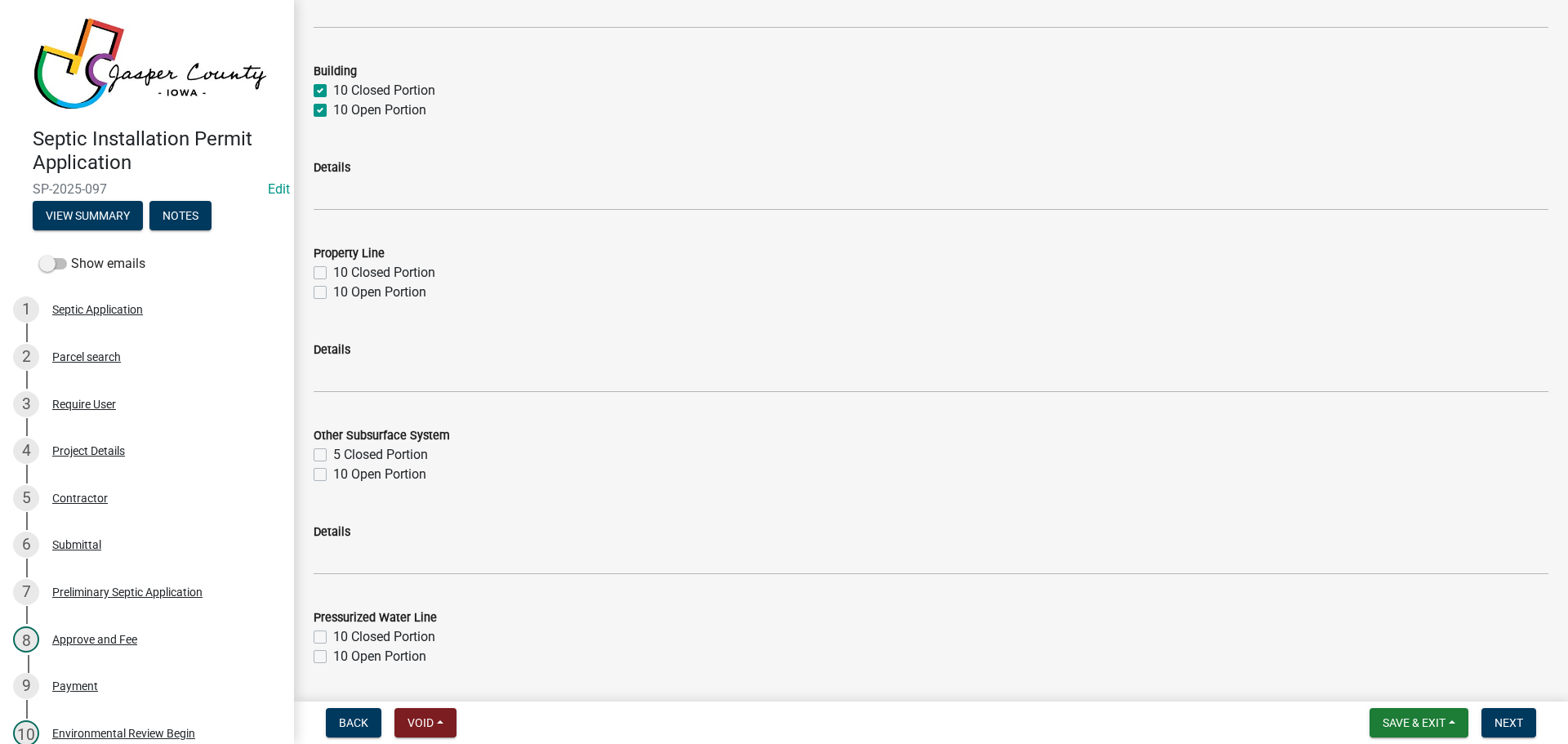
click at [333, 274] on label "10 Closed Portion" at bounding box center [384, 273] width 102 height 20
click at [333, 274] on input "10 Closed Portion" at bounding box center [338, 268] width 11 height 11
checkbox input "true"
click at [333, 294] on label "10 Open Portion" at bounding box center [379, 293] width 94 height 20
click at [333, 294] on input "10 Open Portion" at bounding box center [338, 288] width 11 height 11
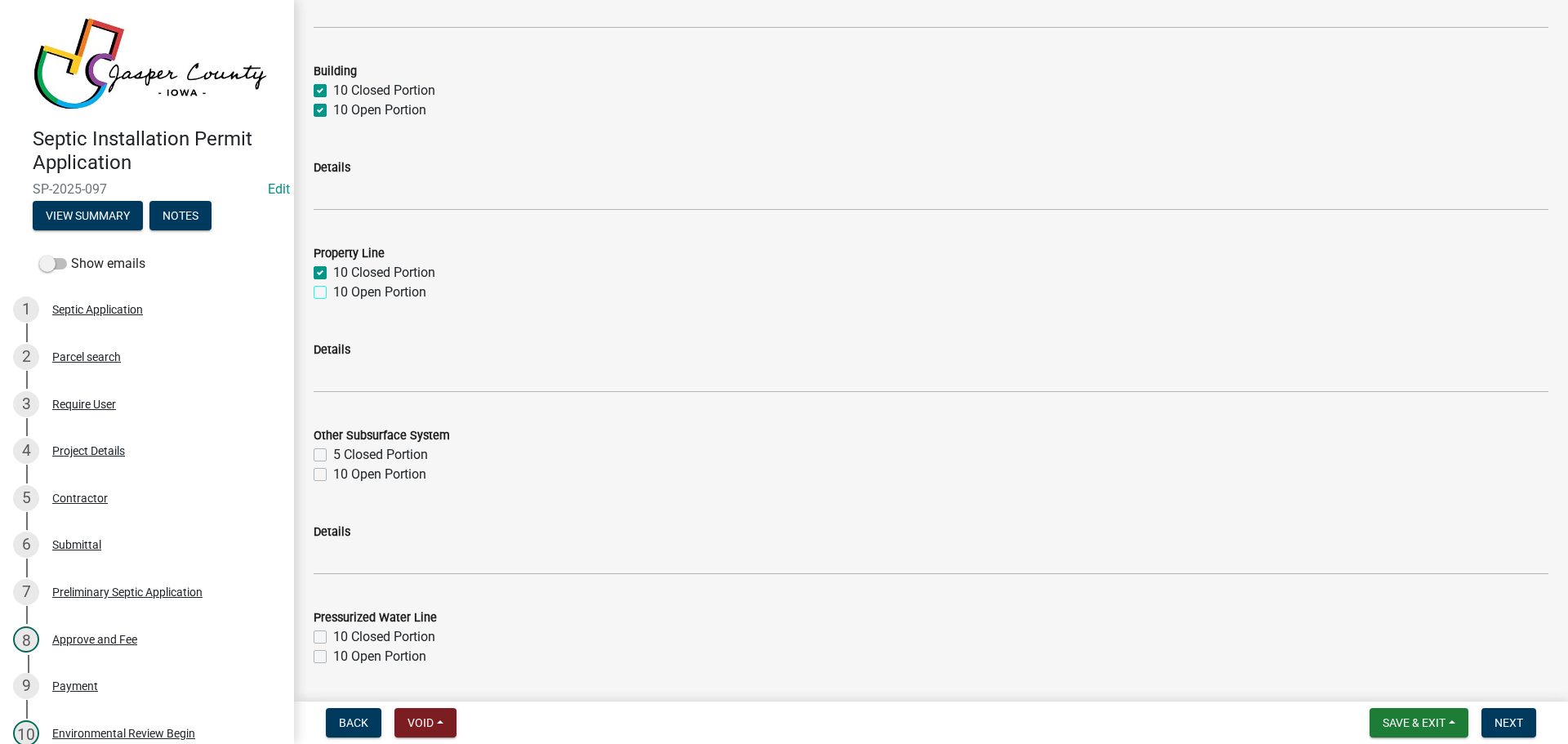
checkbox input "true"
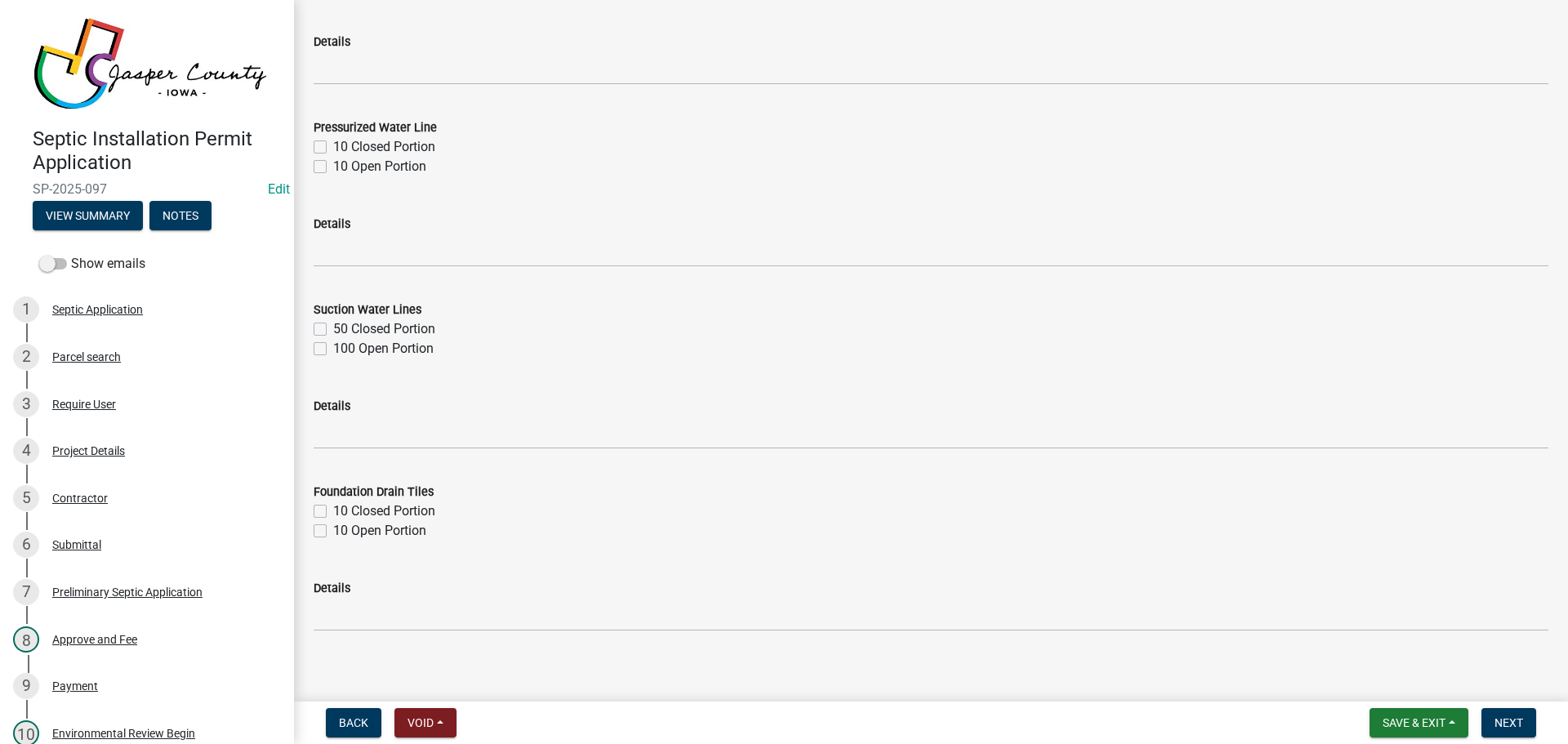
scroll to position [1892, 0]
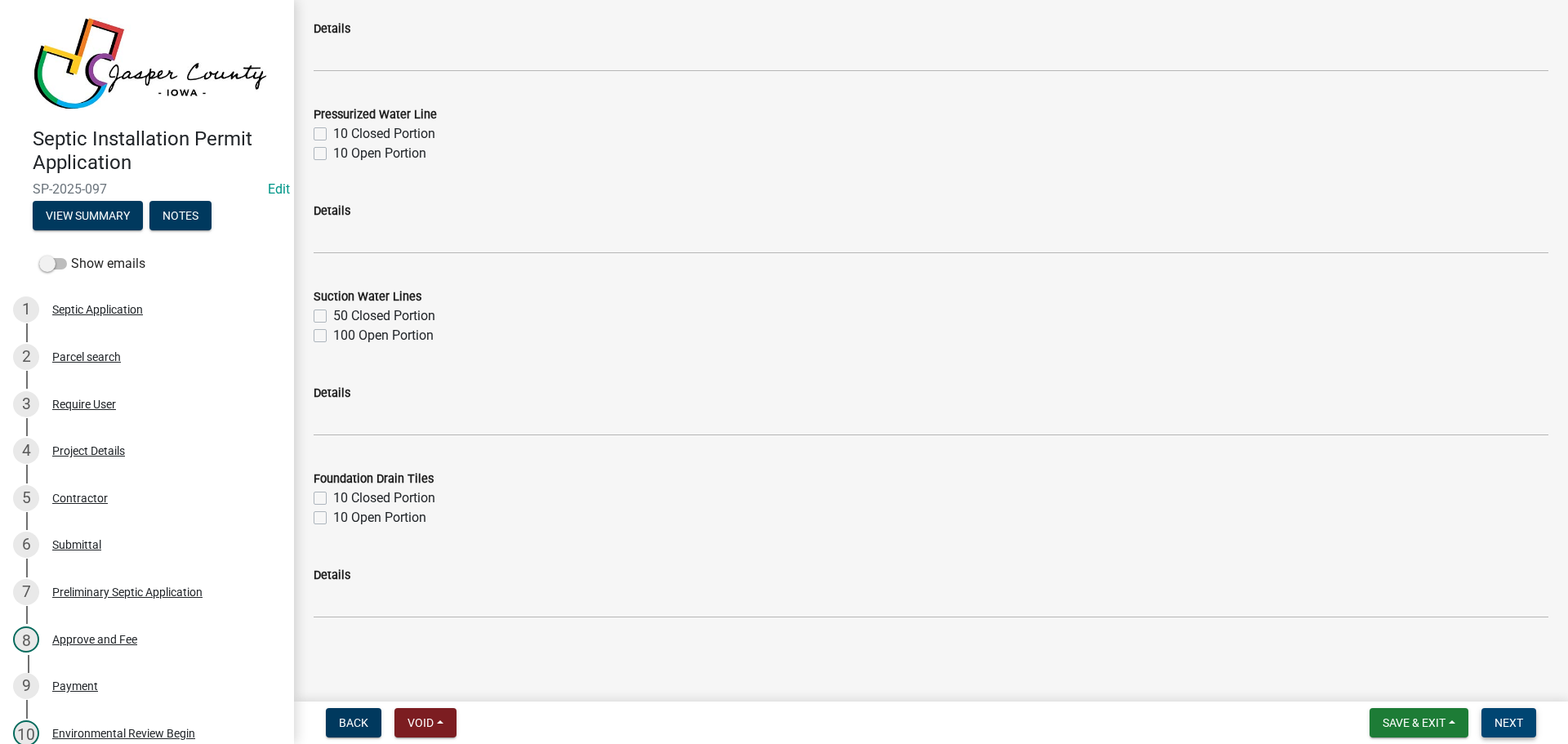
click at [1508, 717] on span "Next" at bounding box center [1508, 722] width 29 height 13
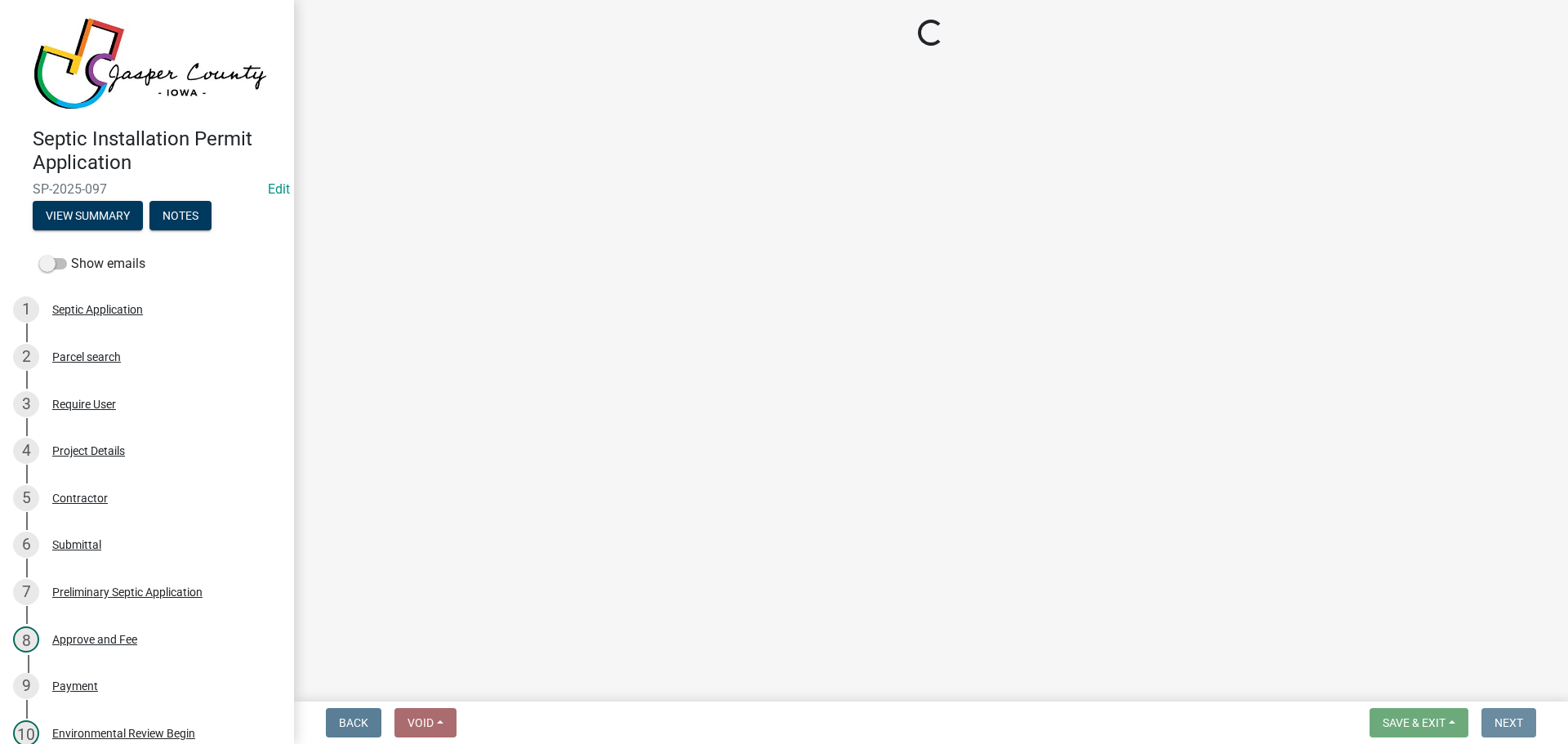
scroll to position [0, 0]
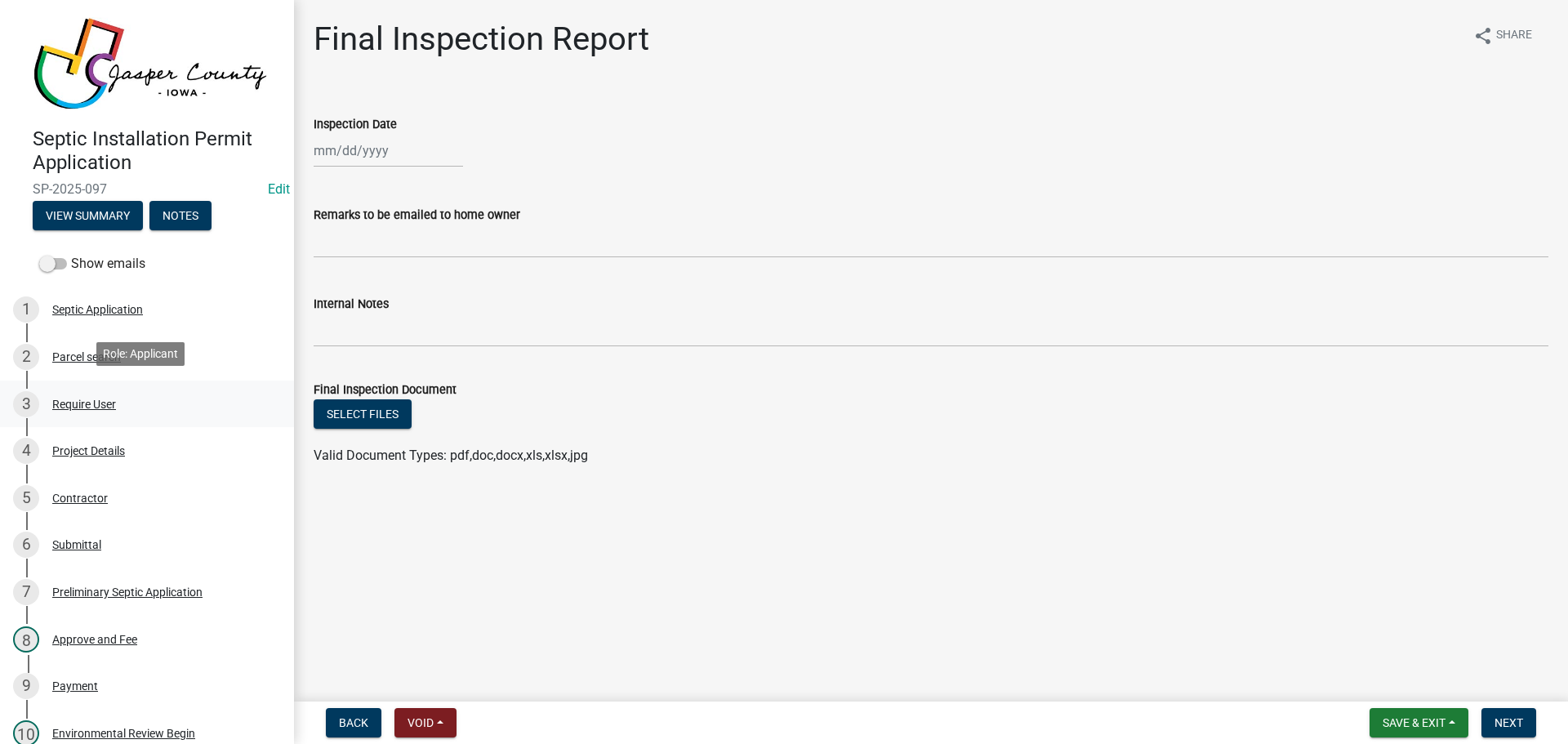
click at [97, 399] on div "Require User" at bounding box center [84, 405] width 64 height 12
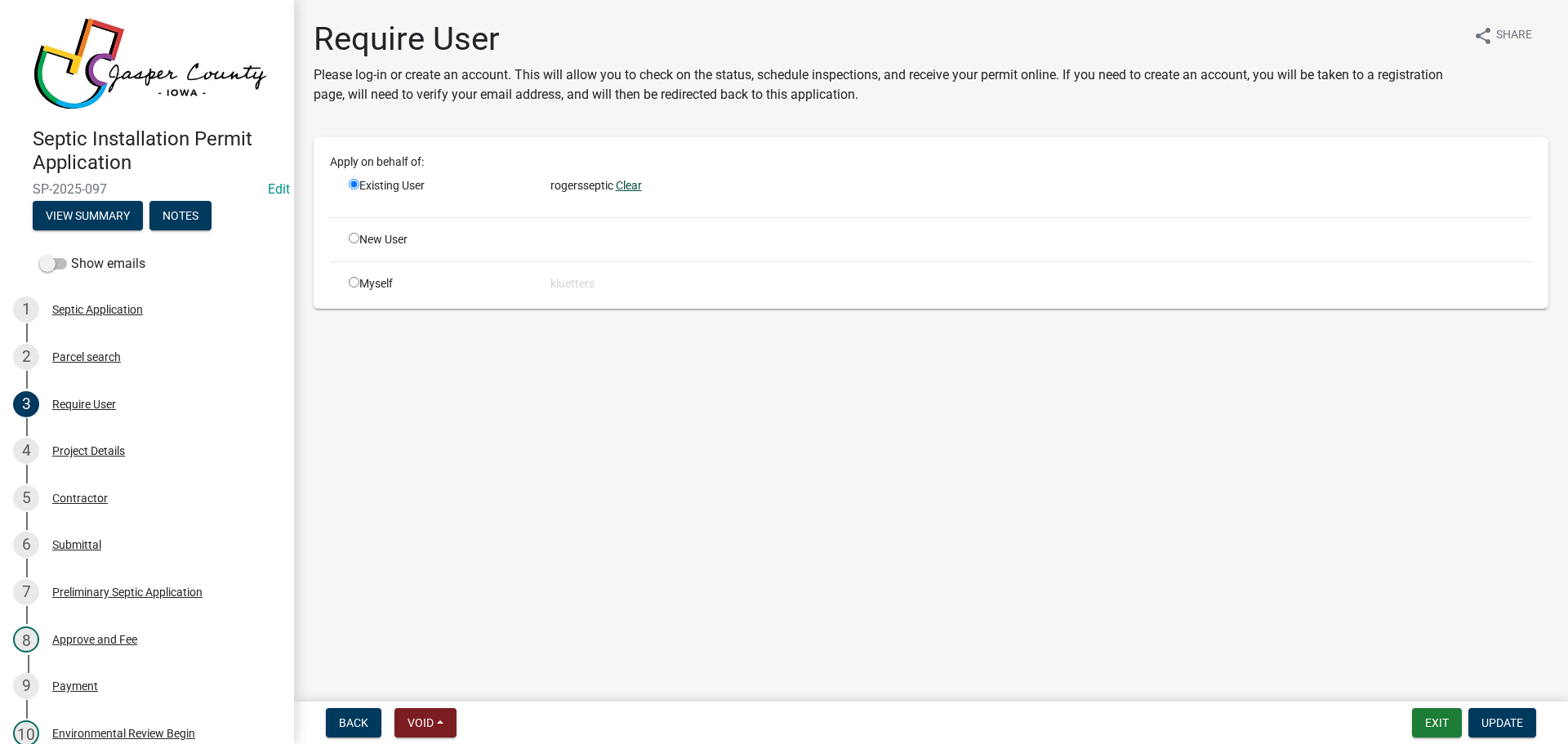
click at [634, 186] on link "Clear" at bounding box center [628, 185] width 27 height 13
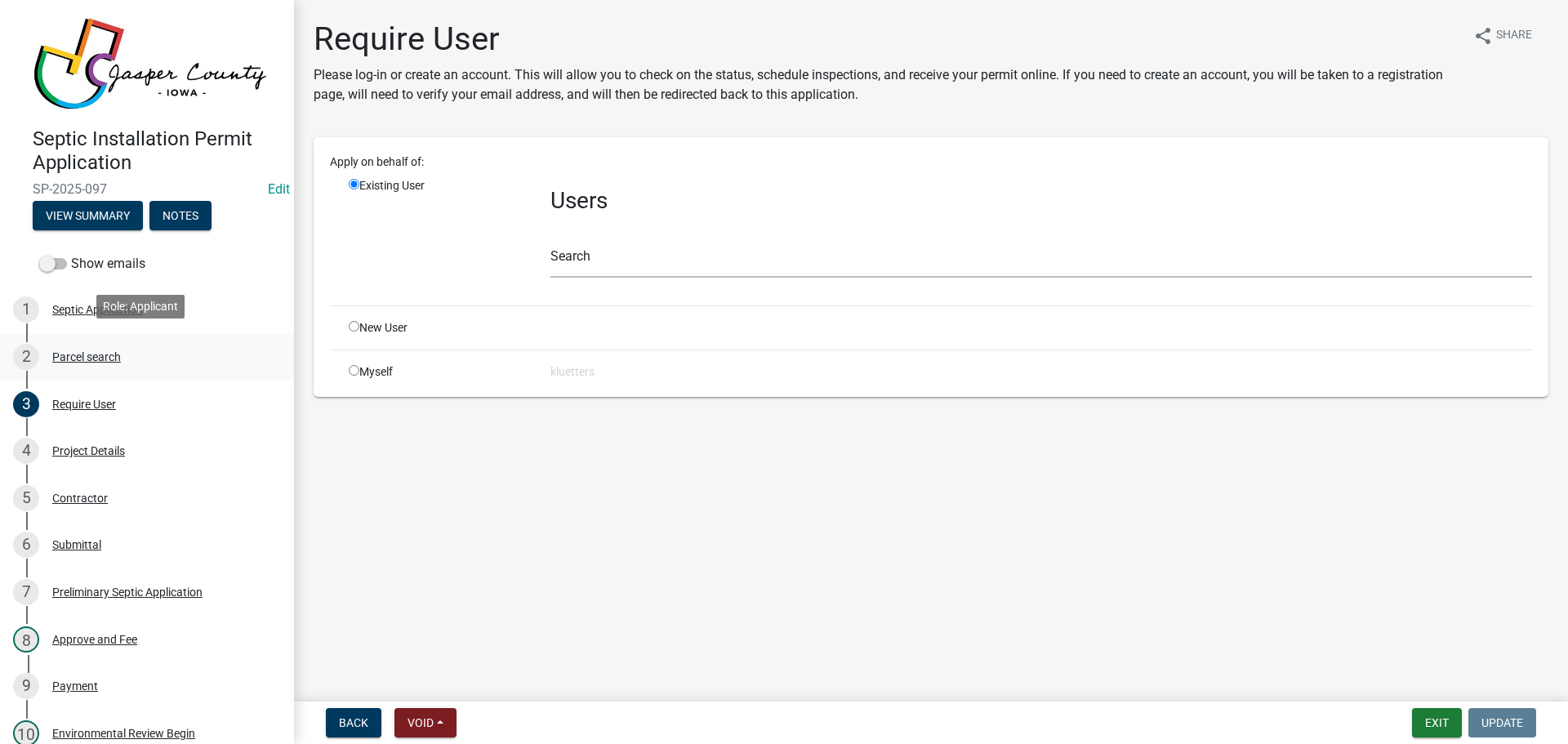
click at [102, 351] on div "Parcel search" at bounding box center [87, 357] width 69 height 12
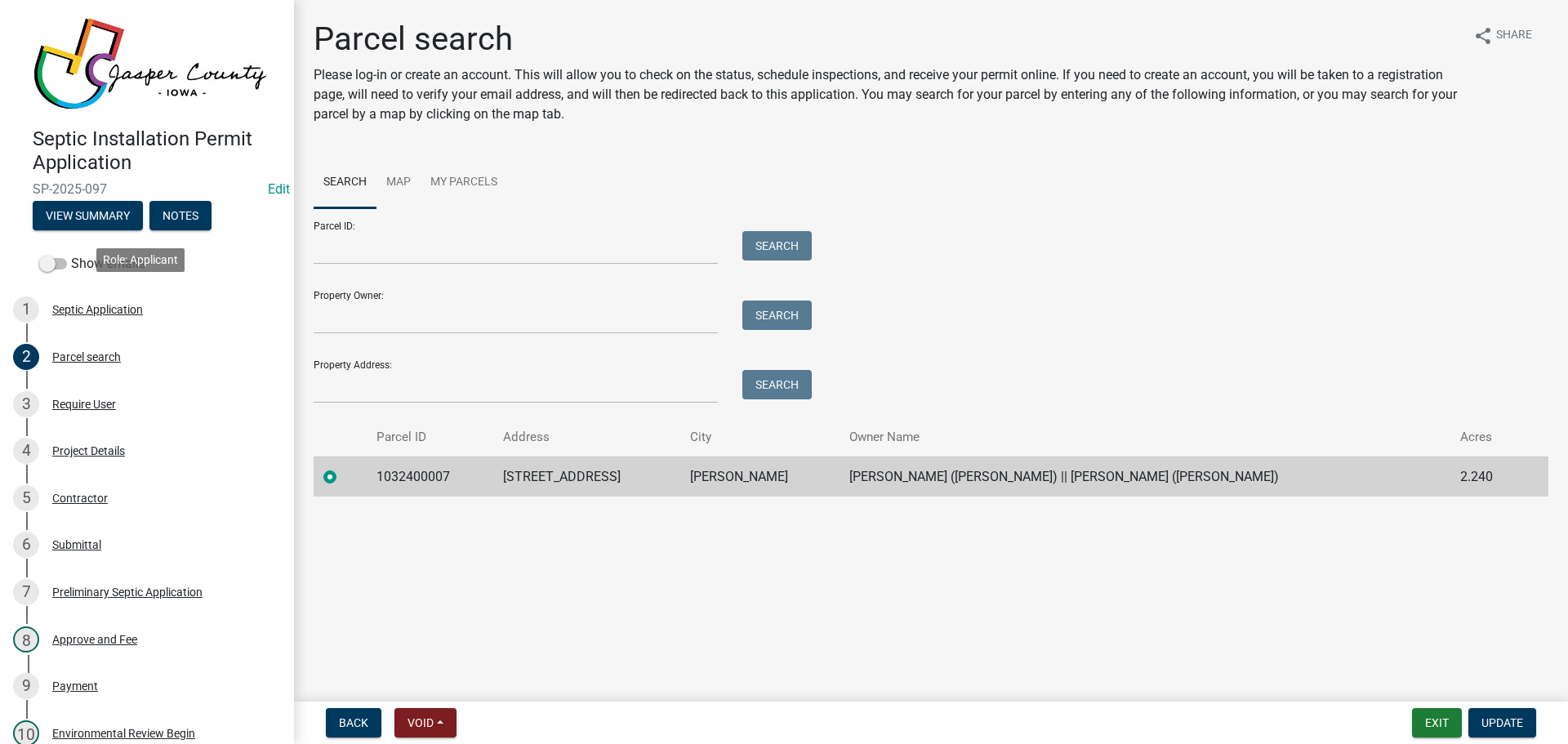
click at [110, 304] on div "Septic Application" at bounding box center [98, 309] width 91 height 12
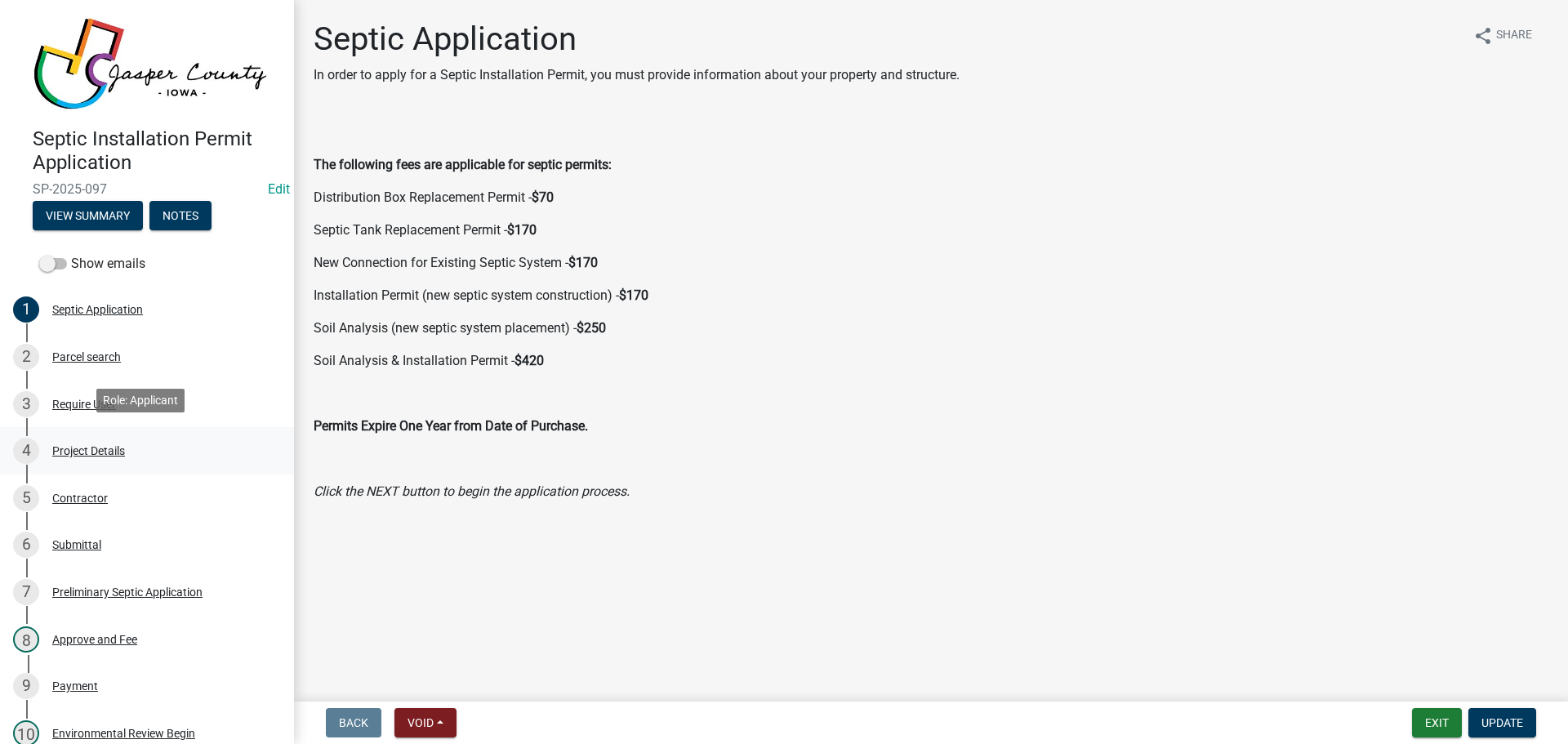
click at [79, 445] on div "Project Details" at bounding box center [89, 451] width 73 height 12
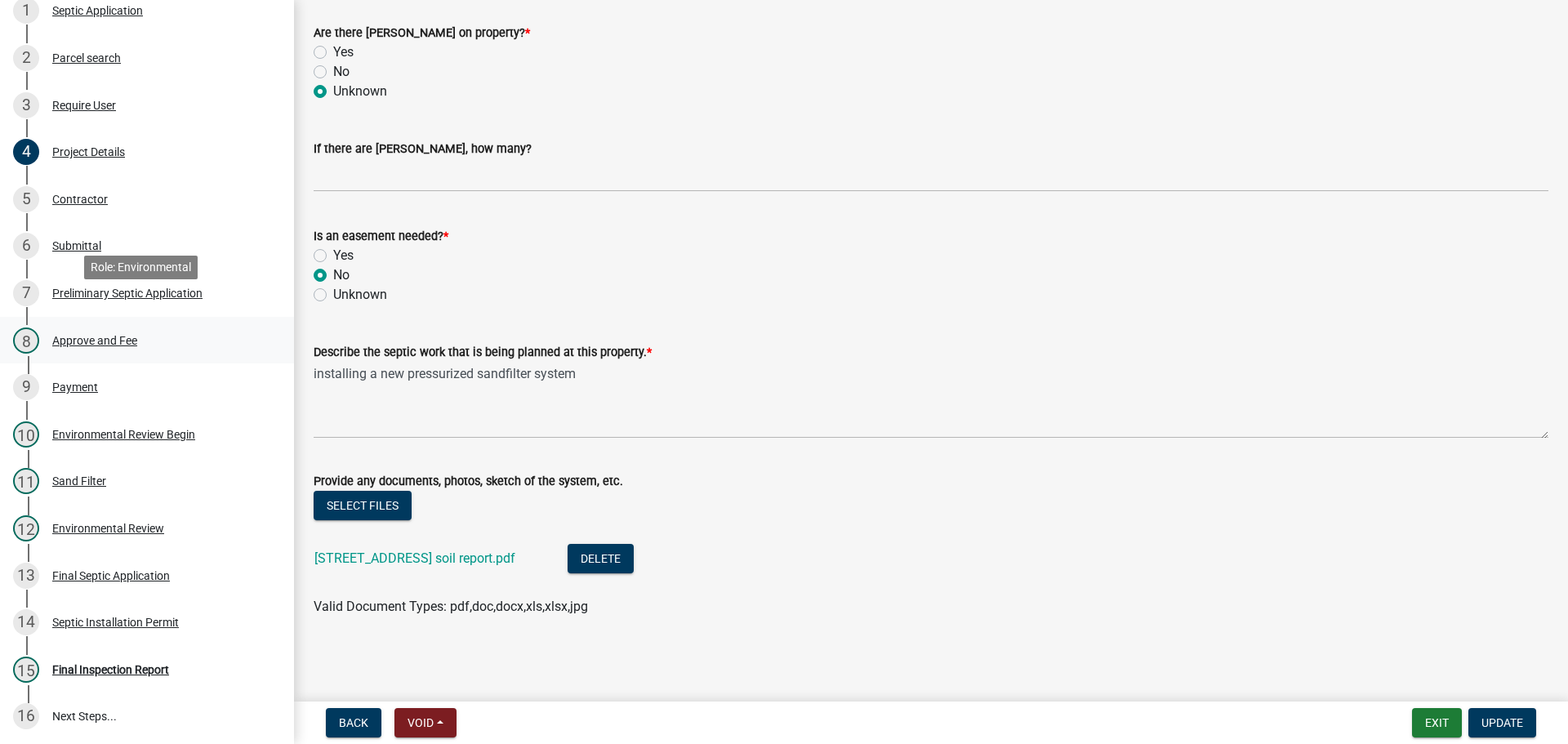
scroll to position [327, 0]
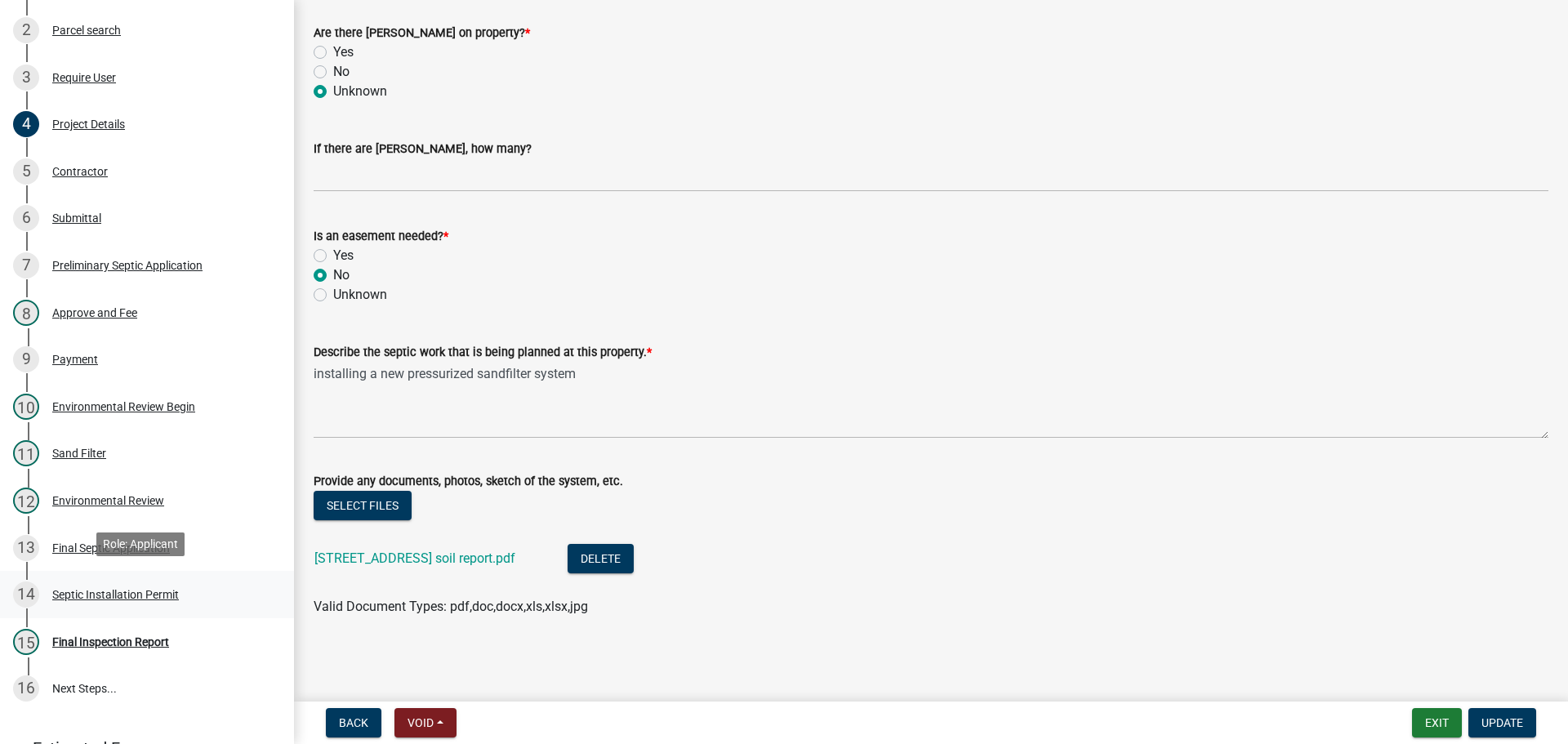
click at [128, 589] on div "Septic Installation Permit" at bounding box center [115, 595] width 126 height 12
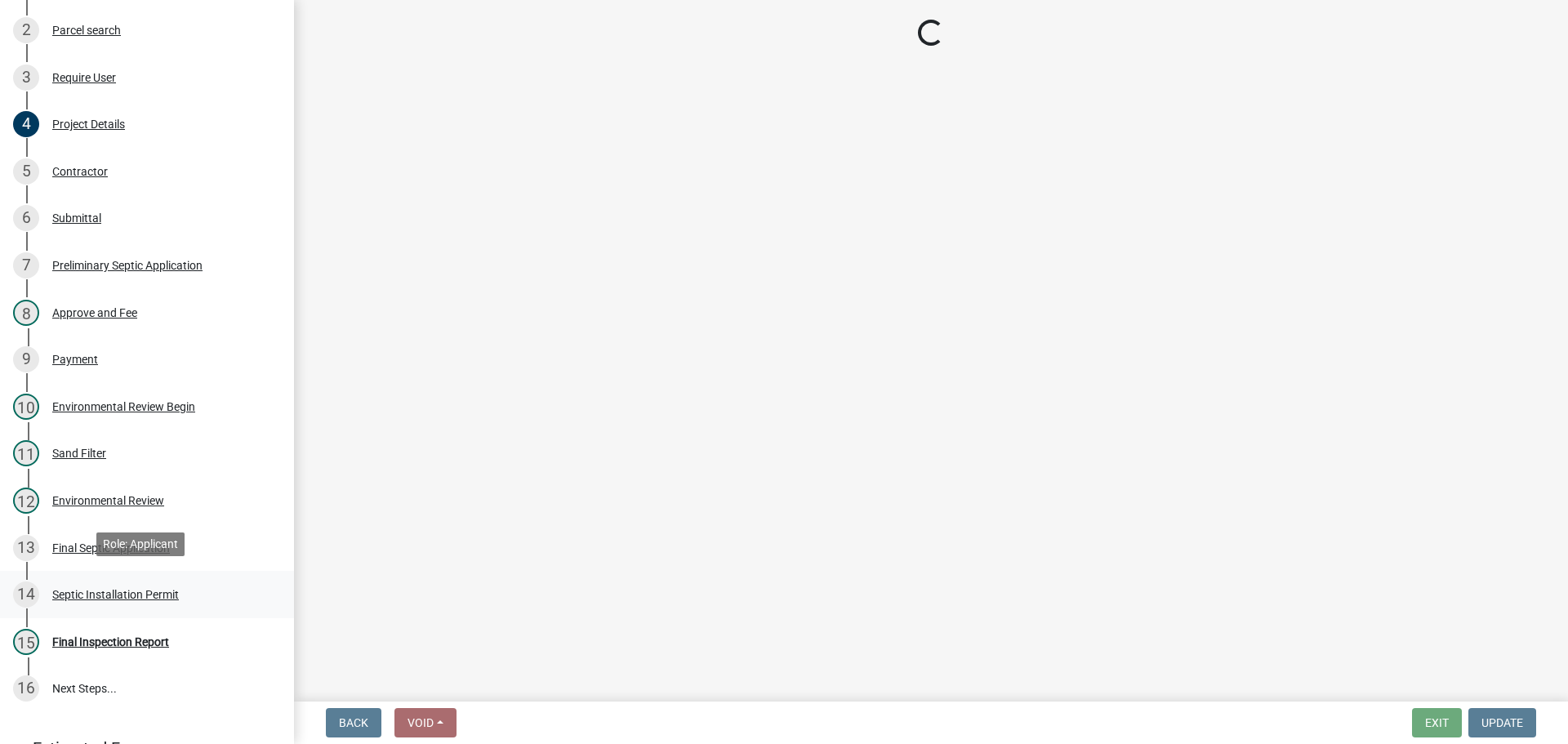
scroll to position [0, 0]
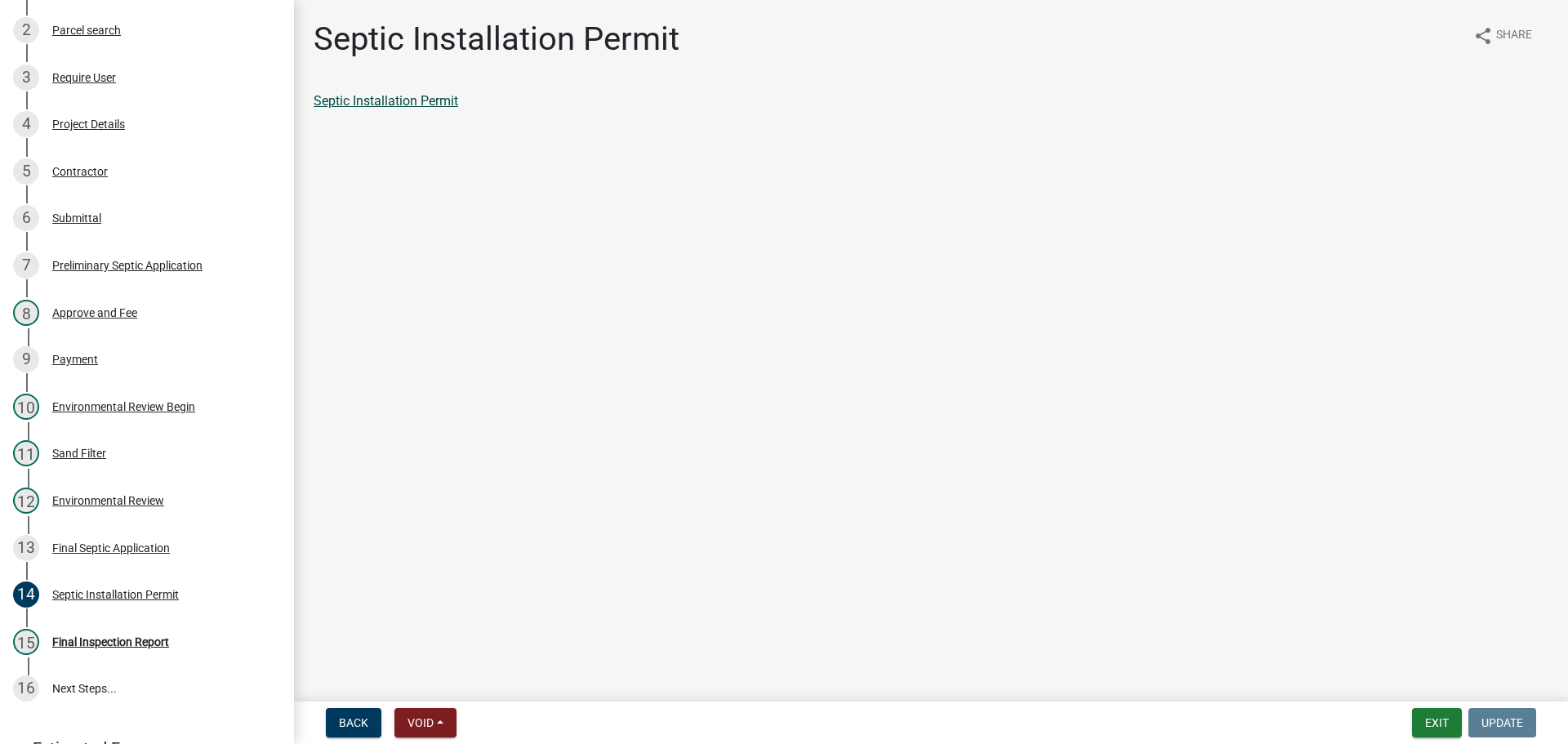
click at [405, 102] on link "Septic Installation Permit" at bounding box center [385, 101] width 145 height 16
